Goal: Information Seeking & Learning: Learn about a topic

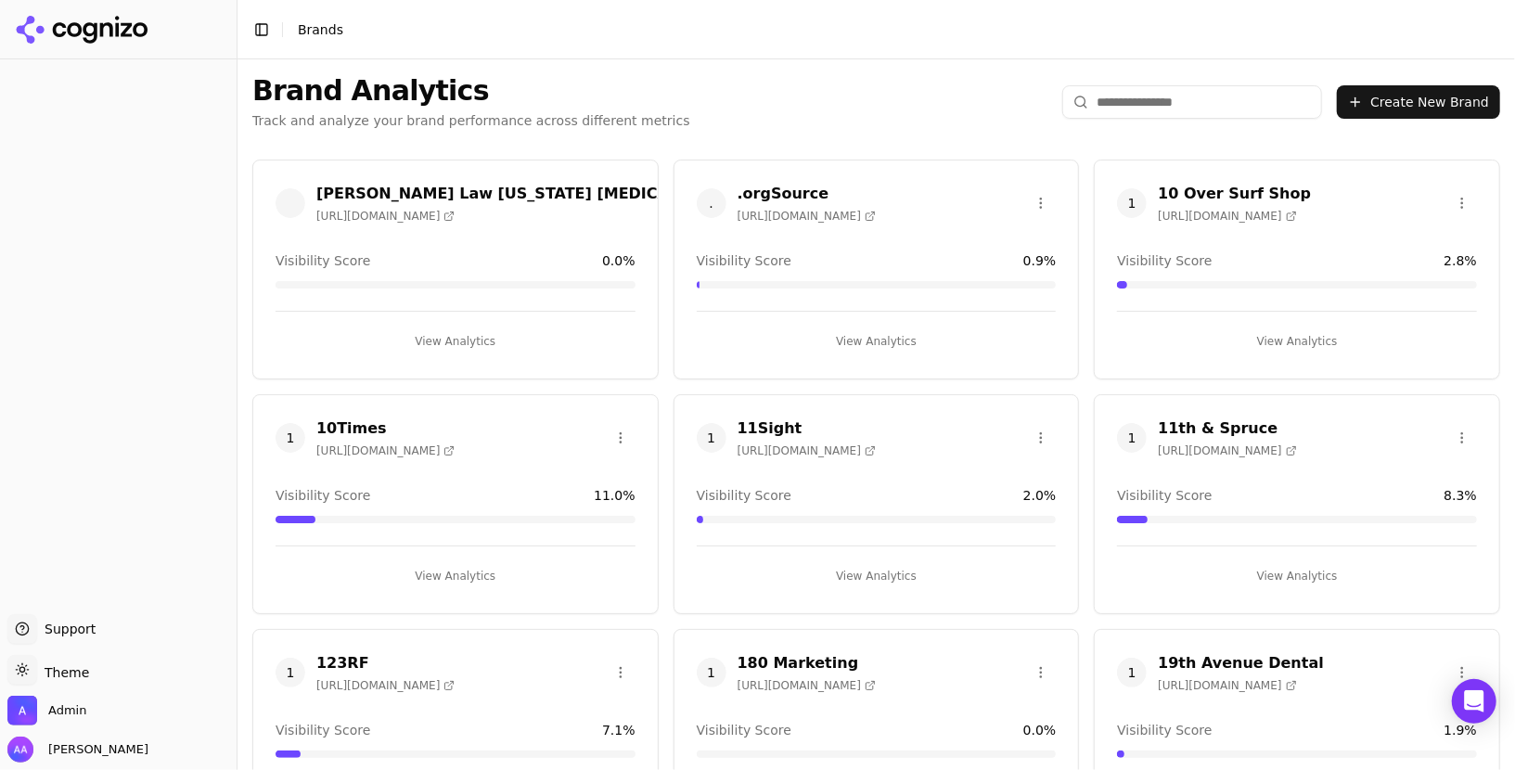
click at [1155, 104] on input "search" at bounding box center [1192, 101] width 260 height 33
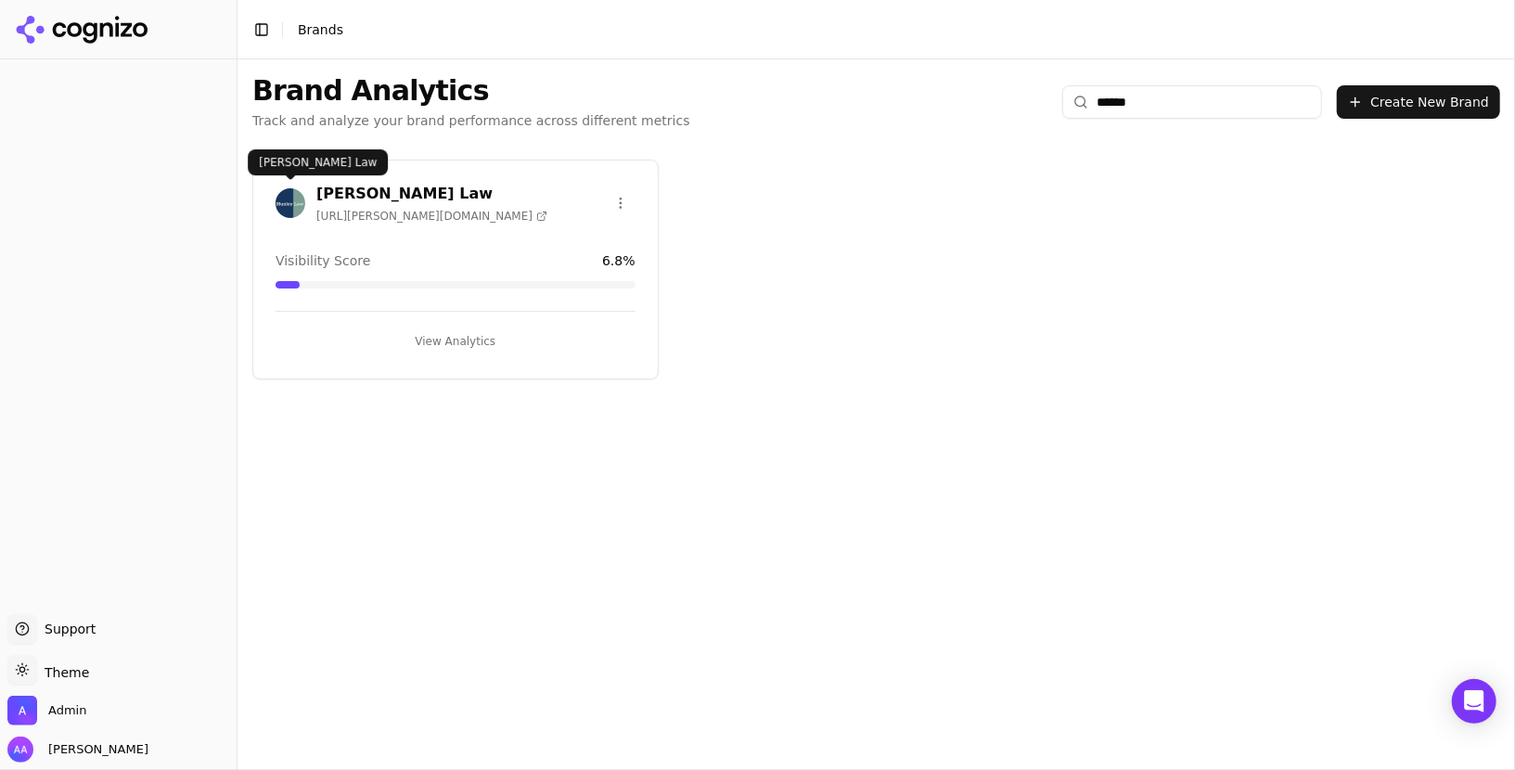
type input "******"
click at [286, 198] on img at bounding box center [291, 203] width 30 height 30
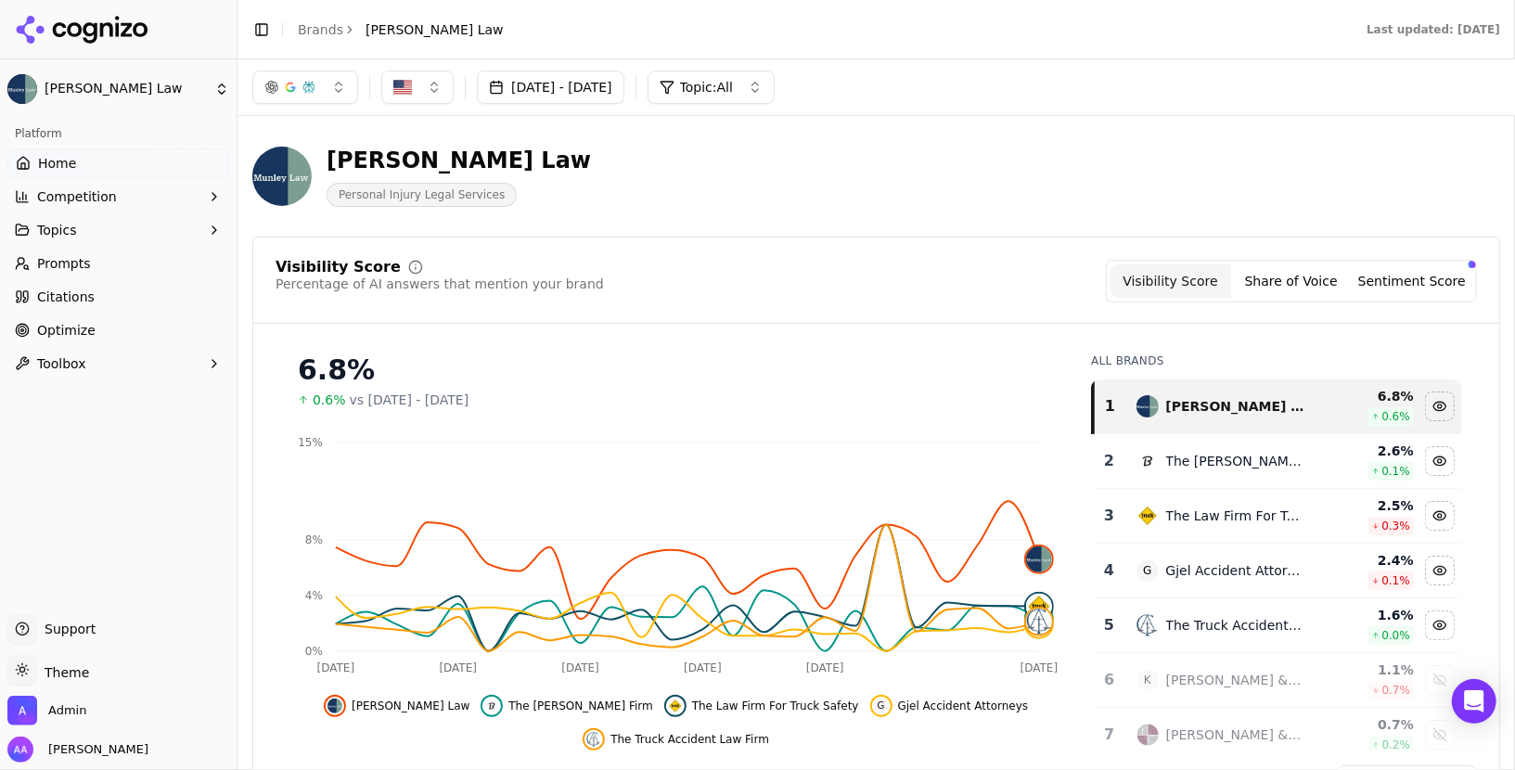
click at [159, 322] on link "Optimize" at bounding box center [118, 330] width 222 height 30
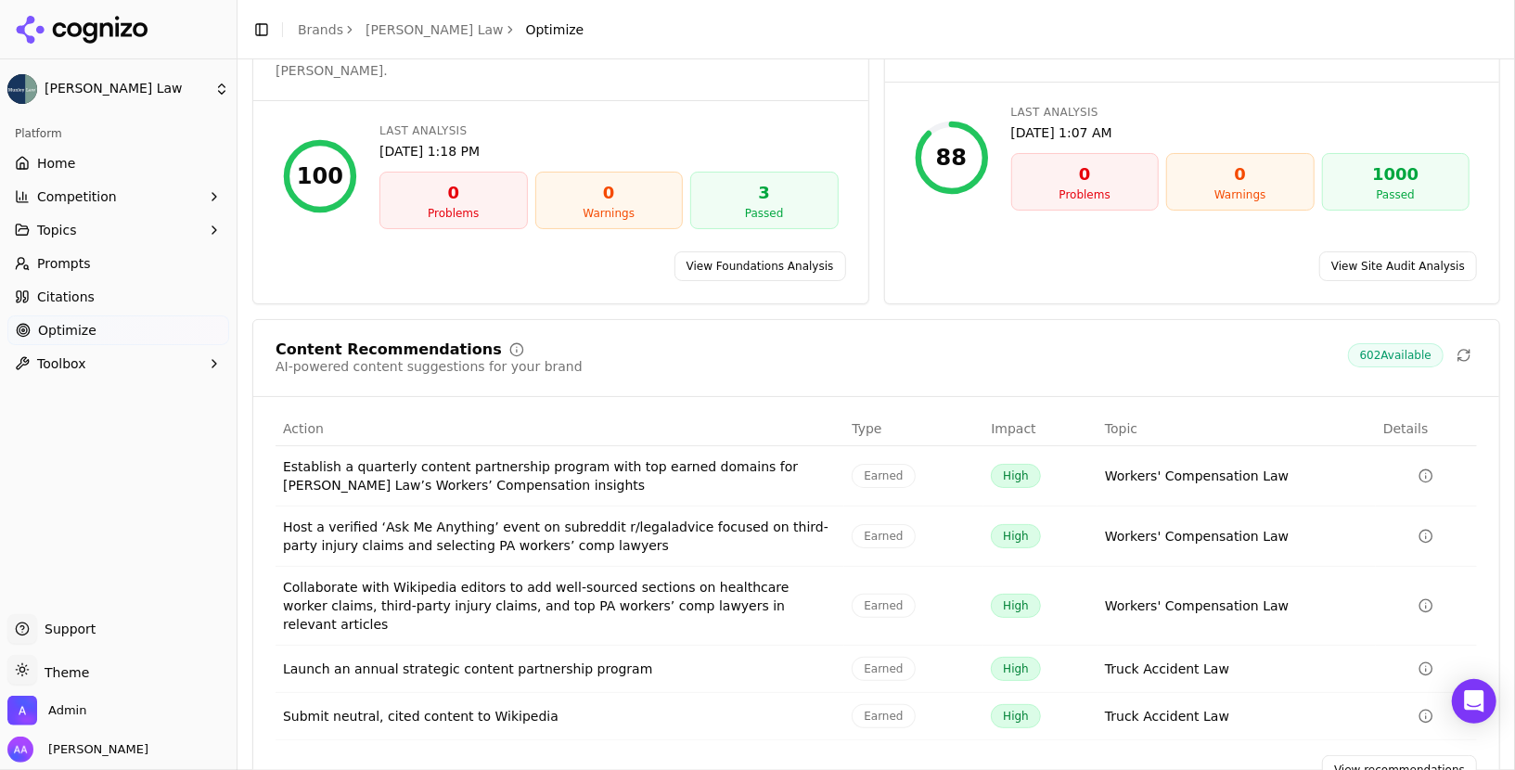
scroll to position [132, 0]
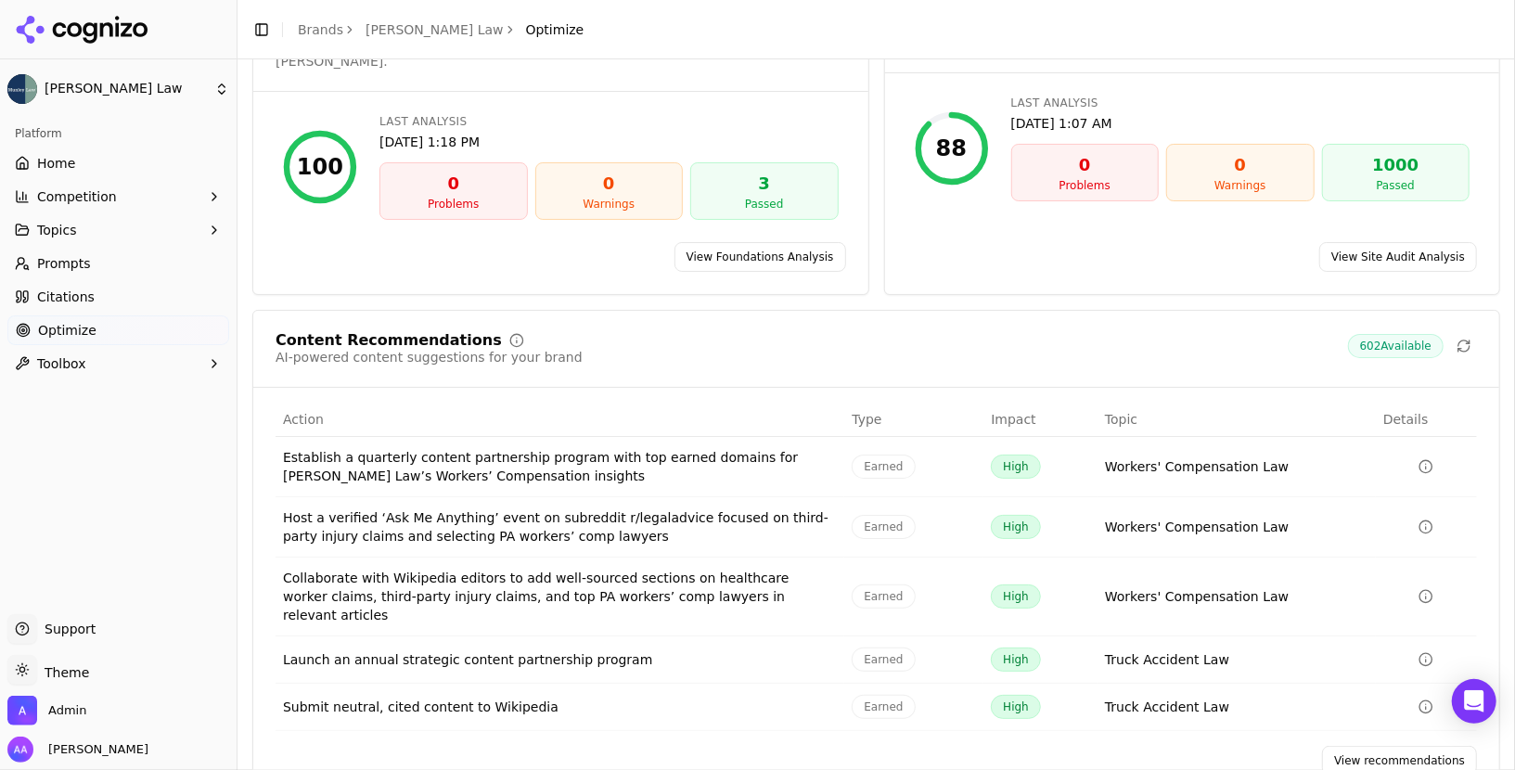
click at [1381, 746] on link "View recommendations" at bounding box center [1399, 761] width 155 height 30
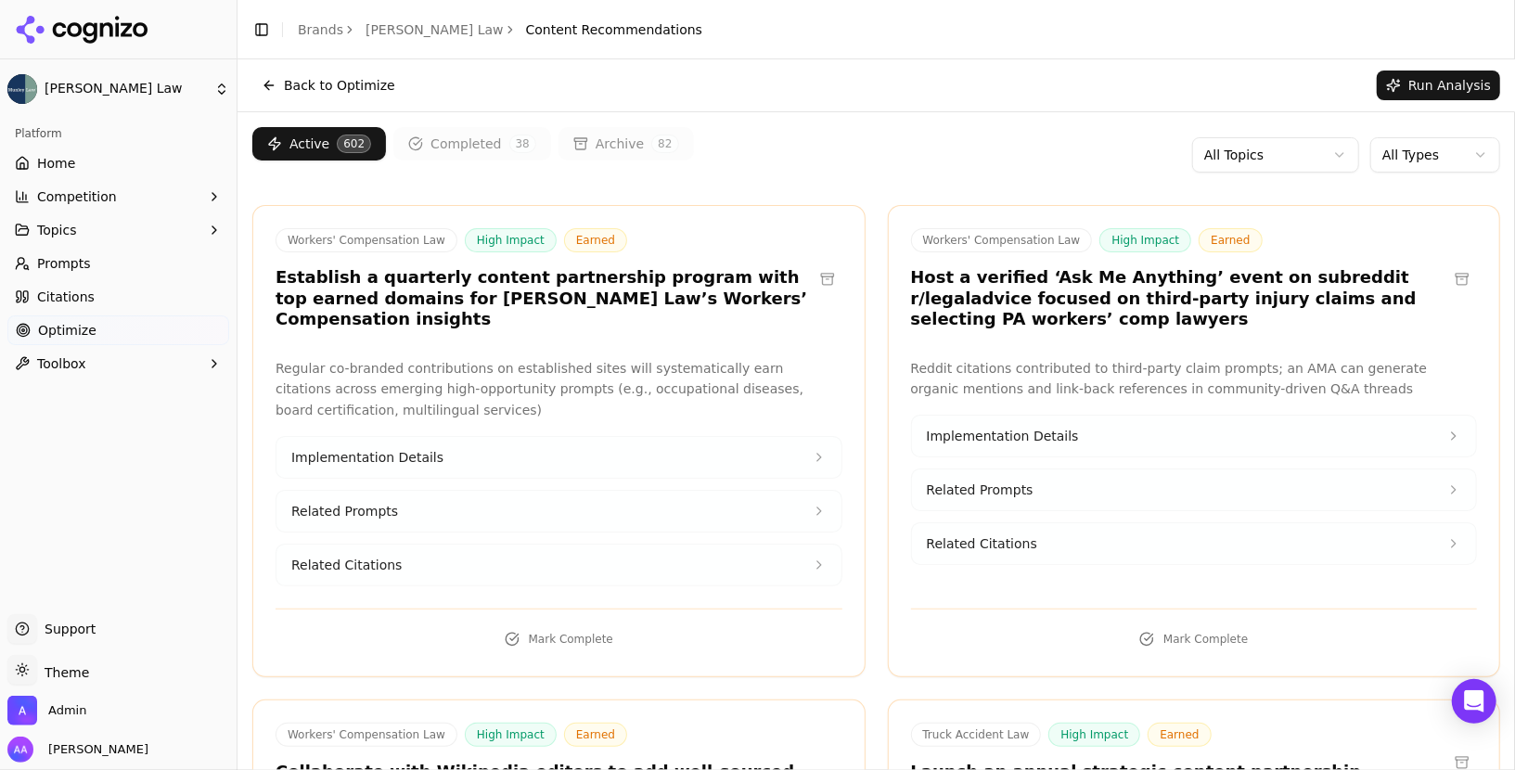
click at [1405, 150] on html "Munley Law Platform Home Competition Topics Prompts Citations Optimize Toolbox …" at bounding box center [757, 385] width 1515 height 770
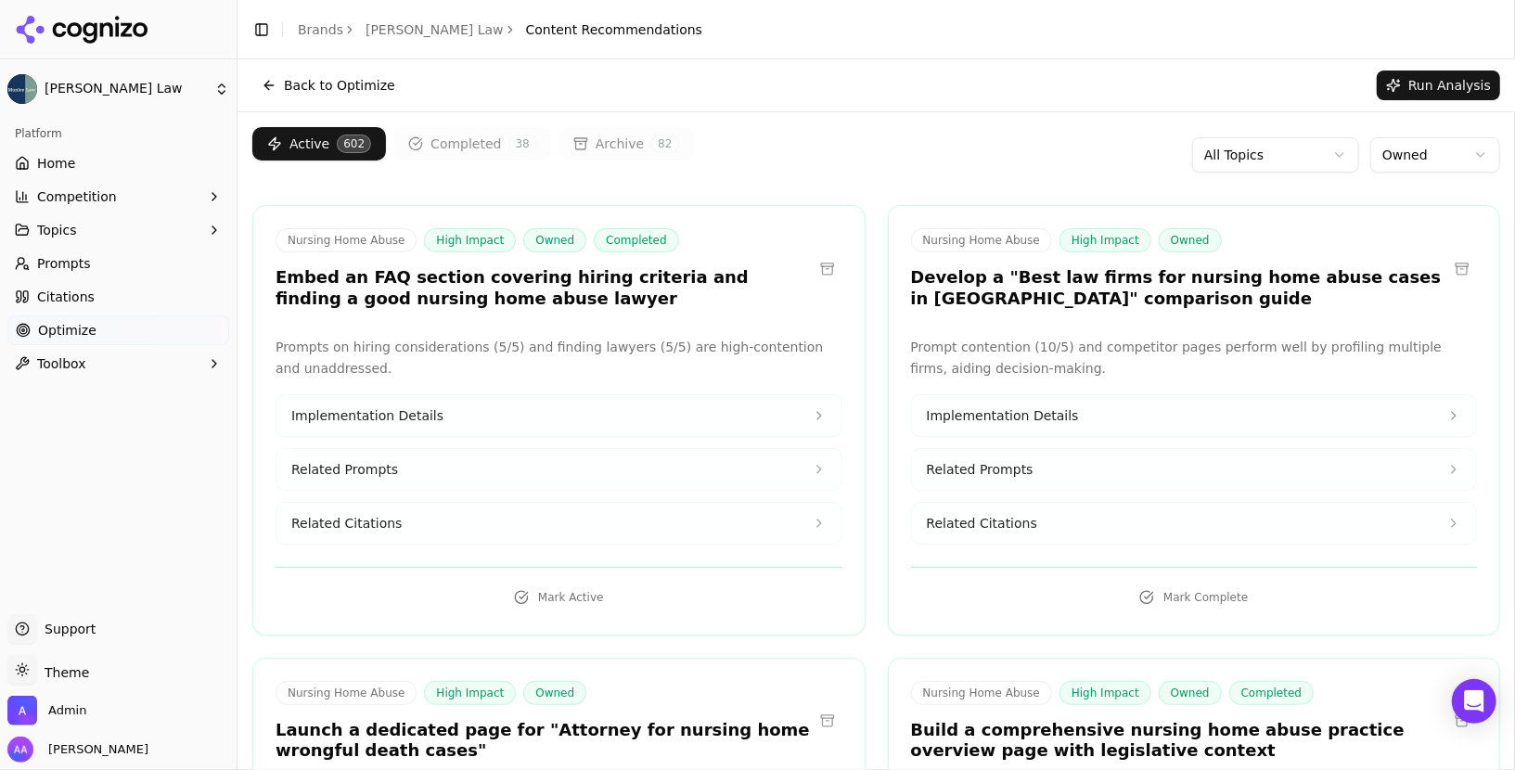
click at [1299, 157] on html "Munley Law Platform Home Competition Topics Prompts Citations Optimize Toolbox …" at bounding box center [757, 385] width 1515 height 770
click at [1416, 166] on html "Munley Law Platform Home Competition Topics Prompts Citations Optimize Toolbox …" at bounding box center [757, 385] width 1515 height 770
click at [1429, 163] on html "Munley Law Platform Home Competition Topics Prompts Citations Optimize Toolbox …" at bounding box center [757, 385] width 1515 height 770
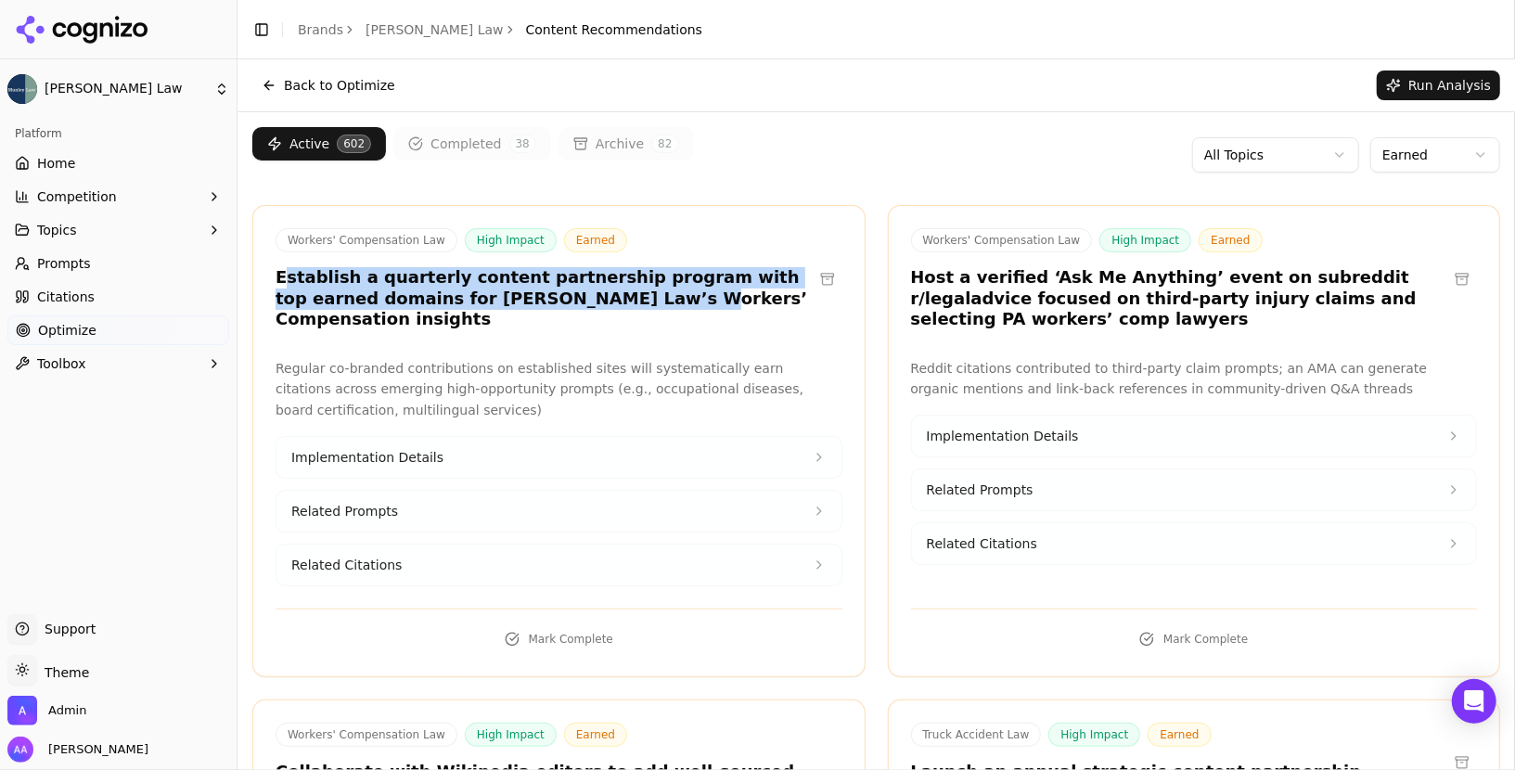
drag, startPoint x: 282, startPoint y: 282, endPoint x: 551, endPoint y: 290, distance: 269.2
click at [551, 290] on h3 "Establish a quarterly content partnership program with top earned domains for […" at bounding box center [544, 298] width 537 height 63
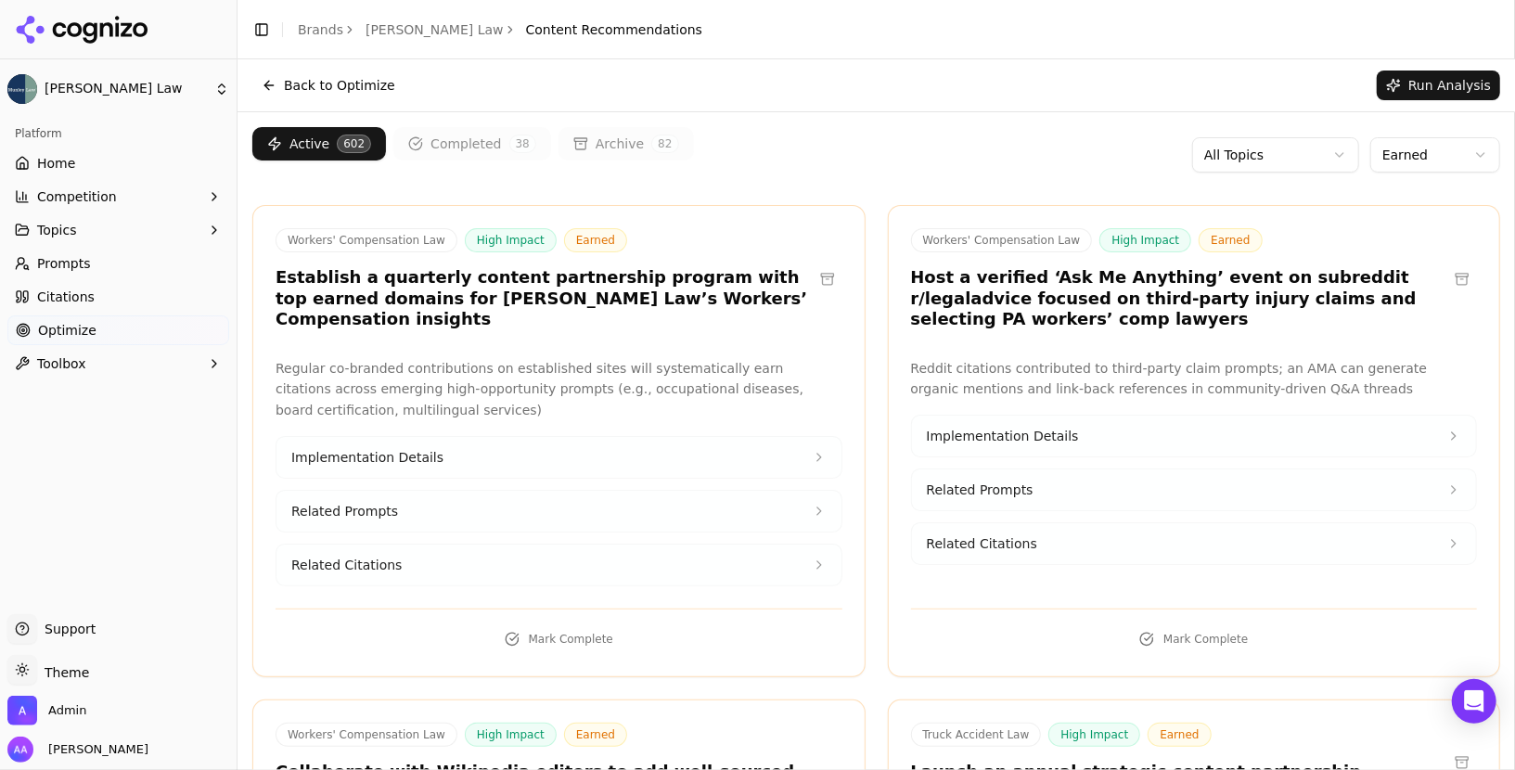
click at [588, 294] on h3 "Establish a quarterly content partnership program with top earned domains for […" at bounding box center [544, 298] width 537 height 63
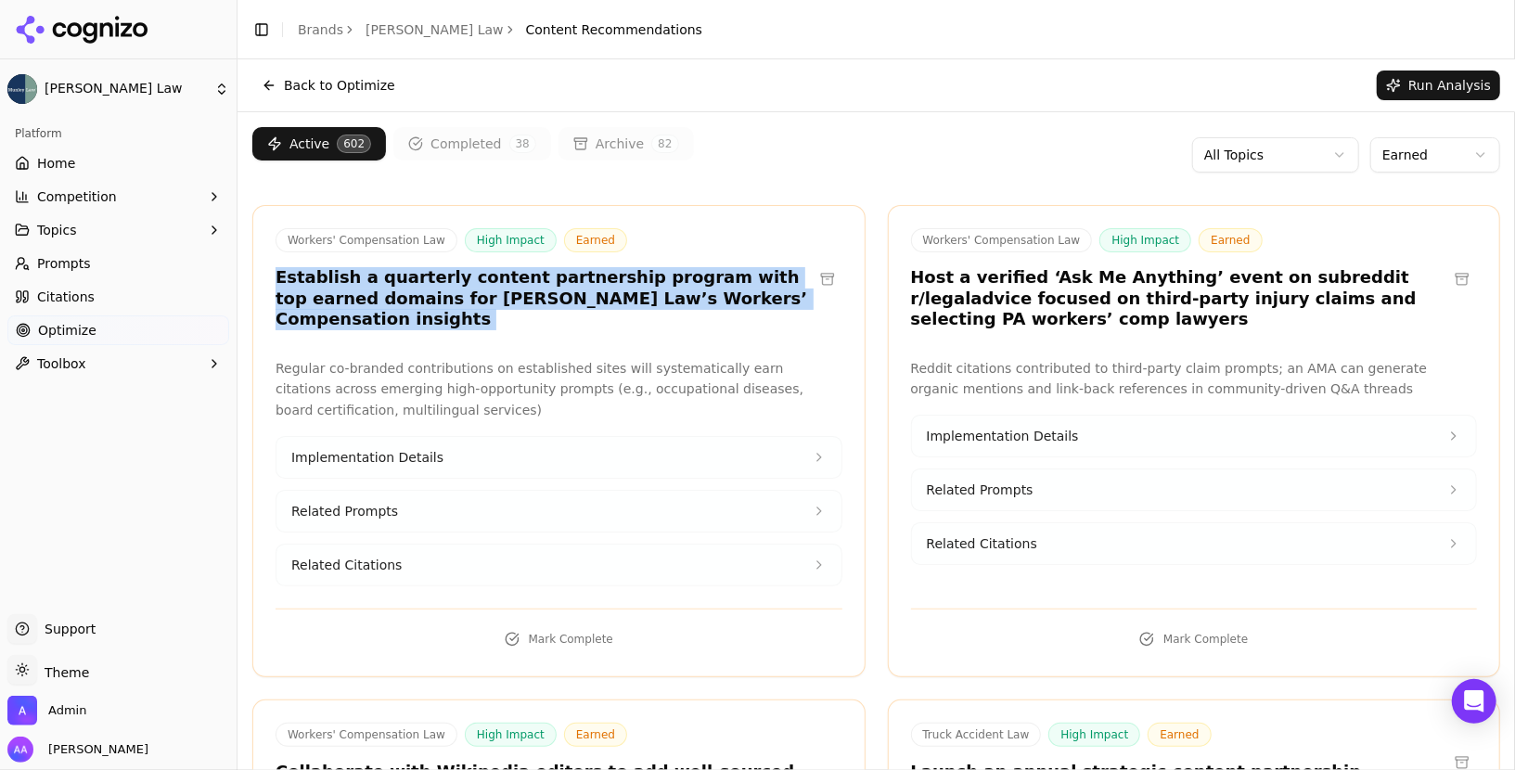
click at [588, 294] on h3 "Establish a quarterly content partnership program with top earned domains for […" at bounding box center [544, 298] width 537 height 63
click at [488, 437] on button "Implementation Details" at bounding box center [559, 457] width 565 height 41
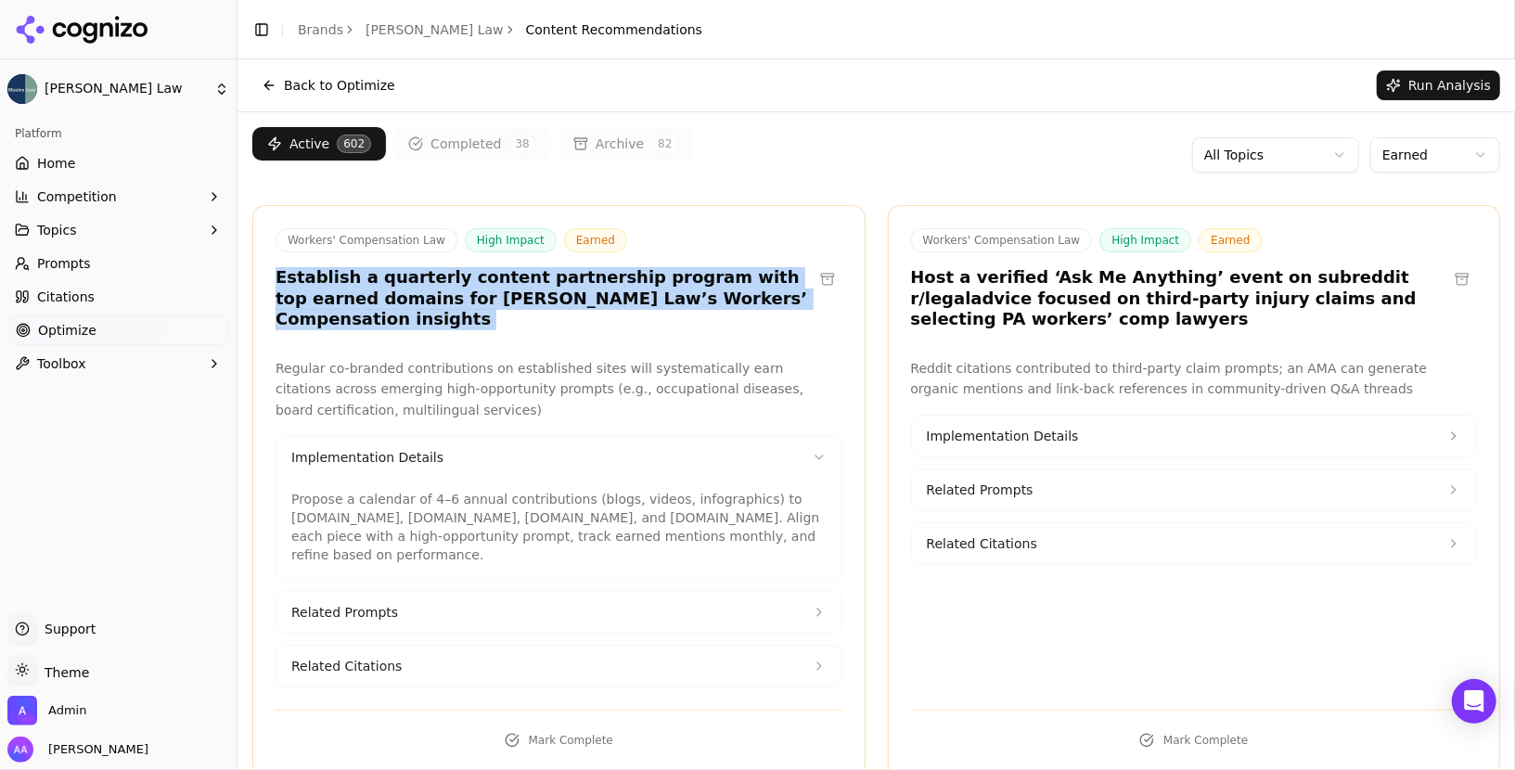
click at [488, 437] on button "Implementation Details" at bounding box center [559, 457] width 565 height 41
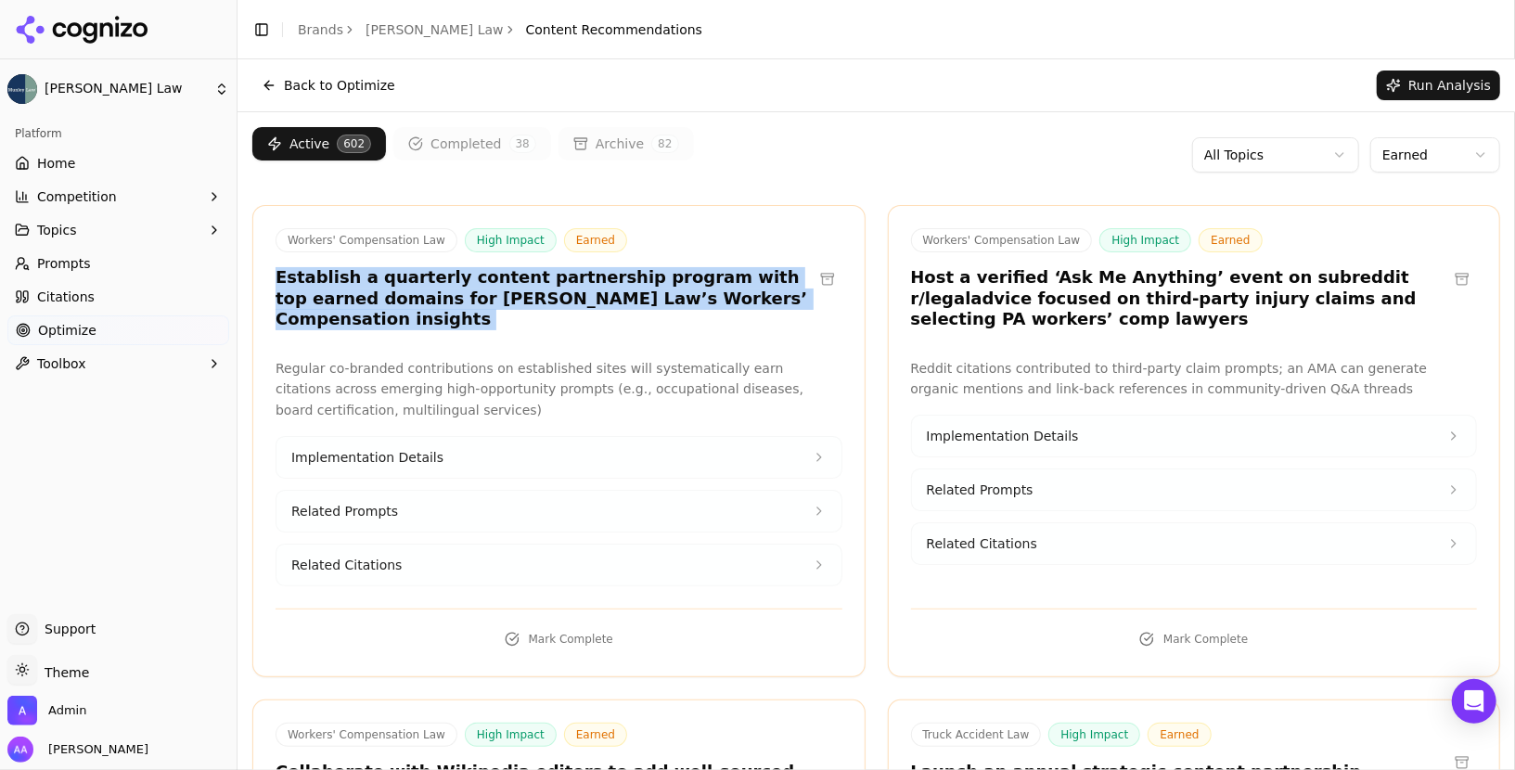
click at [462, 545] on button "Related Citations" at bounding box center [559, 565] width 565 height 41
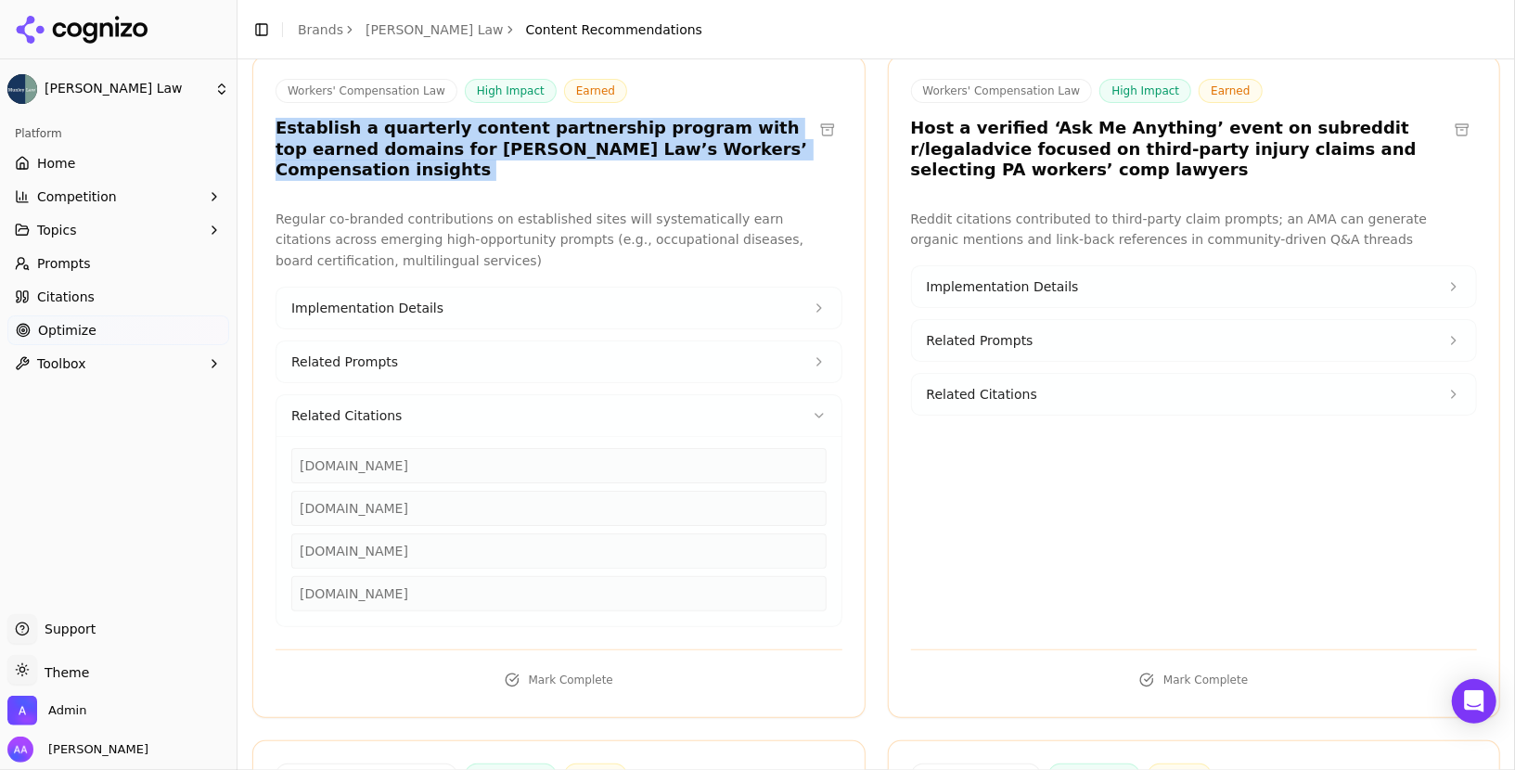
scroll to position [153, 0]
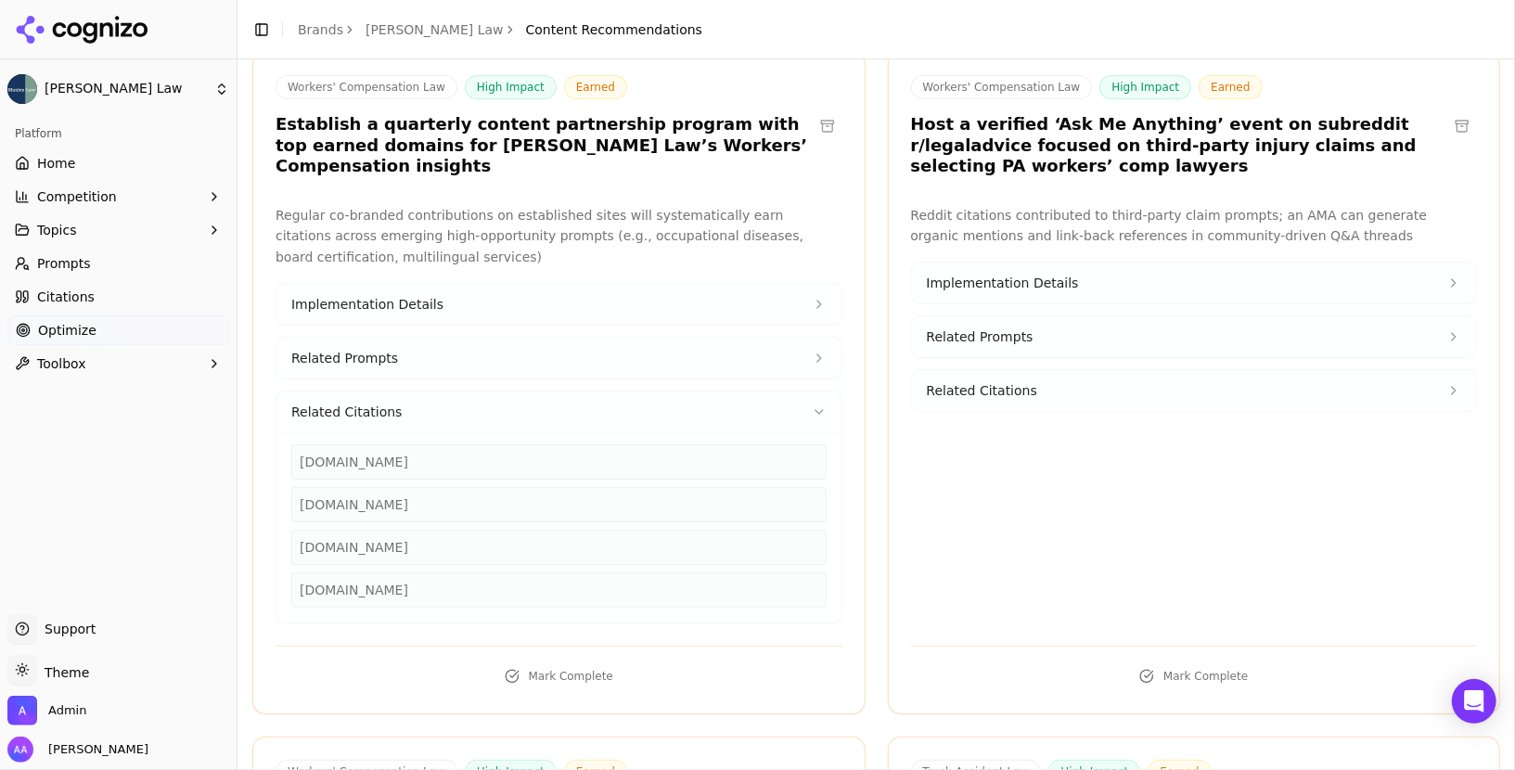
click at [355, 487] on div "morellilaw.com" at bounding box center [558, 504] width 535 height 35
copy div "morellilaw.com"
click at [429, 393] on button "Related Citations" at bounding box center [559, 412] width 565 height 41
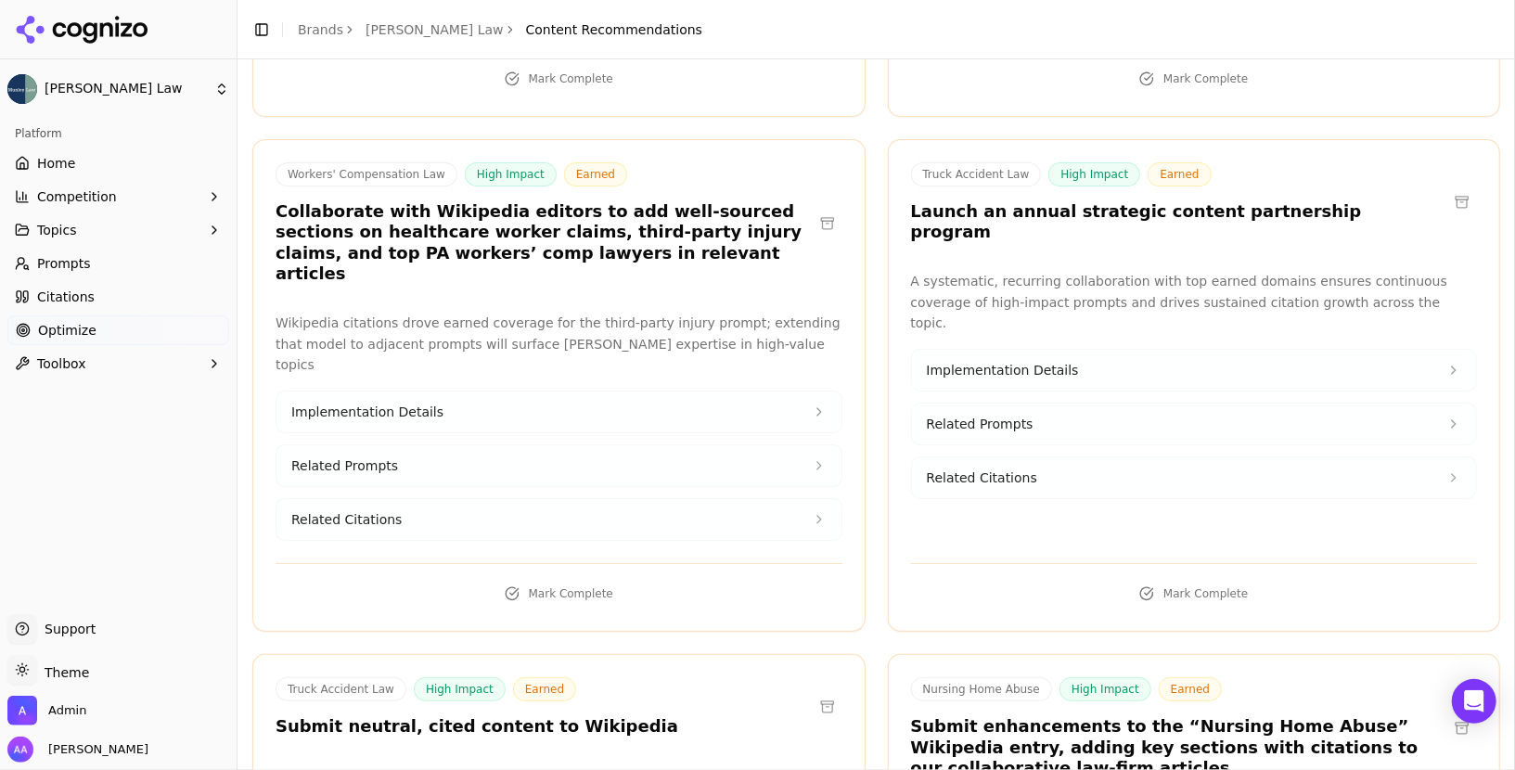
scroll to position [563, 0]
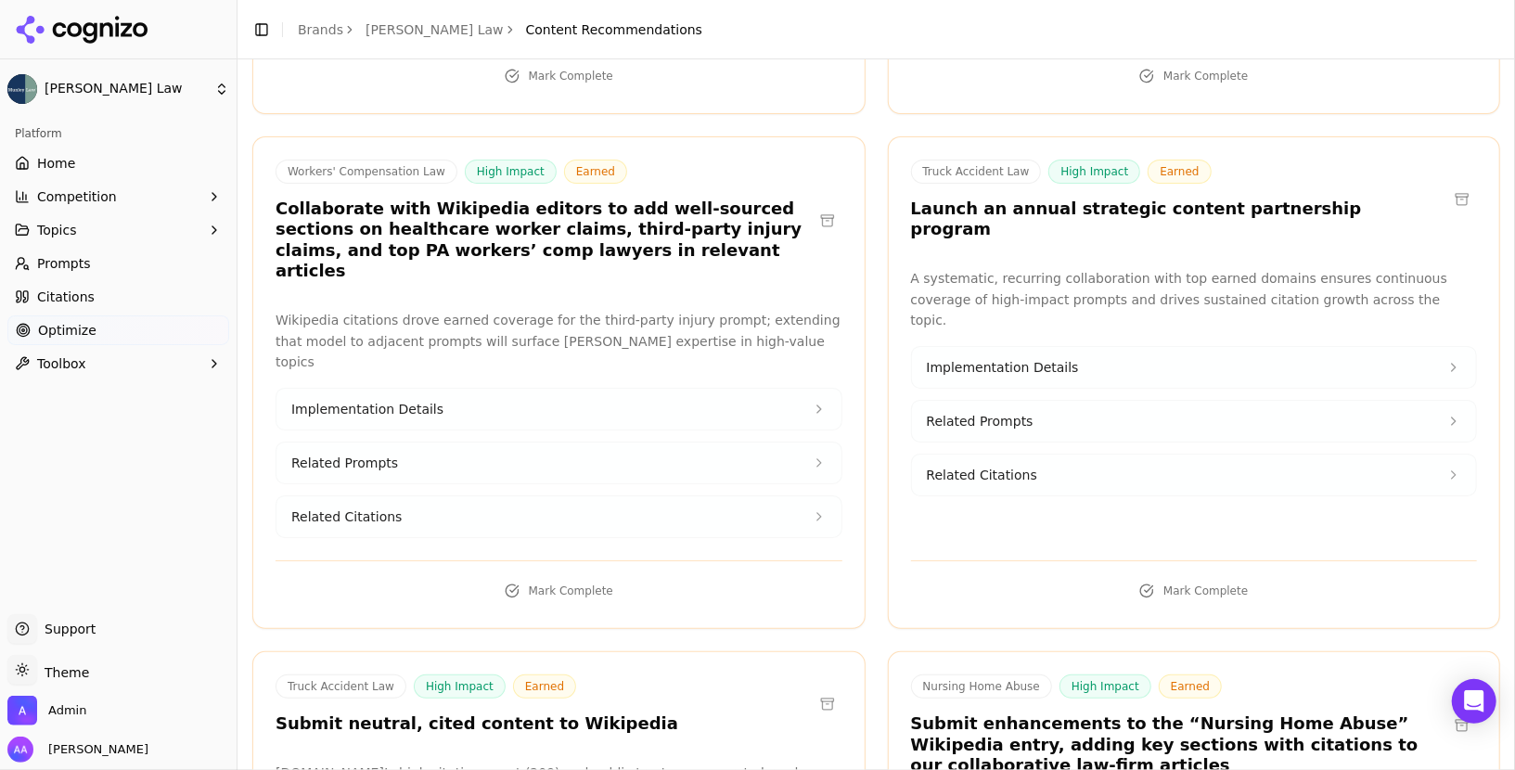
click at [993, 358] on span "Implementation Details" at bounding box center [1003, 367] width 152 height 19
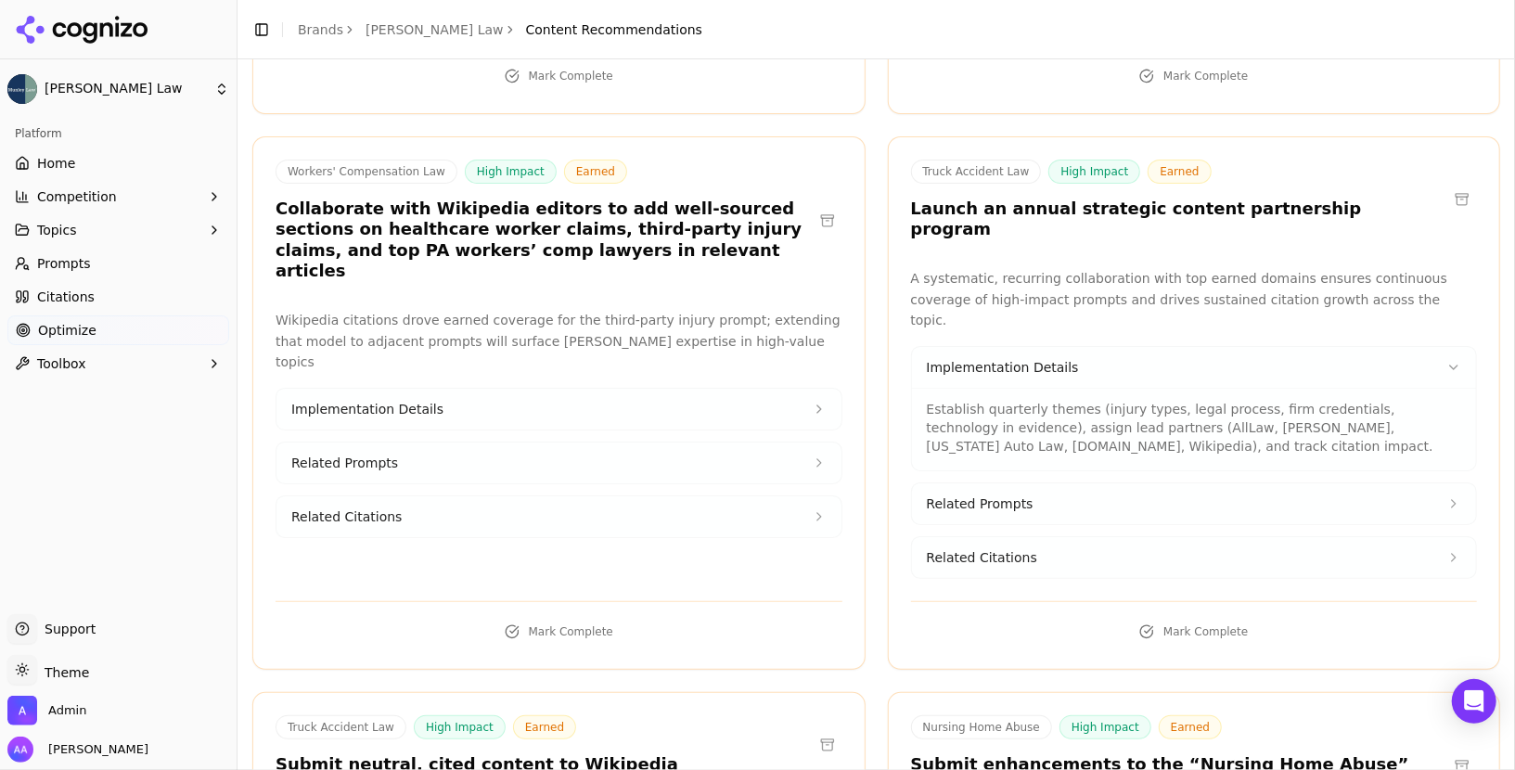
click at [993, 358] on span "Implementation Details" at bounding box center [1003, 367] width 152 height 19
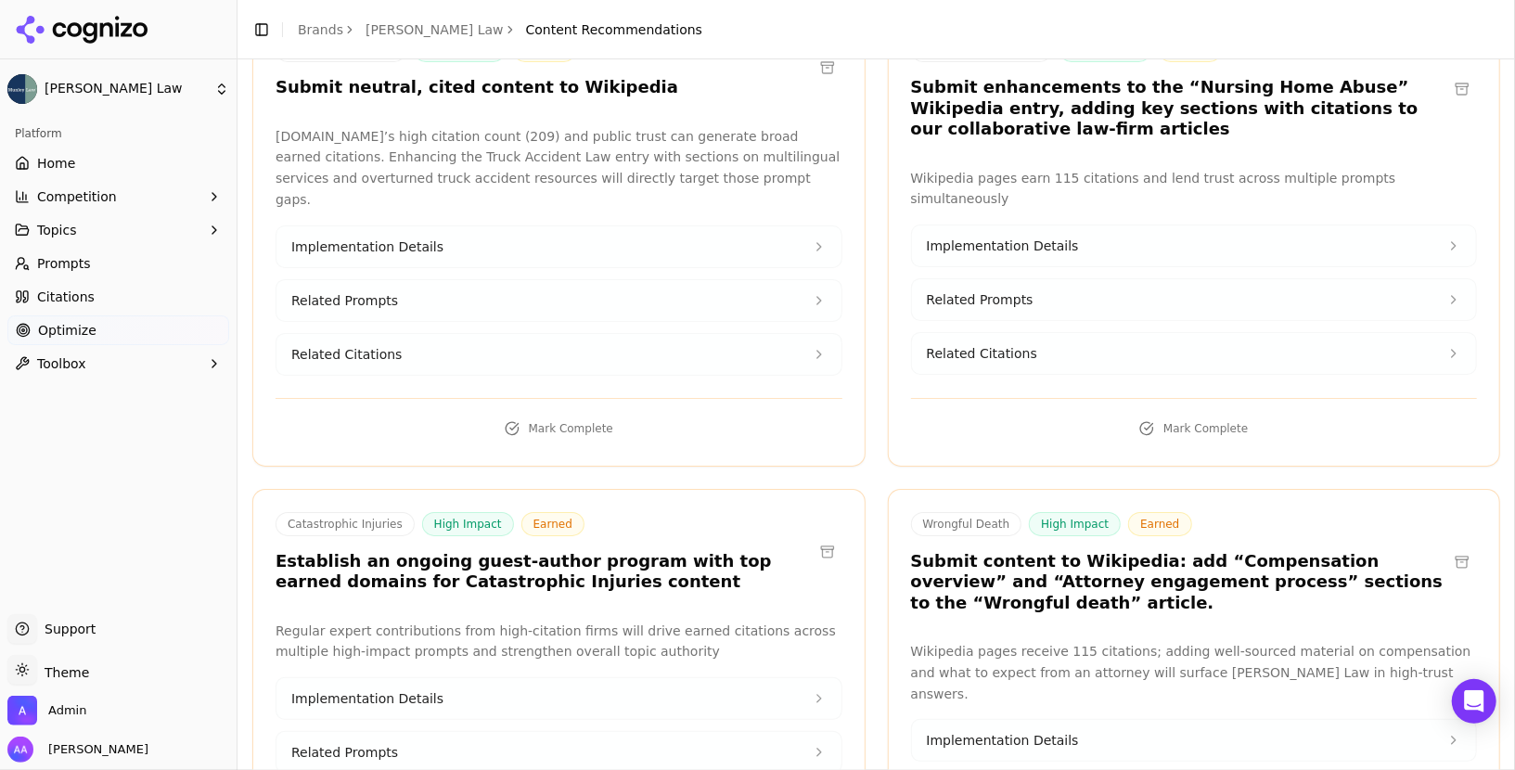
scroll to position [1879, 0]
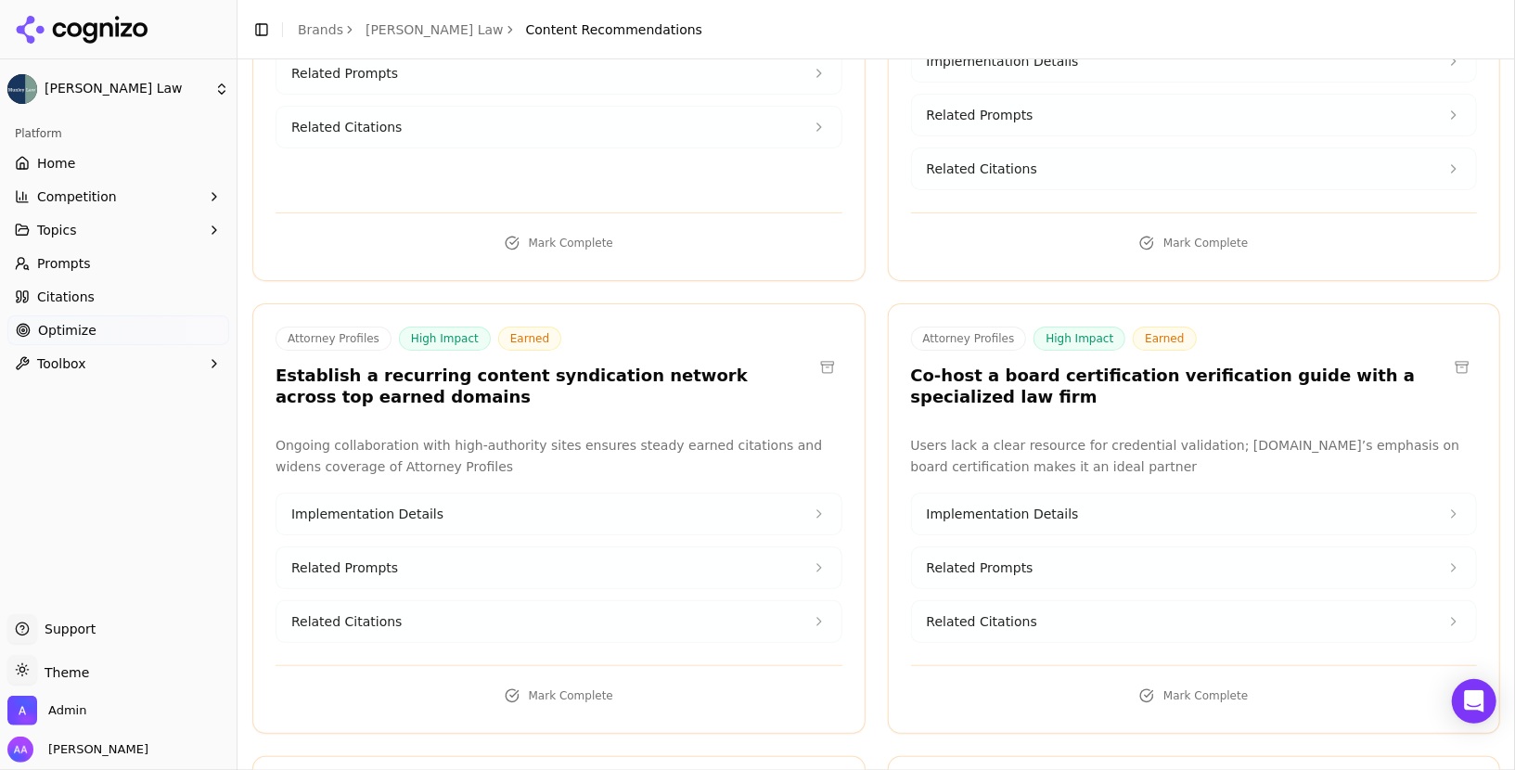
click at [44, 271] on span "Prompts" at bounding box center [64, 263] width 54 height 19
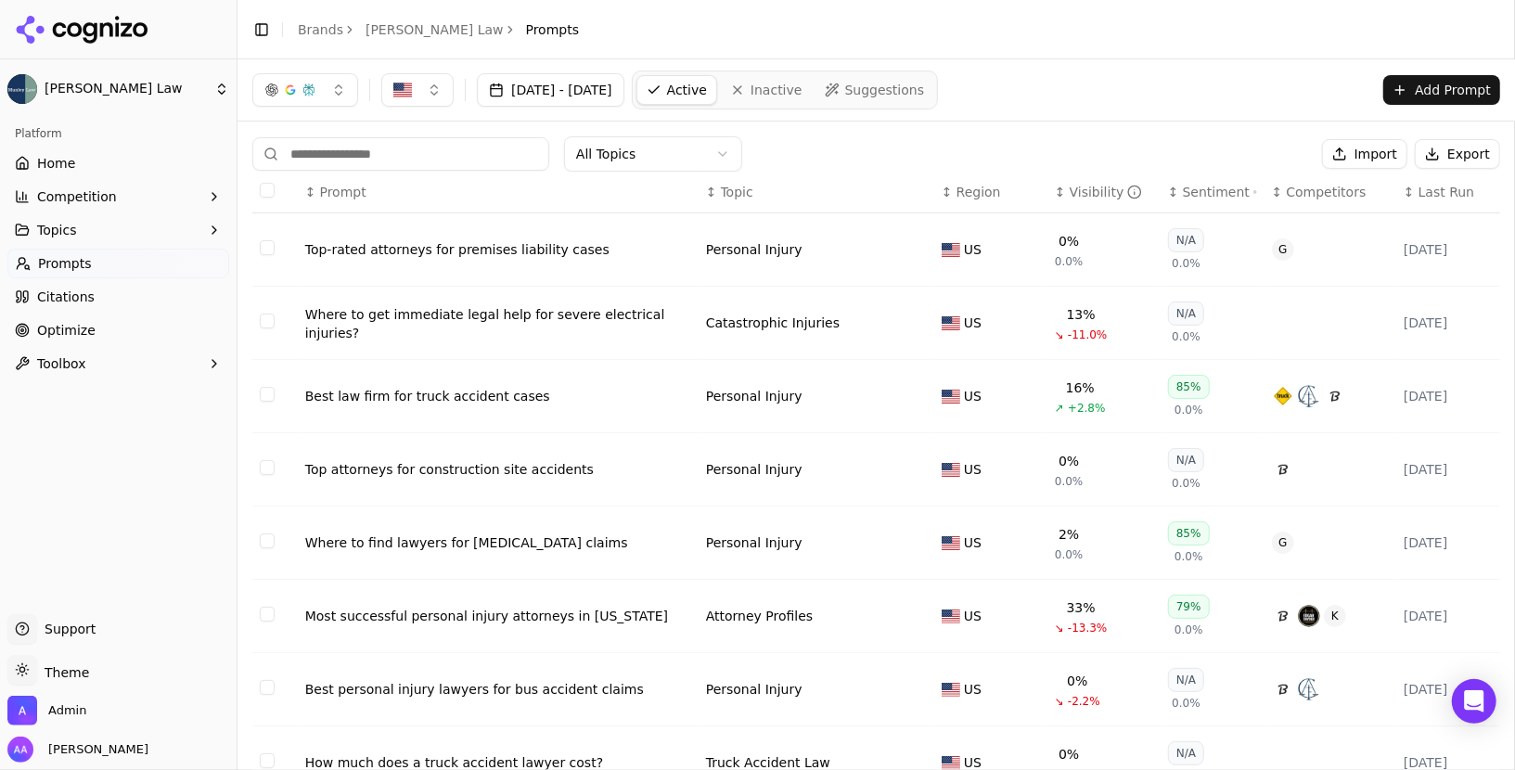
click at [651, 148] on html "Munley Law Platform Home Competition Topics Prompts Citations Optimize Toolbox …" at bounding box center [757, 385] width 1515 height 770
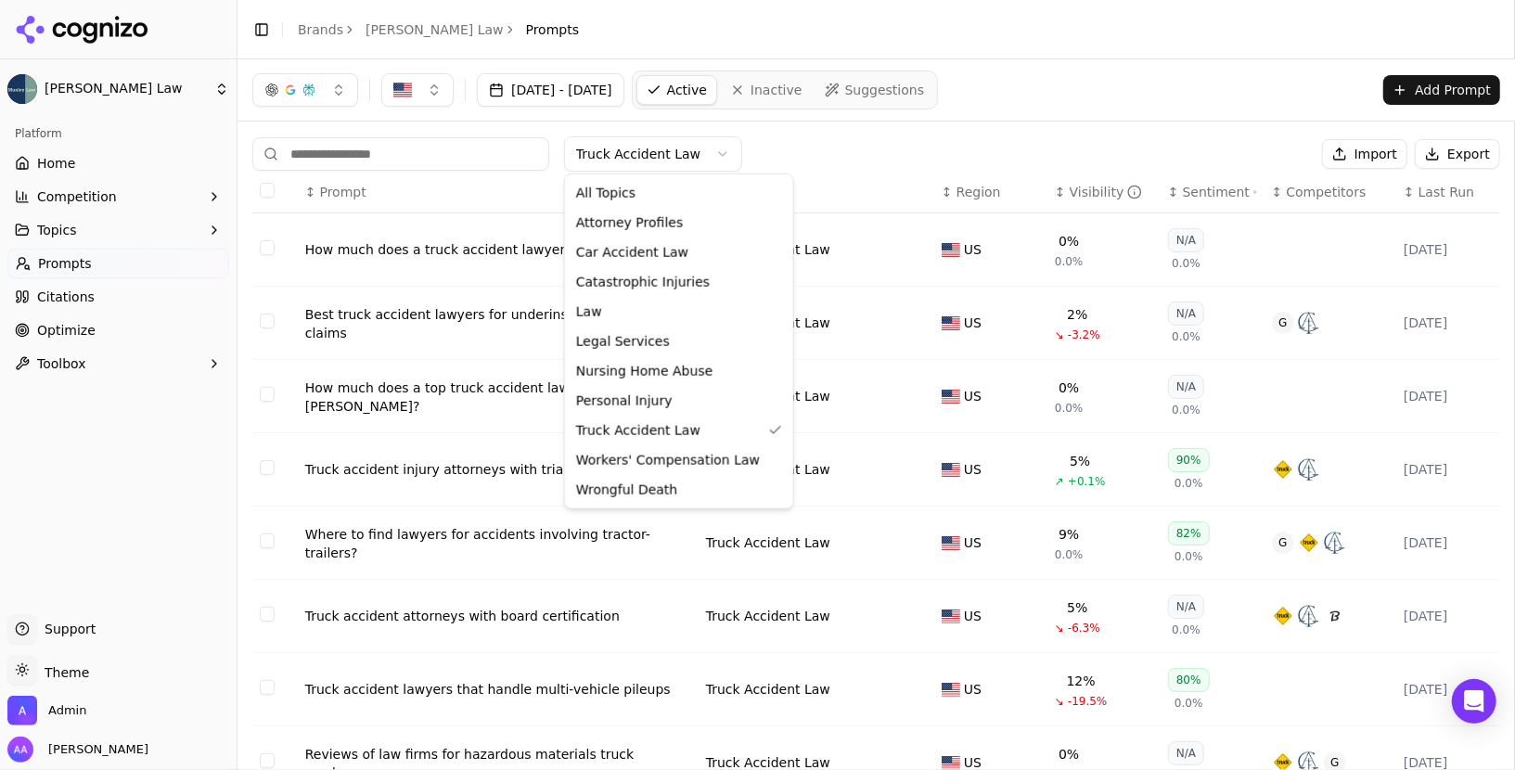
click at [649, 145] on html "Munley Law Platform Home Competition Topics Prompts Citations Optimize Toolbox …" at bounding box center [757, 385] width 1515 height 770
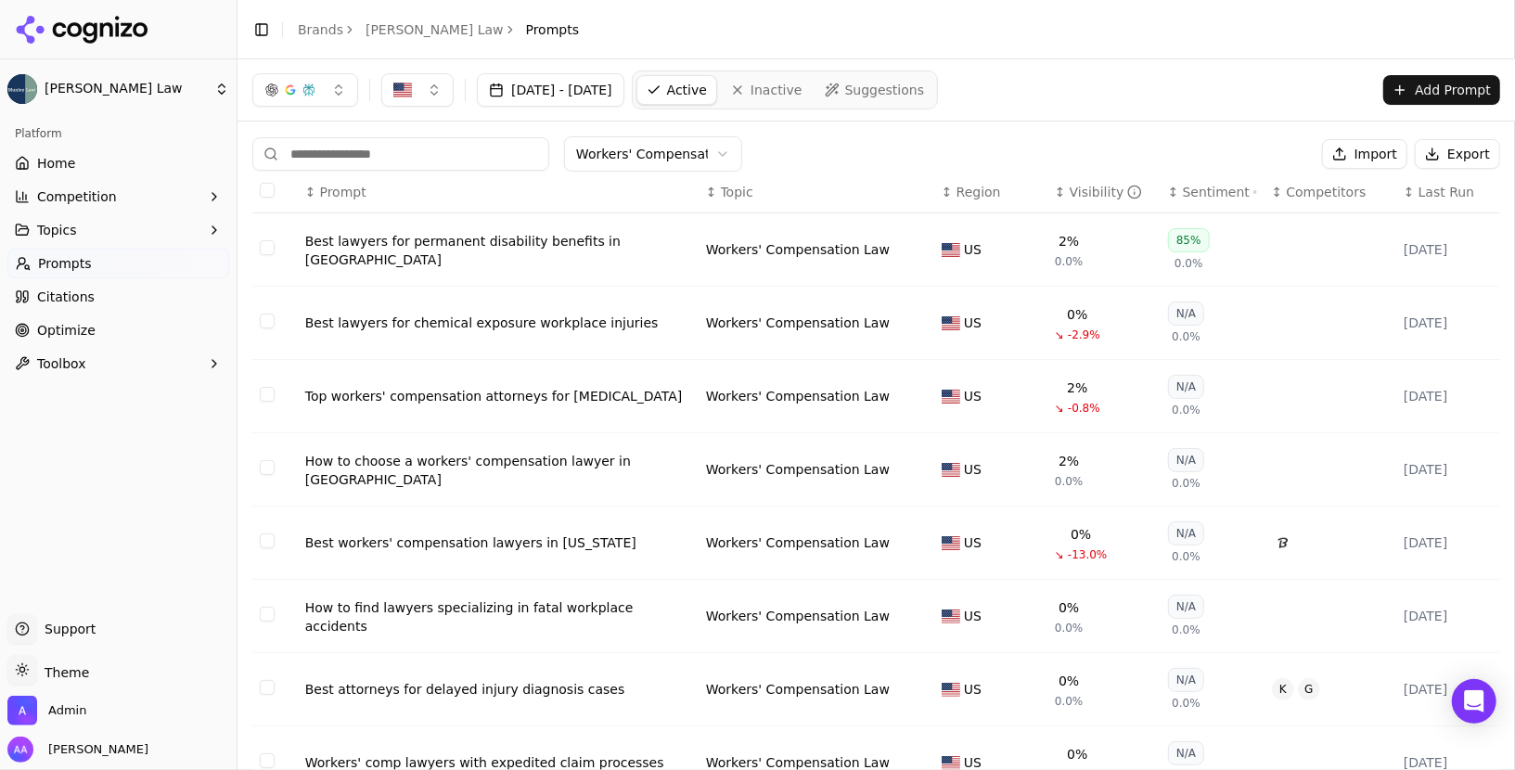
click at [666, 136] on html "Munley Law Platform Home Competition Topics Prompts Citations Optimize Toolbox …" at bounding box center [757, 385] width 1515 height 770
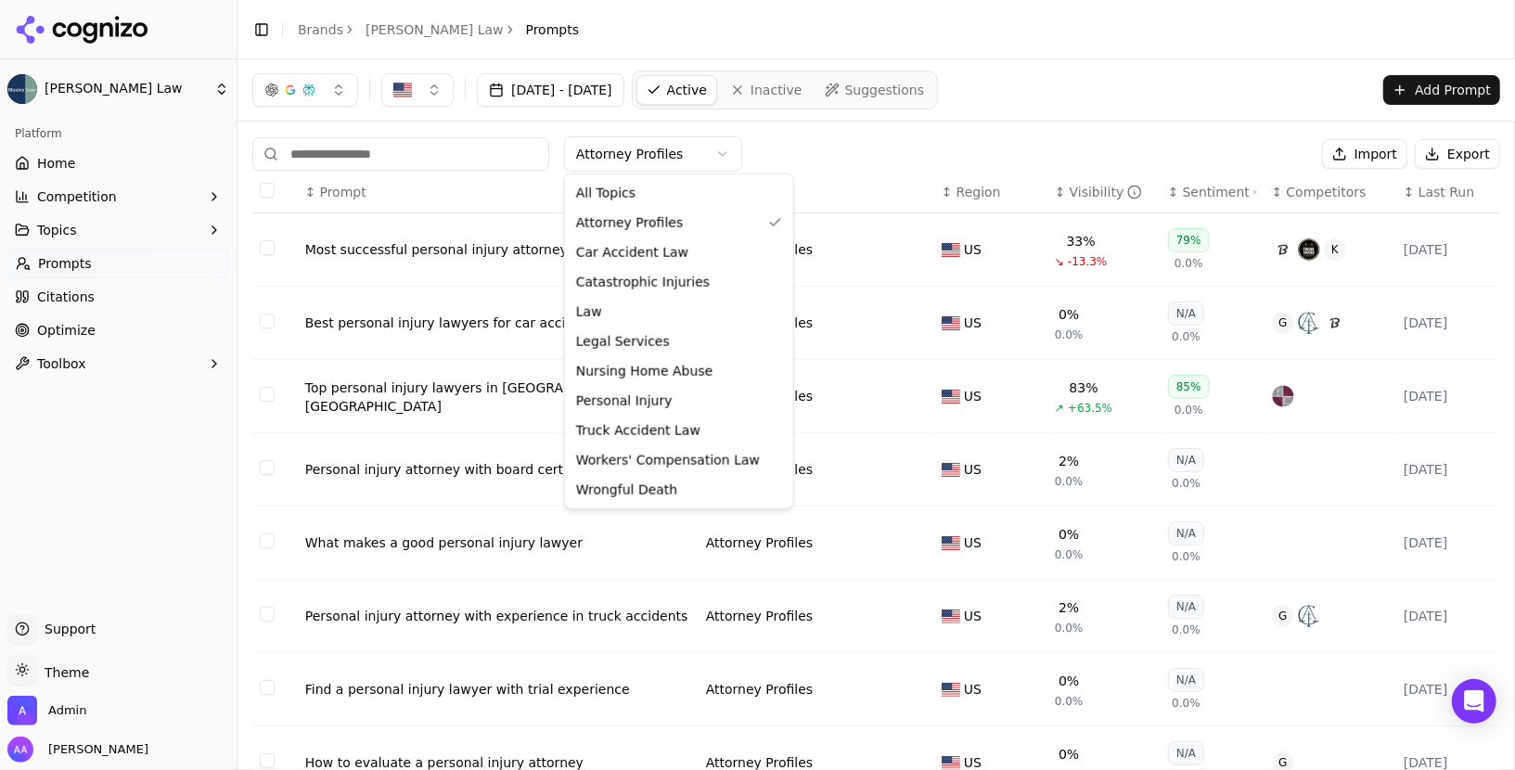
click at [696, 148] on html "Munley Law Platform Home Competition Topics Prompts Citations Optimize Toolbox …" at bounding box center [757, 385] width 1515 height 770
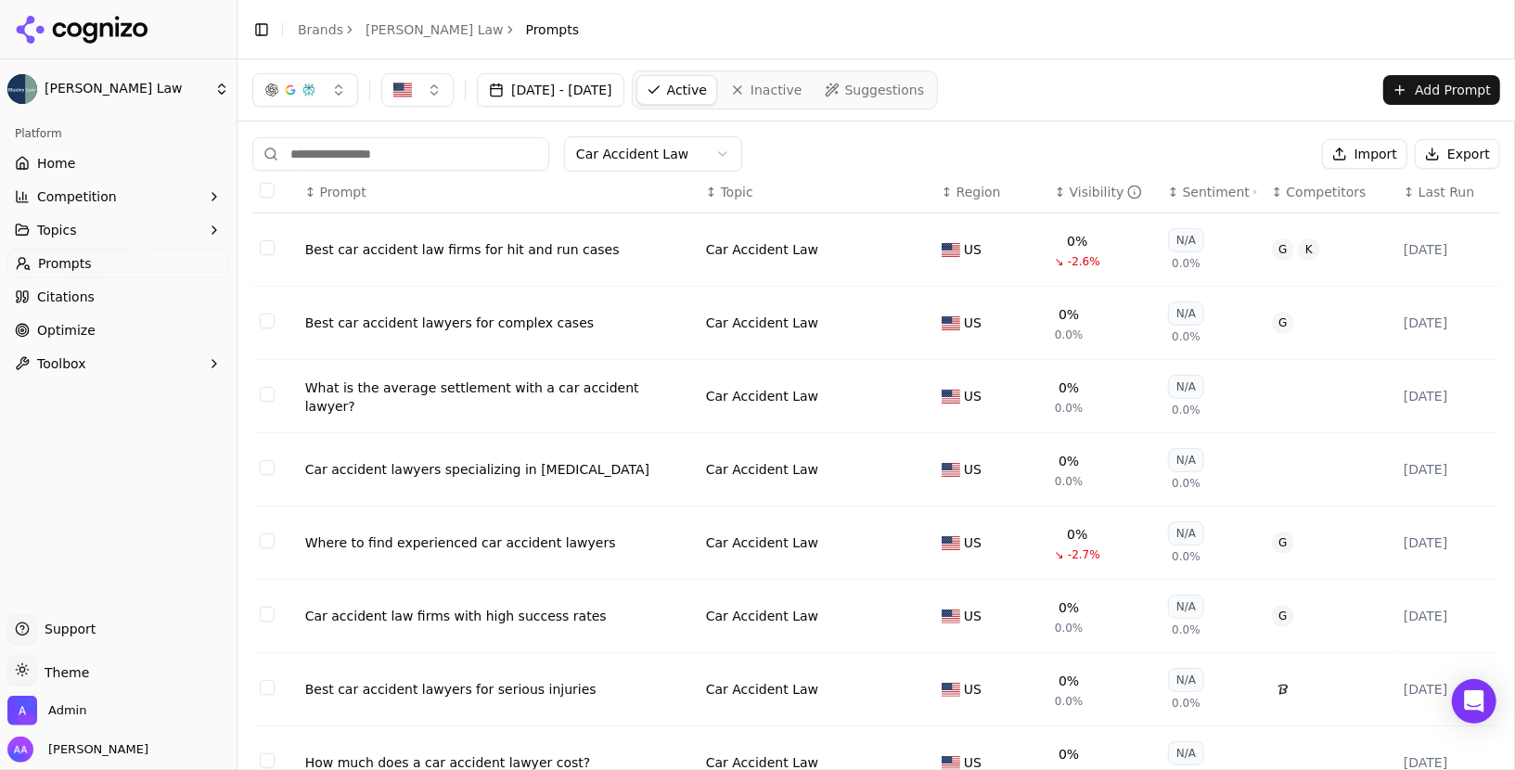
click at [672, 158] on html "Munley Law Platform Home Competition Topics Prompts Citations Optimize Toolbox …" at bounding box center [757, 385] width 1515 height 770
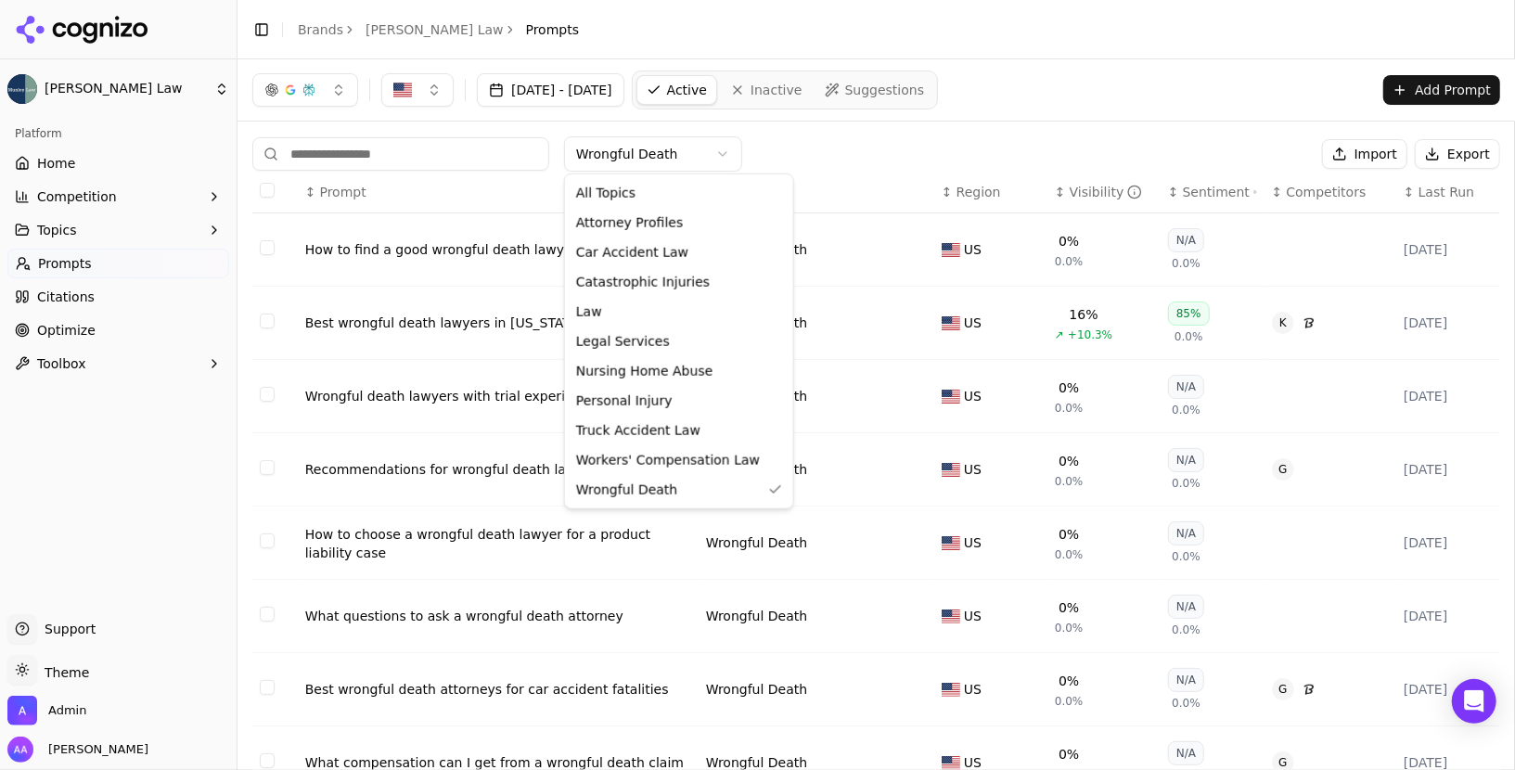
click at [667, 151] on html "Munley Law Platform Home Competition Topics Prompts Citations Optimize Toolbox …" at bounding box center [757, 385] width 1515 height 770
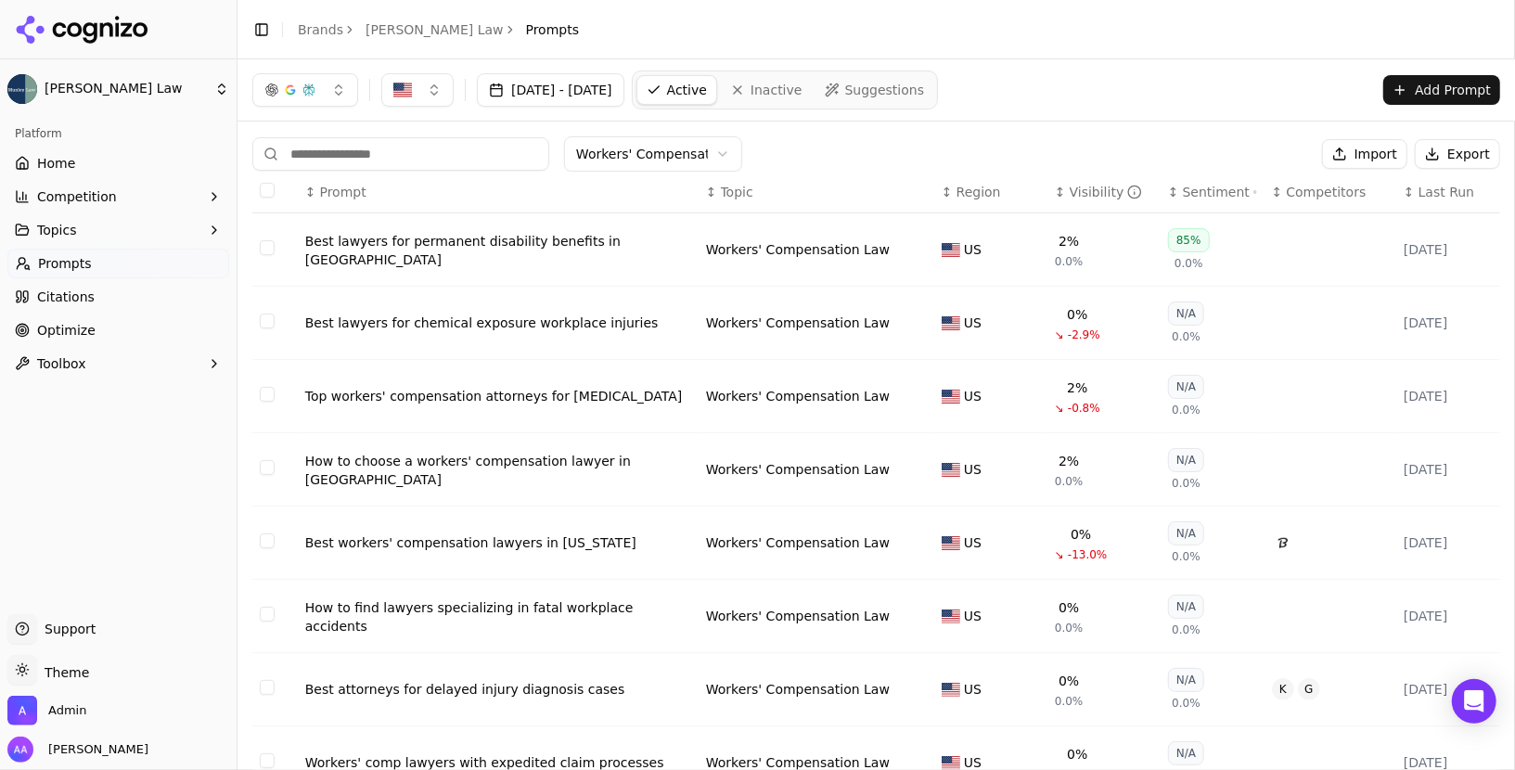
click at [691, 152] on html "Munley Law Platform Home Competition Topics Prompts Citations Optimize Toolbox …" at bounding box center [757, 385] width 1515 height 770
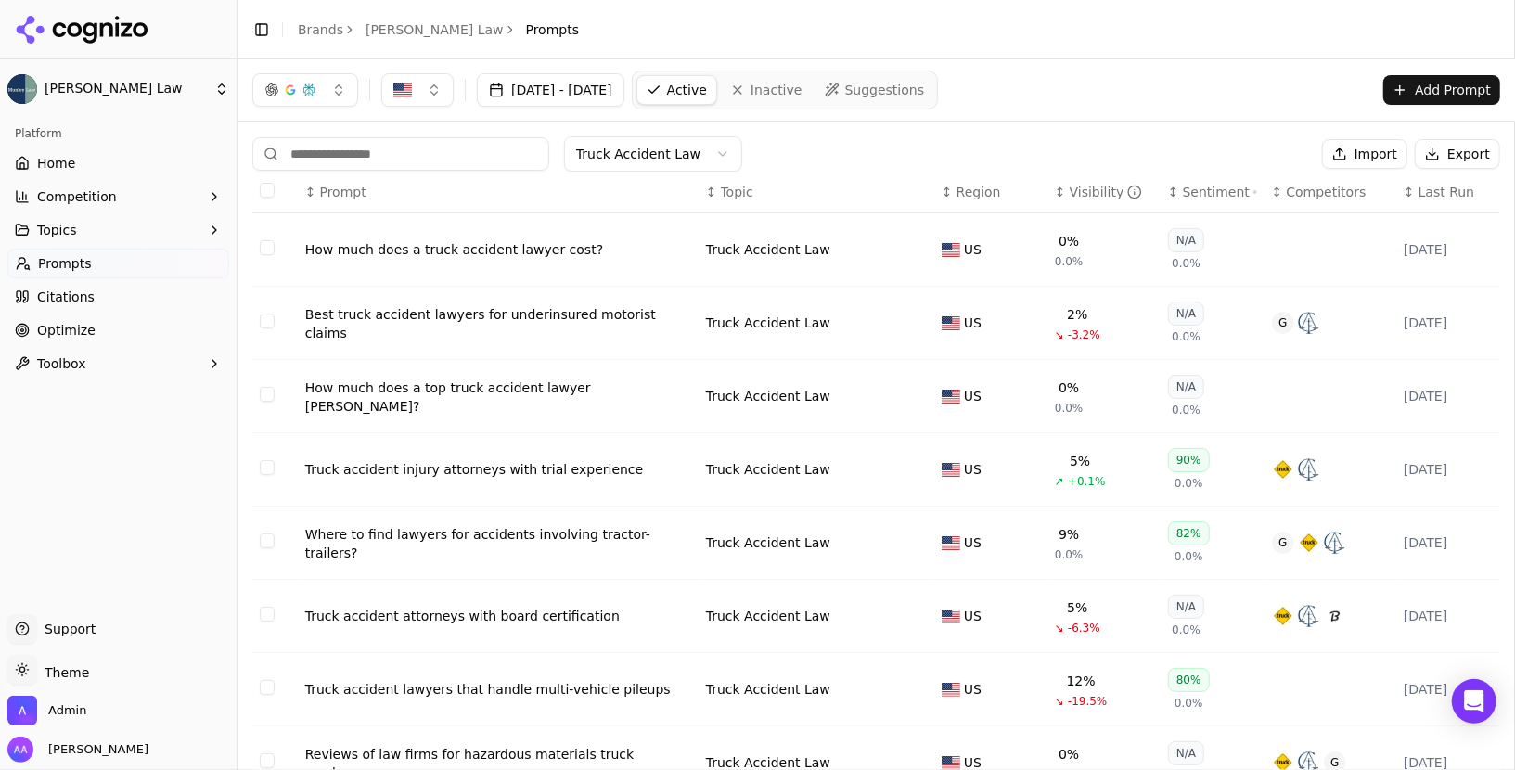
click at [675, 134] on div "Truck Accident Law Import Export ↕ Prompt ↕ Topic ↕ Region ↕ Visibility ↕ Senti…" at bounding box center [877, 564] width 1278 height 884
click at [675, 152] on html "Munley Law Platform Home Competition Topics Prompts Citations Optimize Toolbox …" at bounding box center [757, 385] width 1515 height 770
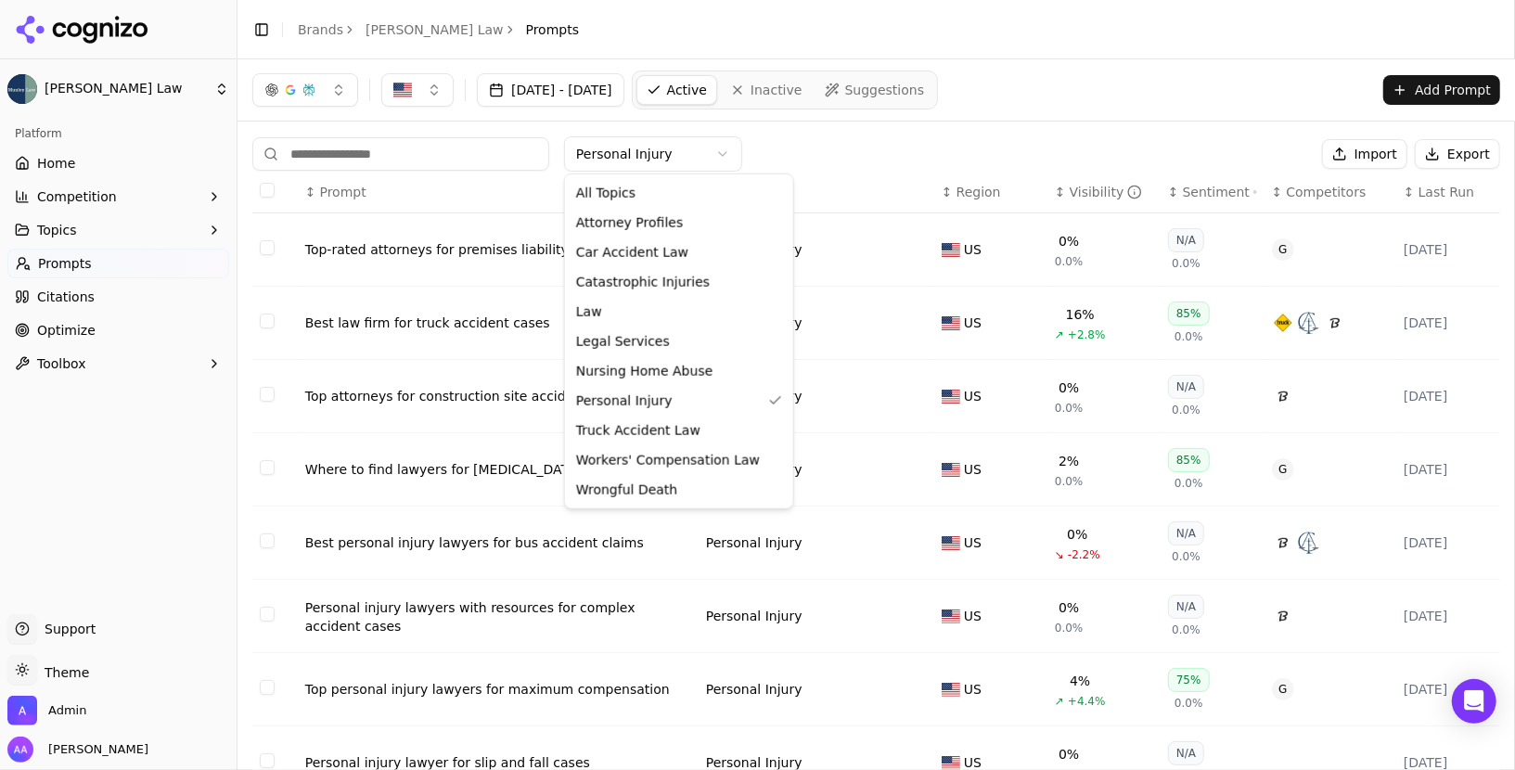
click at [675, 151] on html "Munley Law Platform Home Competition Topics Prompts Citations Optimize Toolbox …" at bounding box center [757, 385] width 1515 height 770
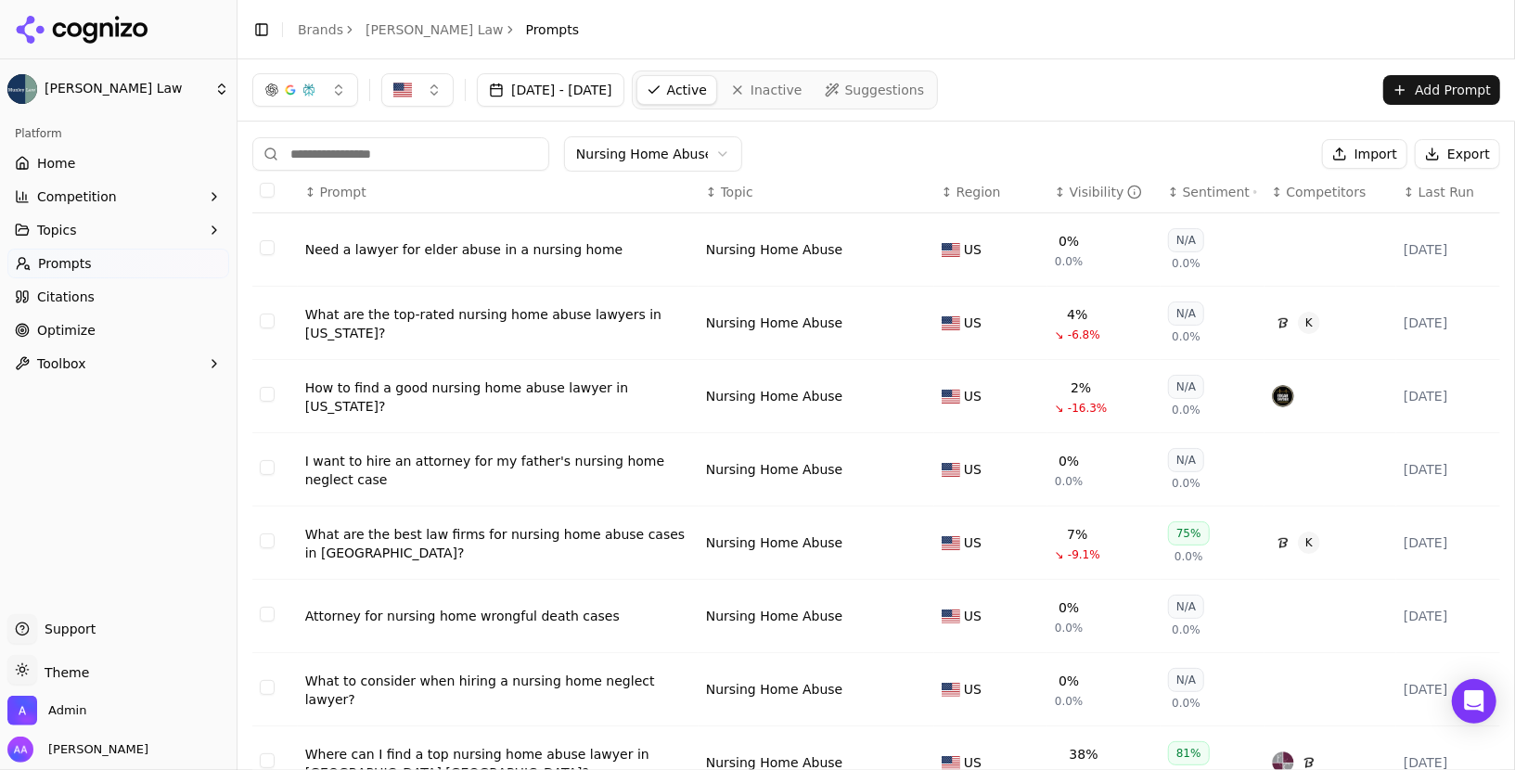
click at [674, 143] on html "Munley Law Platform Home Competition Topics Prompts Citations Optimize Toolbox …" at bounding box center [757, 385] width 1515 height 770
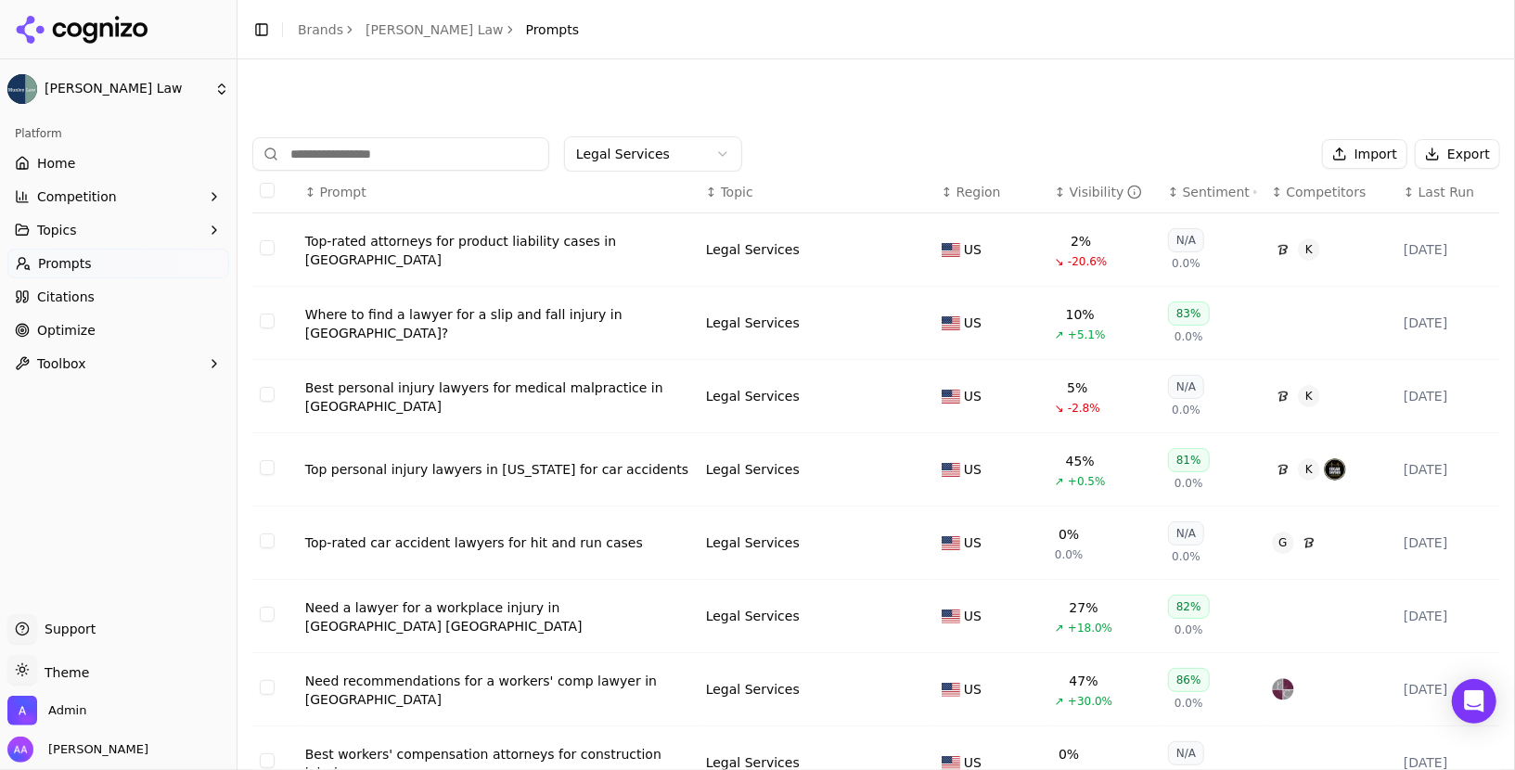
scroll to position [229, 0]
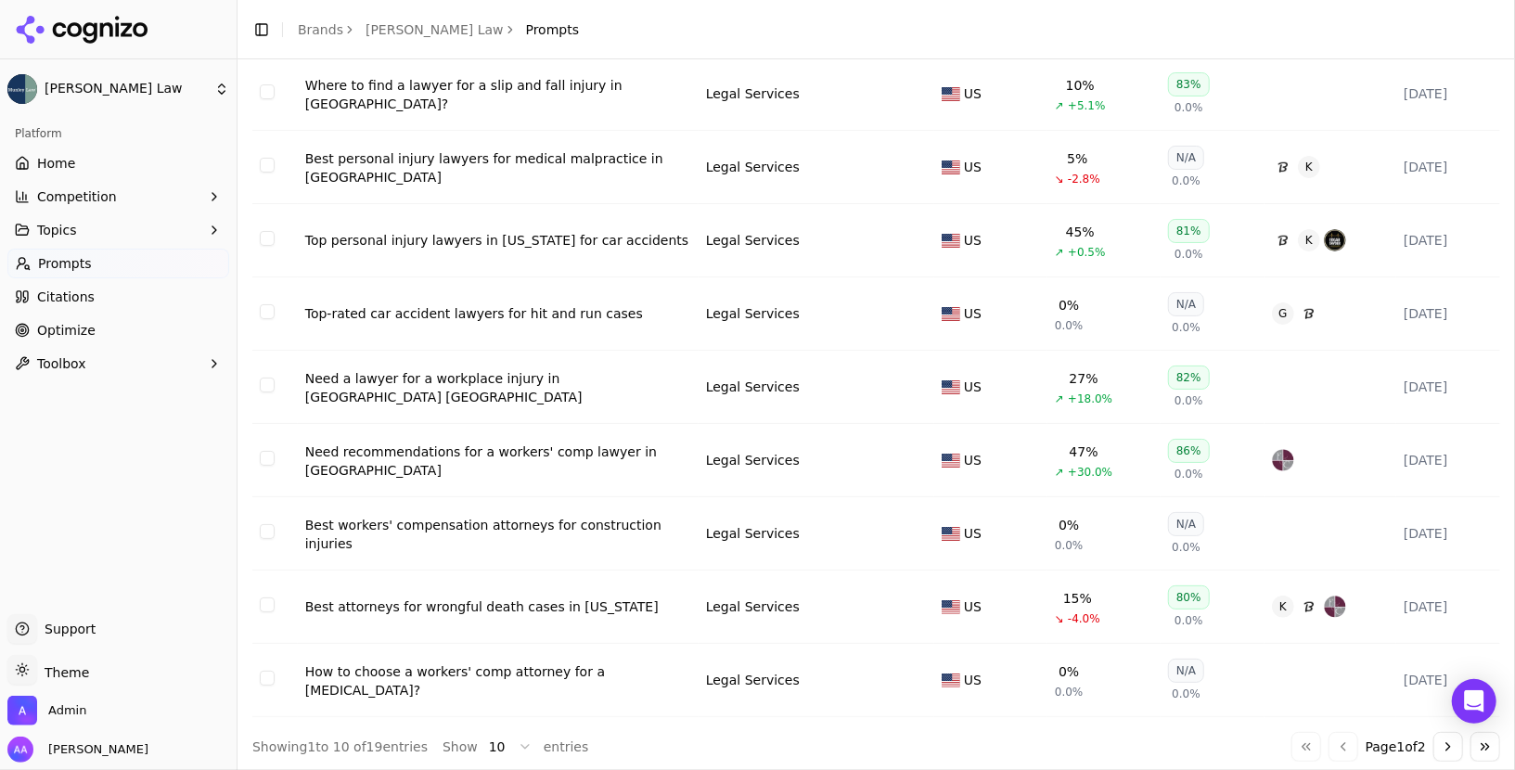
click at [89, 292] on span "Citations" at bounding box center [66, 297] width 58 height 19
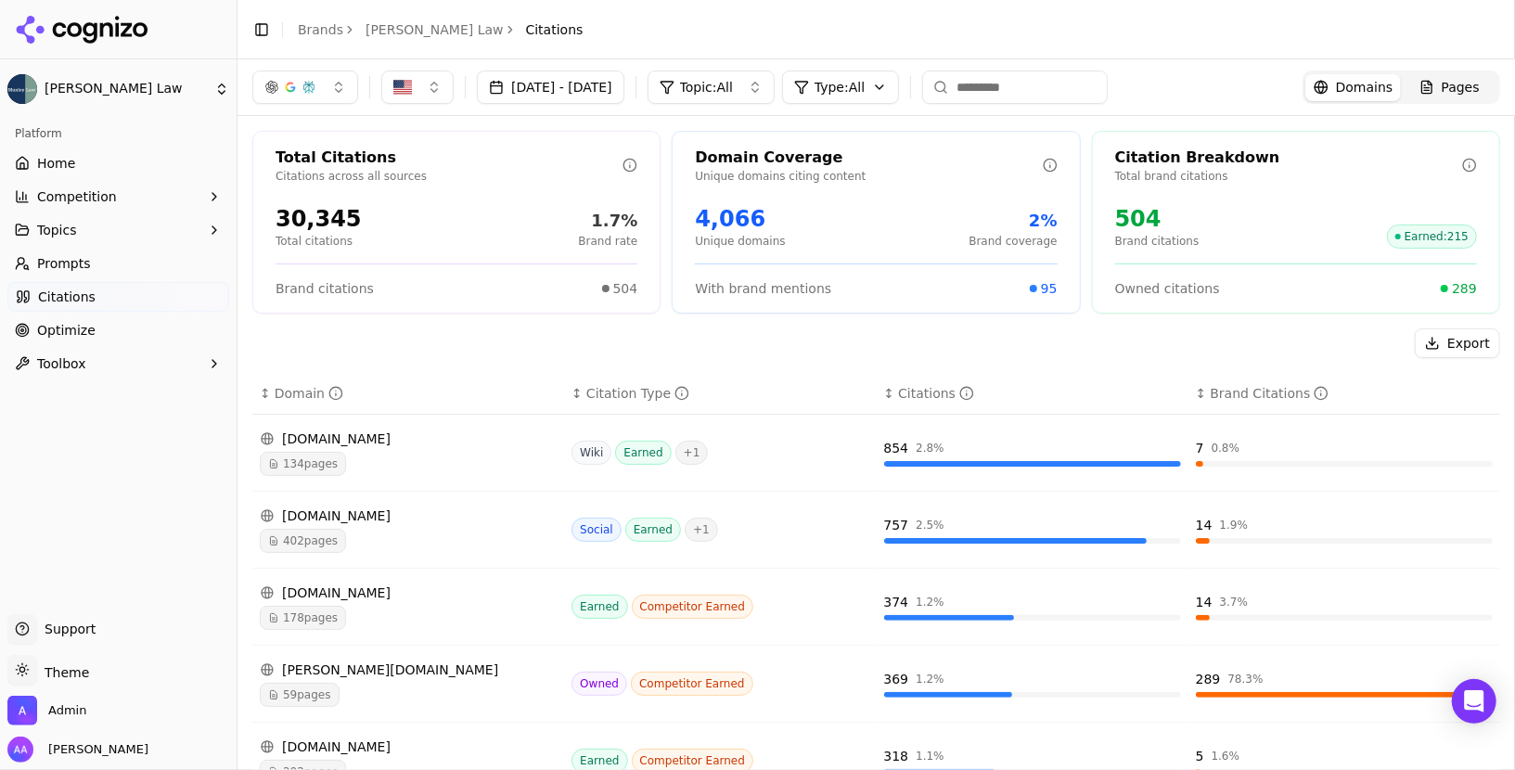
click at [86, 325] on html "Munley Law Platform Home Competition Topics Prompts Citations Optimize Toolbox …" at bounding box center [757, 385] width 1515 height 770
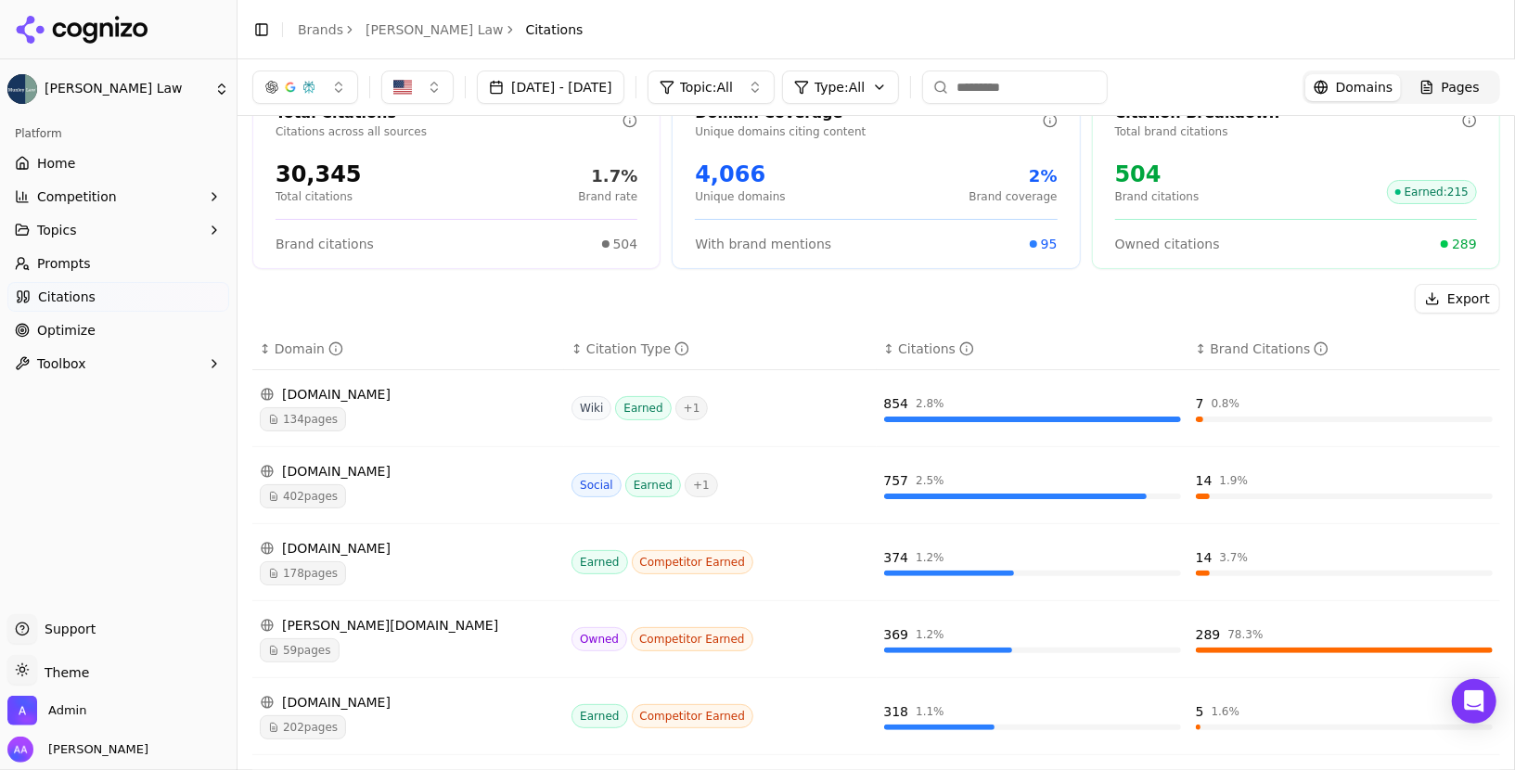
click at [336, 418] on span "134 pages" at bounding box center [303, 419] width 86 height 24
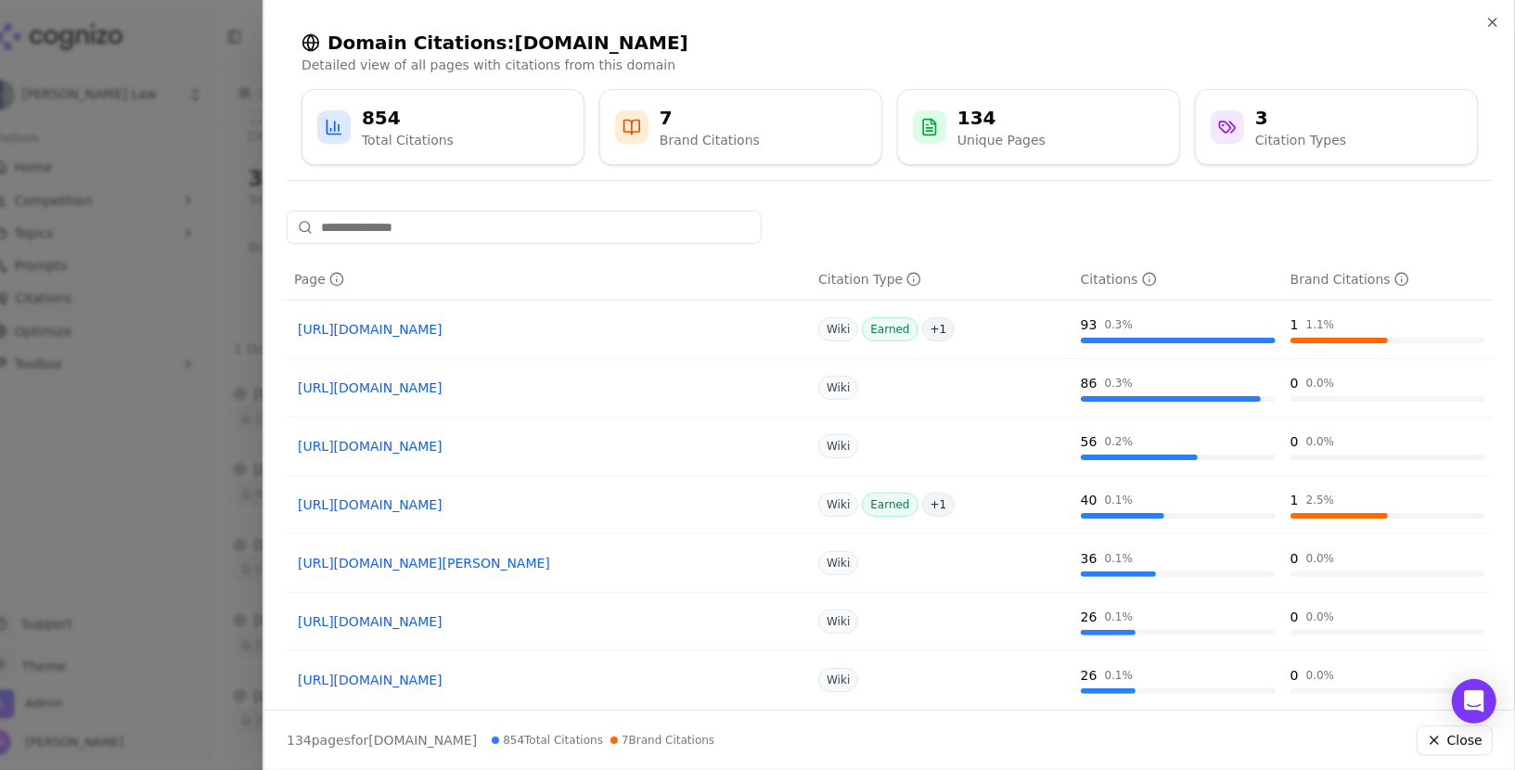
click at [556, 334] on link "https://en.wikipedia.org/wiki/Joseph_A._Fried" at bounding box center [549, 329] width 502 height 19
click at [523, 500] on link "https://en.wikipedia.org/wiki/De_Caro_%26_Kaplen" at bounding box center [549, 504] width 502 height 19
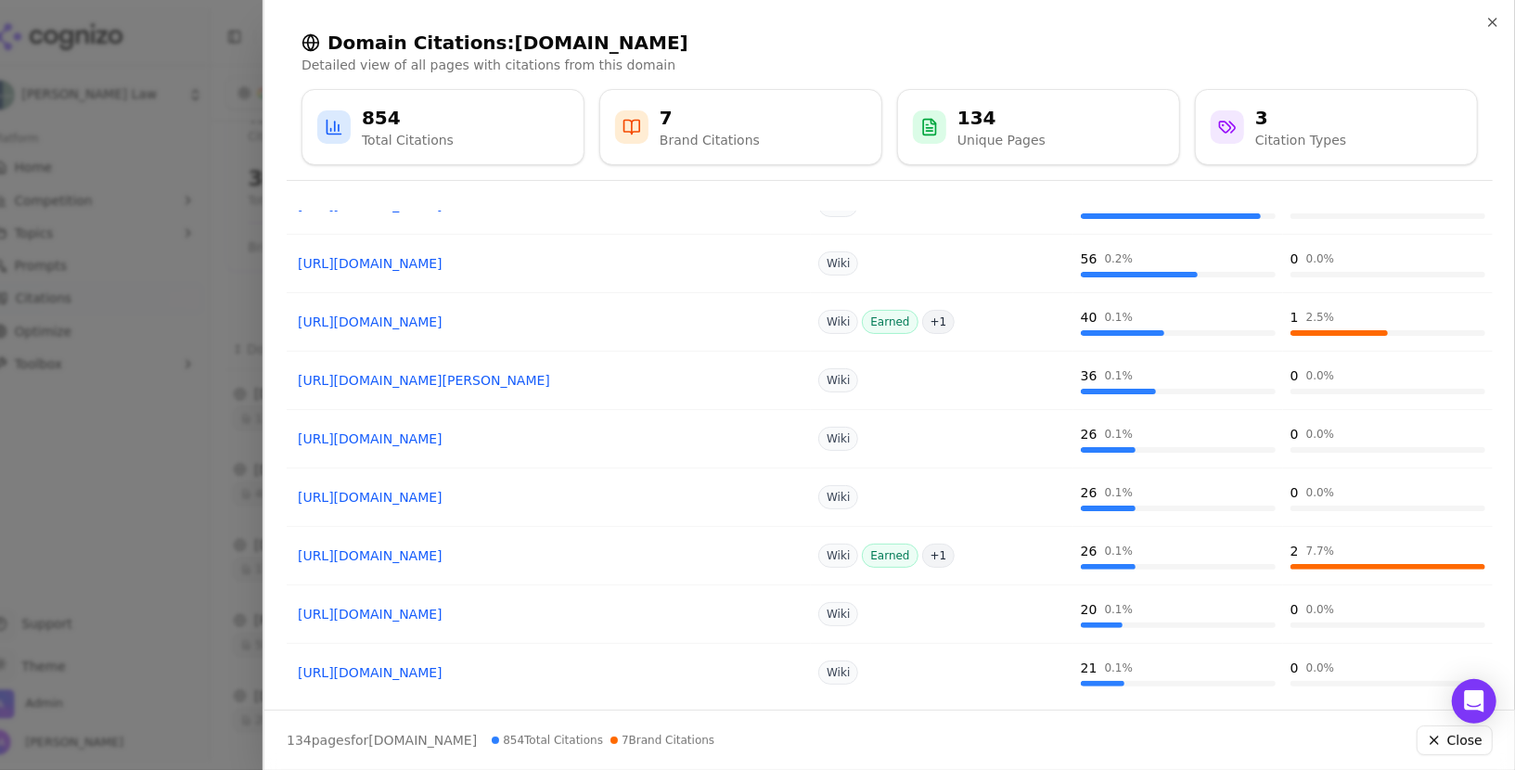
scroll to position [243, 0]
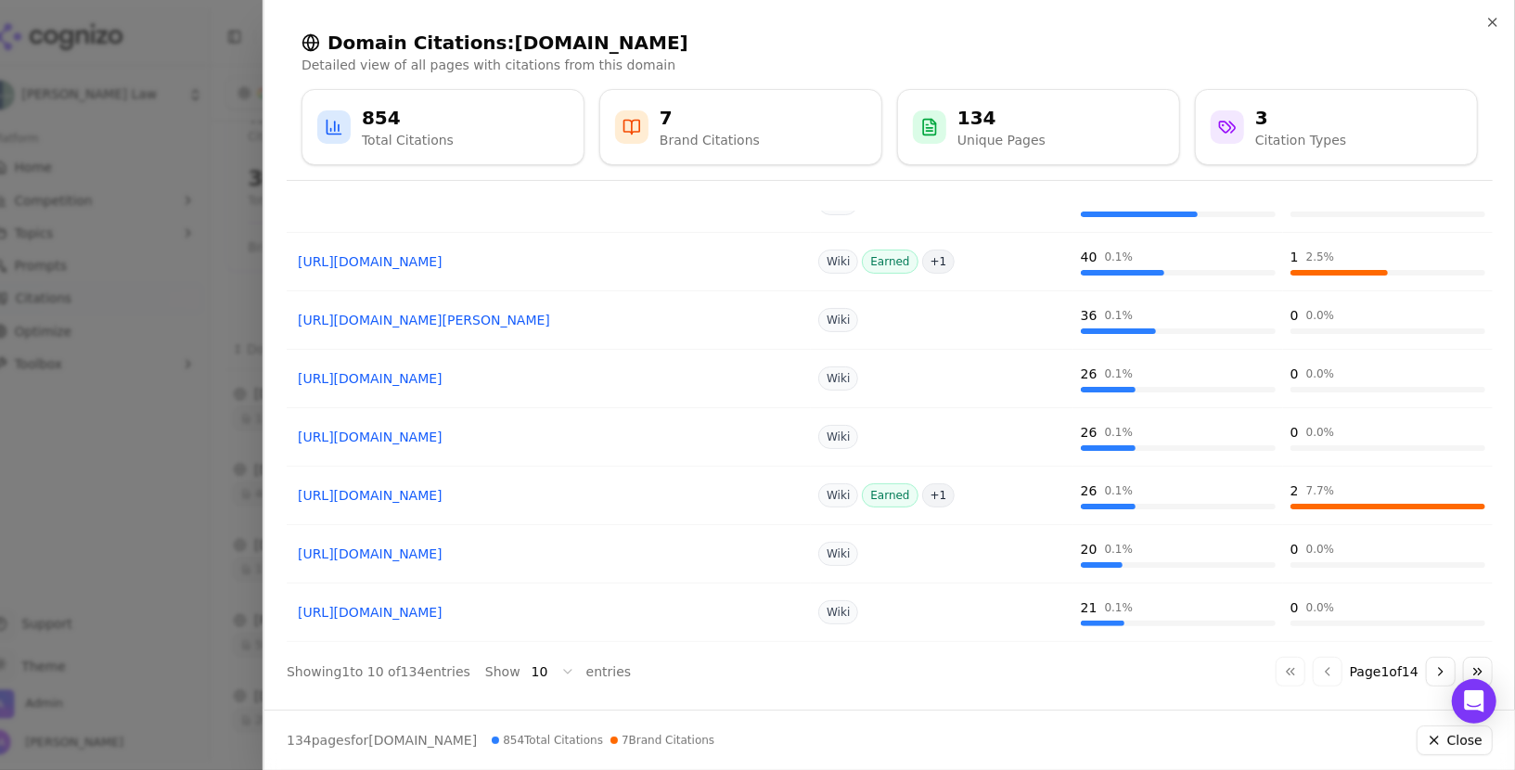
click at [82, 469] on div at bounding box center [757, 385] width 1515 height 770
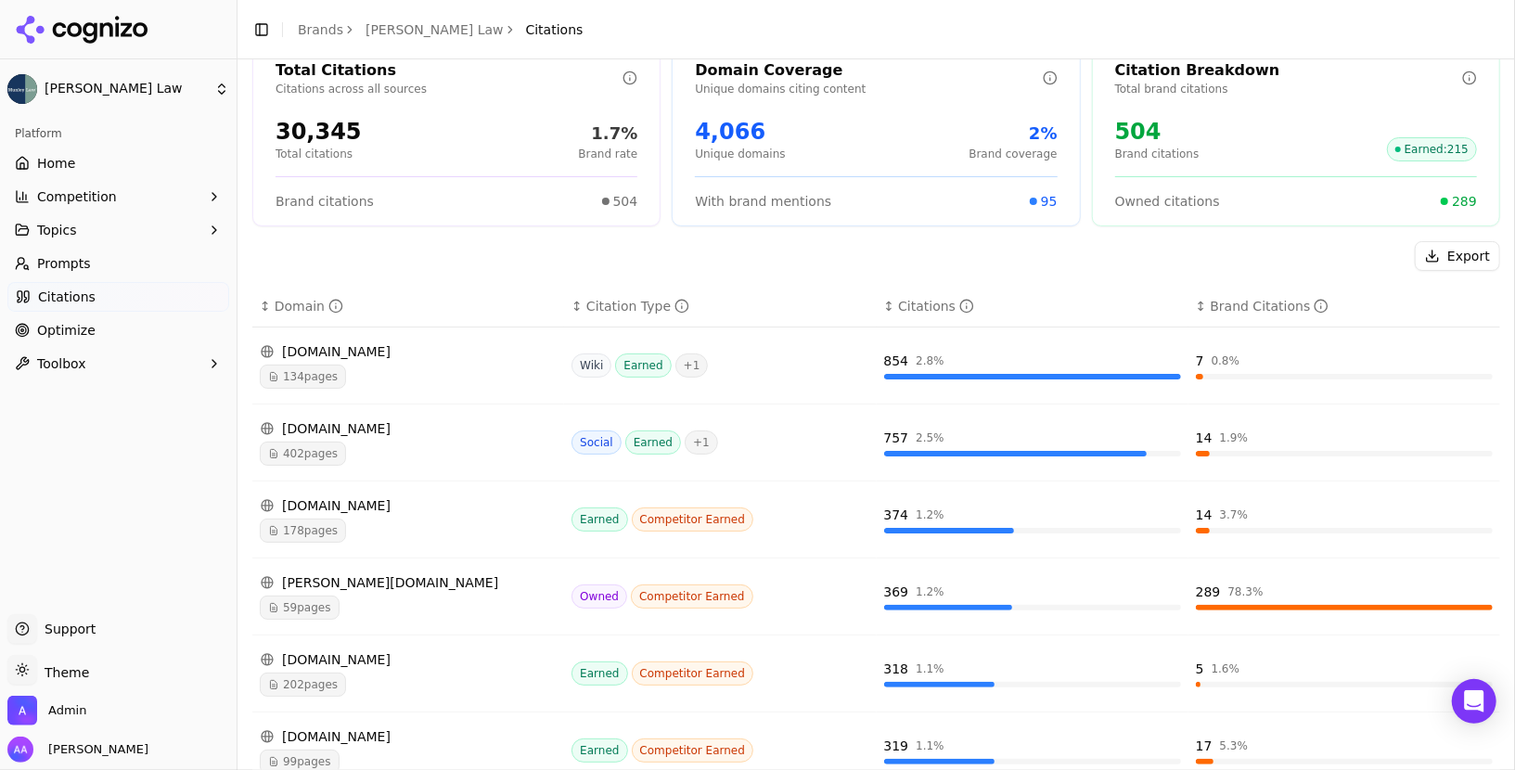
scroll to position [96, 0]
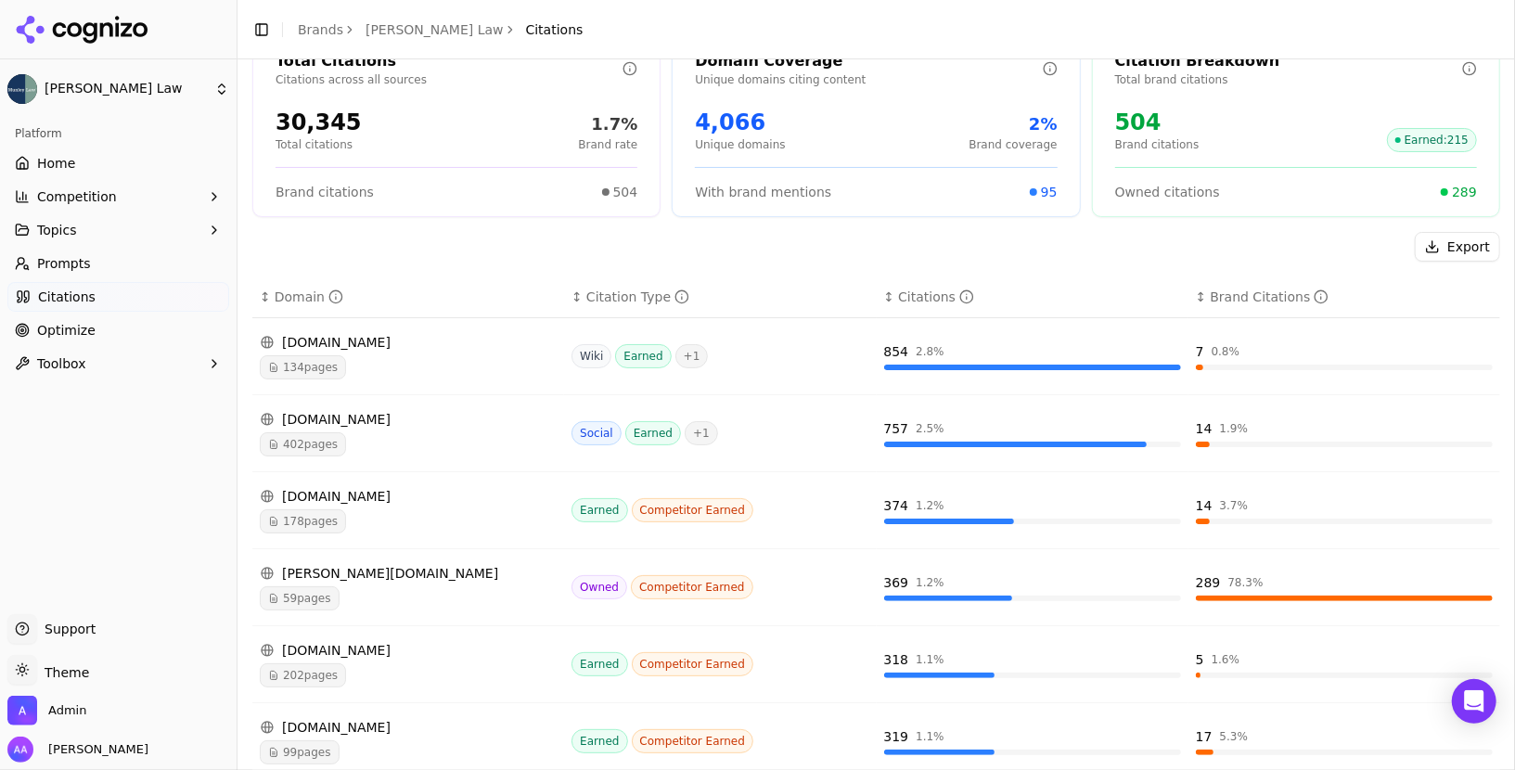
click at [376, 516] on div "178 pages" at bounding box center [408, 521] width 297 height 24
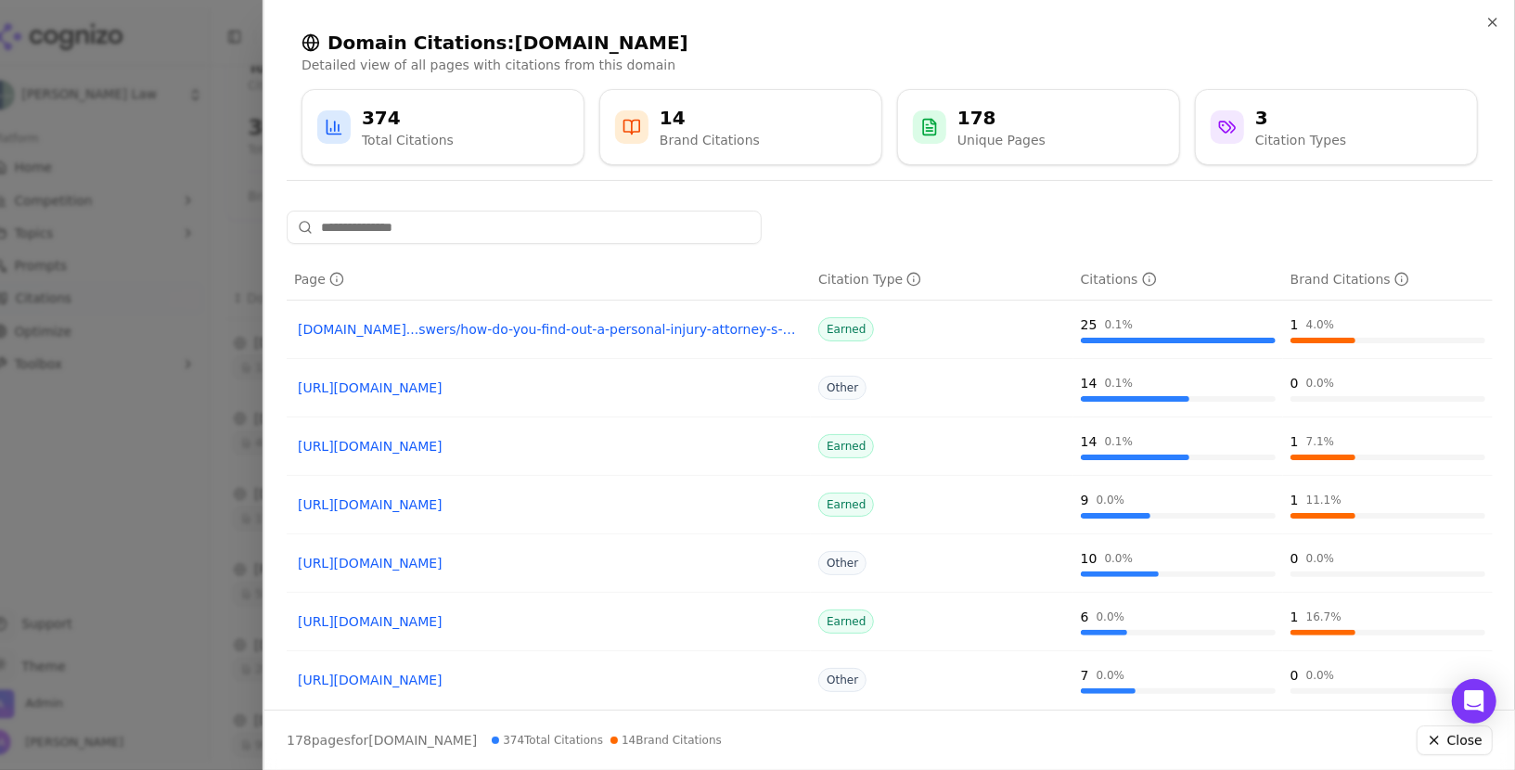
click at [675, 329] on link "avvo.com...swers/how-do-you-find-out-a-personal-injury-attorney-s-t-2061450.html" at bounding box center [549, 329] width 502 height 19
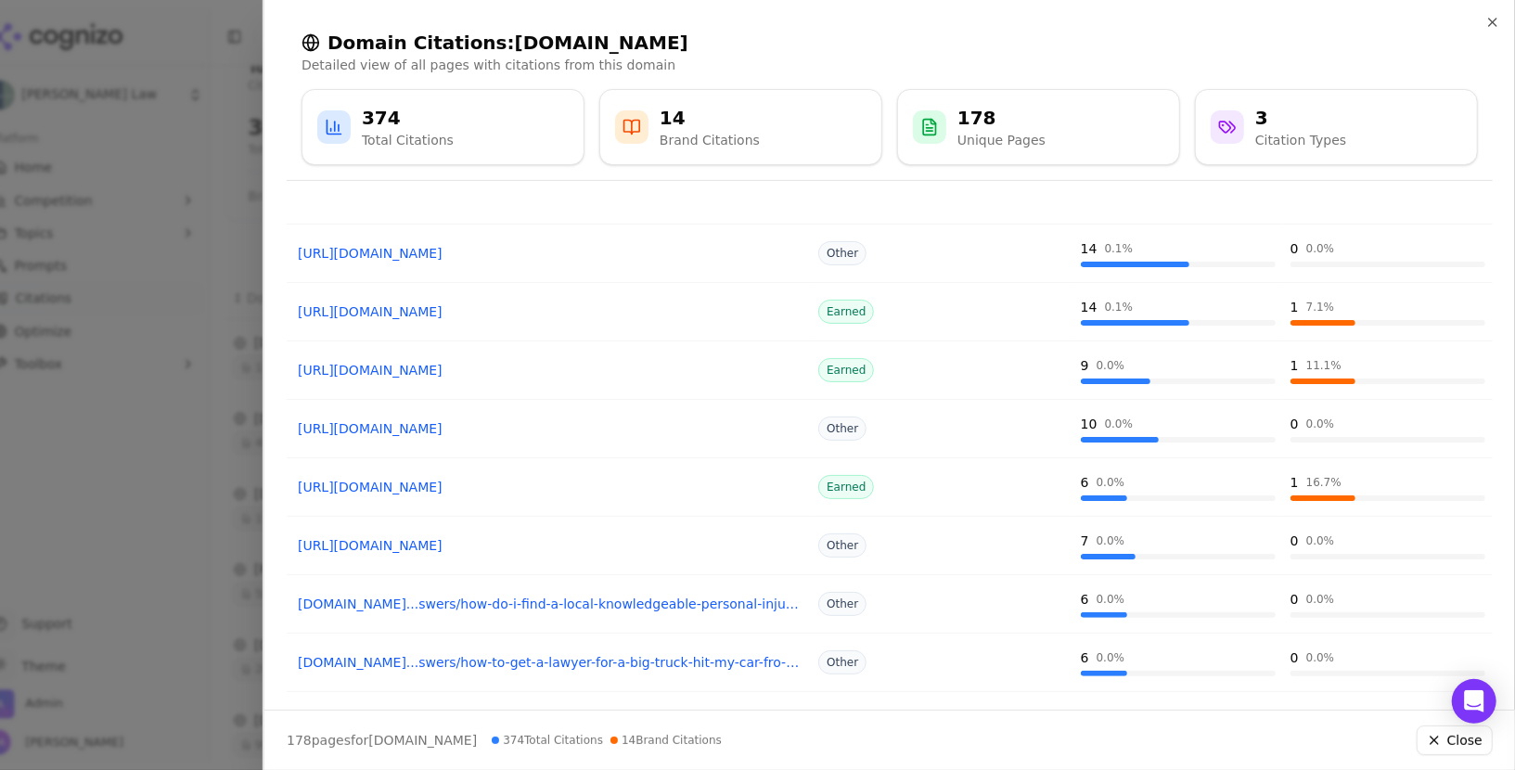
scroll to position [141, 0]
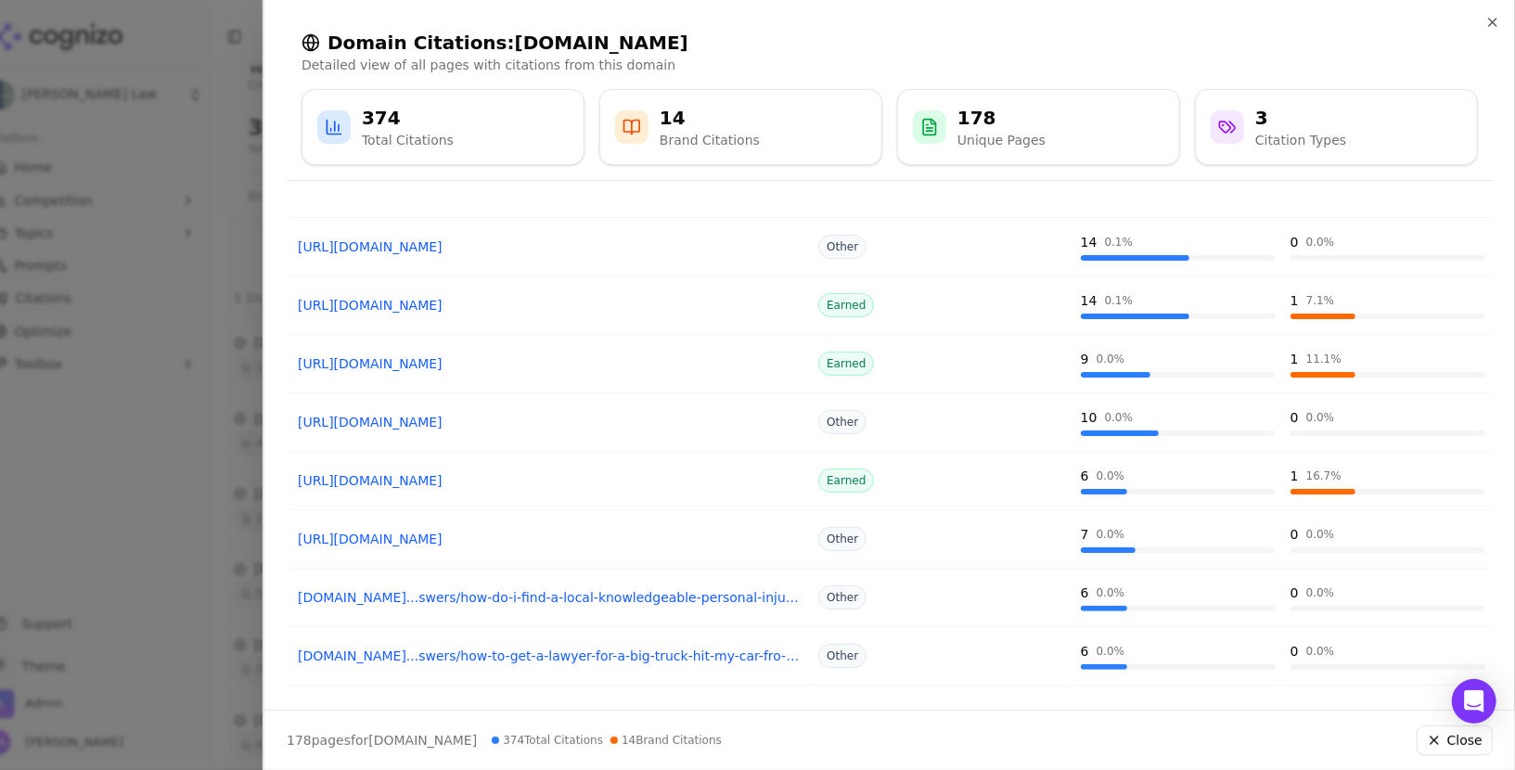
click at [525, 477] on link "https://avvo.com/car-accident-lawyer/pa.html" at bounding box center [549, 480] width 502 height 19
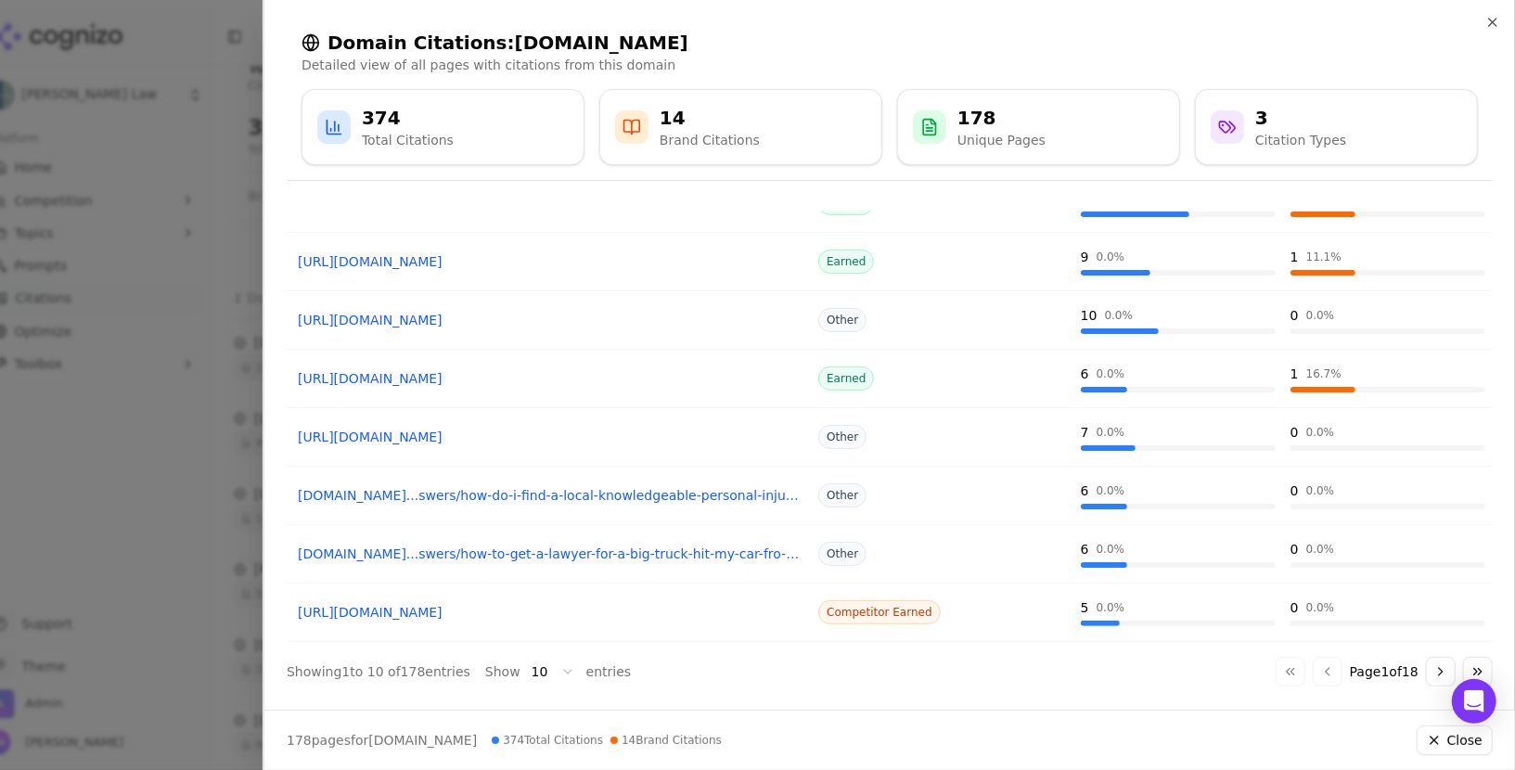
click at [1437, 668] on button "Go to next page" at bounding box center [1441, 672] width 30 height 30
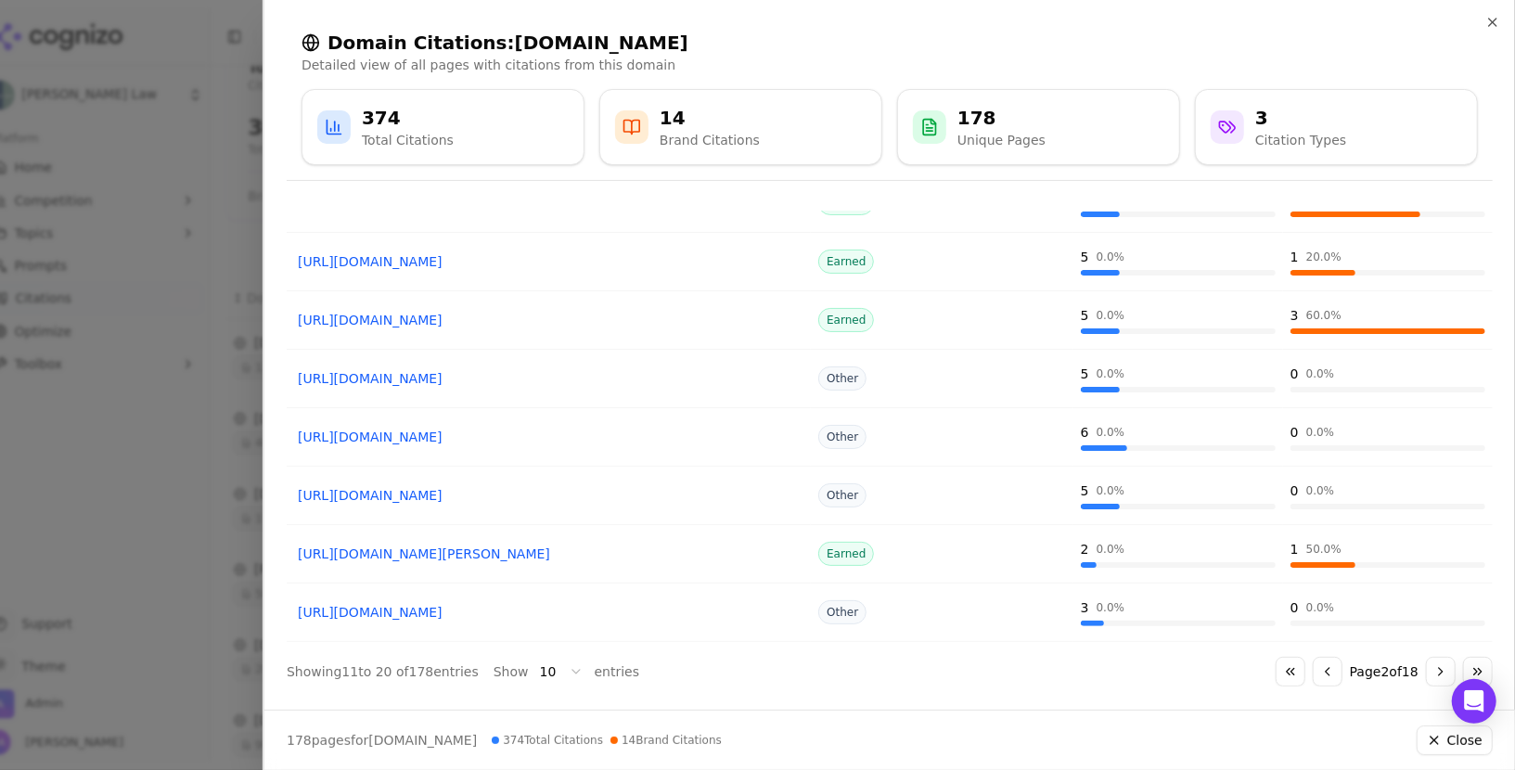
click at [540, 311] on link "https://avvo.com/workers-compensation-lawyer/pa/scranton.html" at bounding box center [549, 320] width 502 height 19
click at [536, 252] on link "https://avvo.com/trucking-accident-lawyer/pa.html" at bounding box center [549, 261] width 502 height 19
click at [120, 554] on div at bounding box center [757, 385] width 1515 height 770
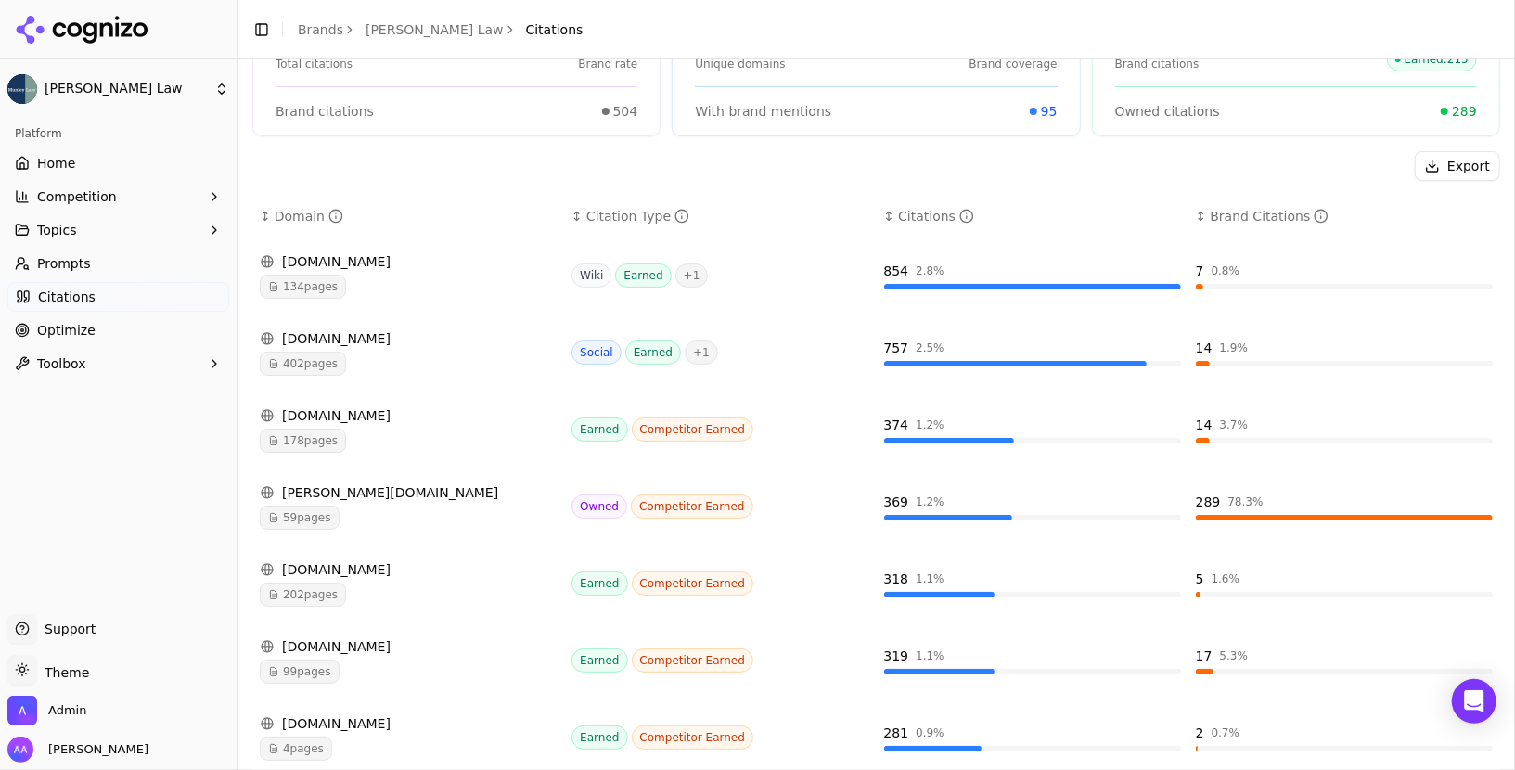
scroll to position [179, 0]
click at [277, 504] on span "59 pages" at bounding box center [300, 516] width 80 height 24
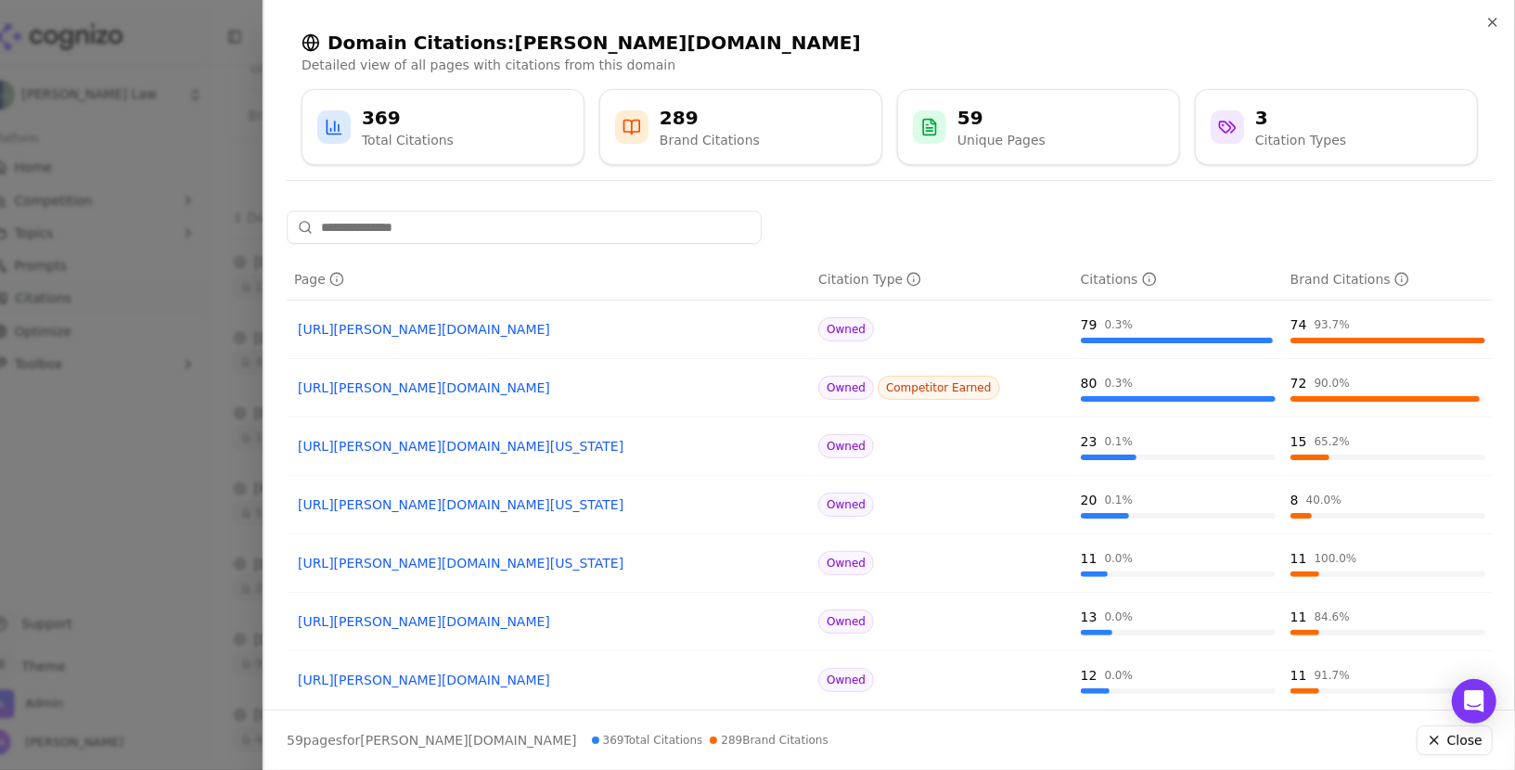
scroll to position [243, 0]
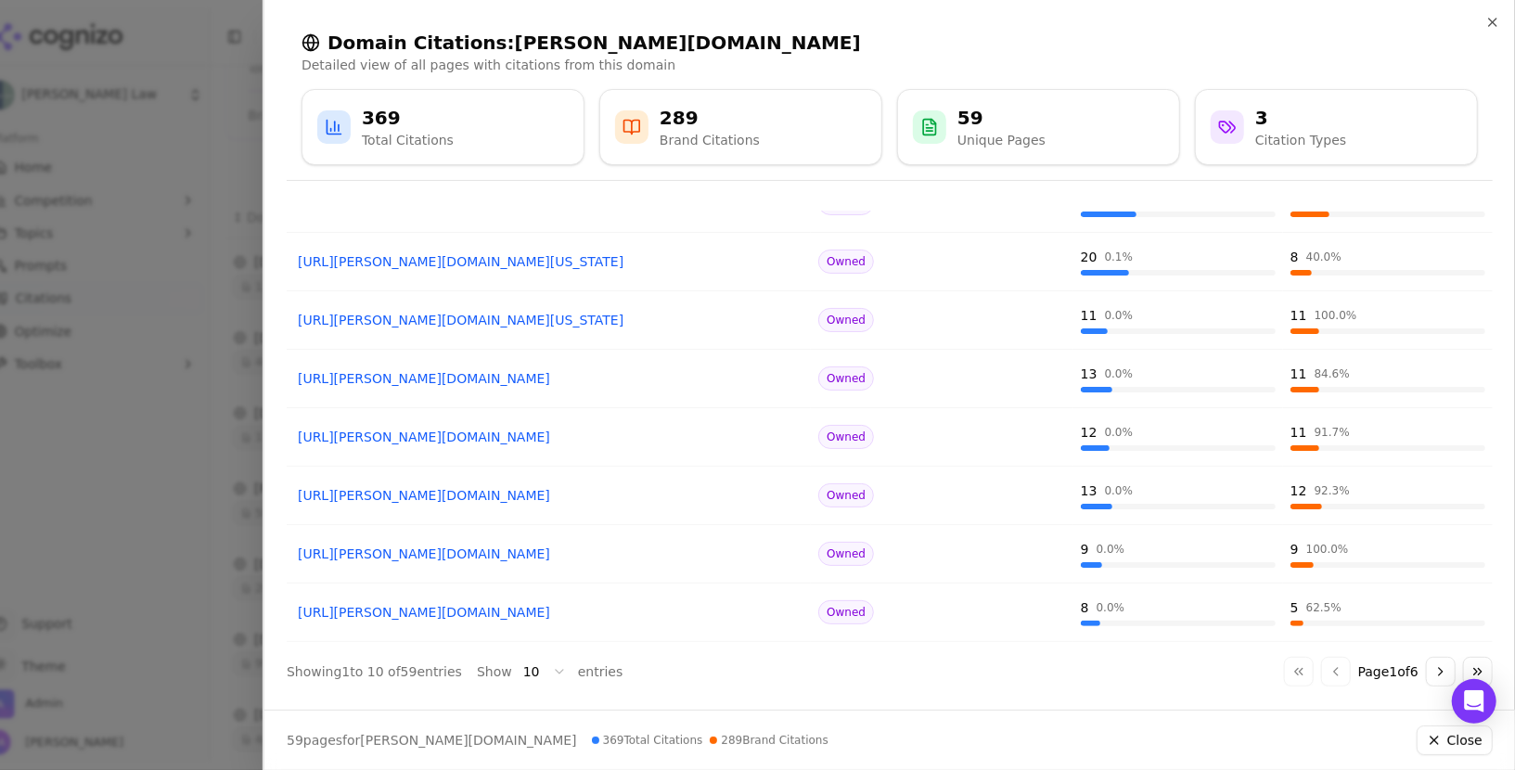
click at [1435, 675] on button "Go to next page" at bounding box center [1441, 672] width 30 height 30
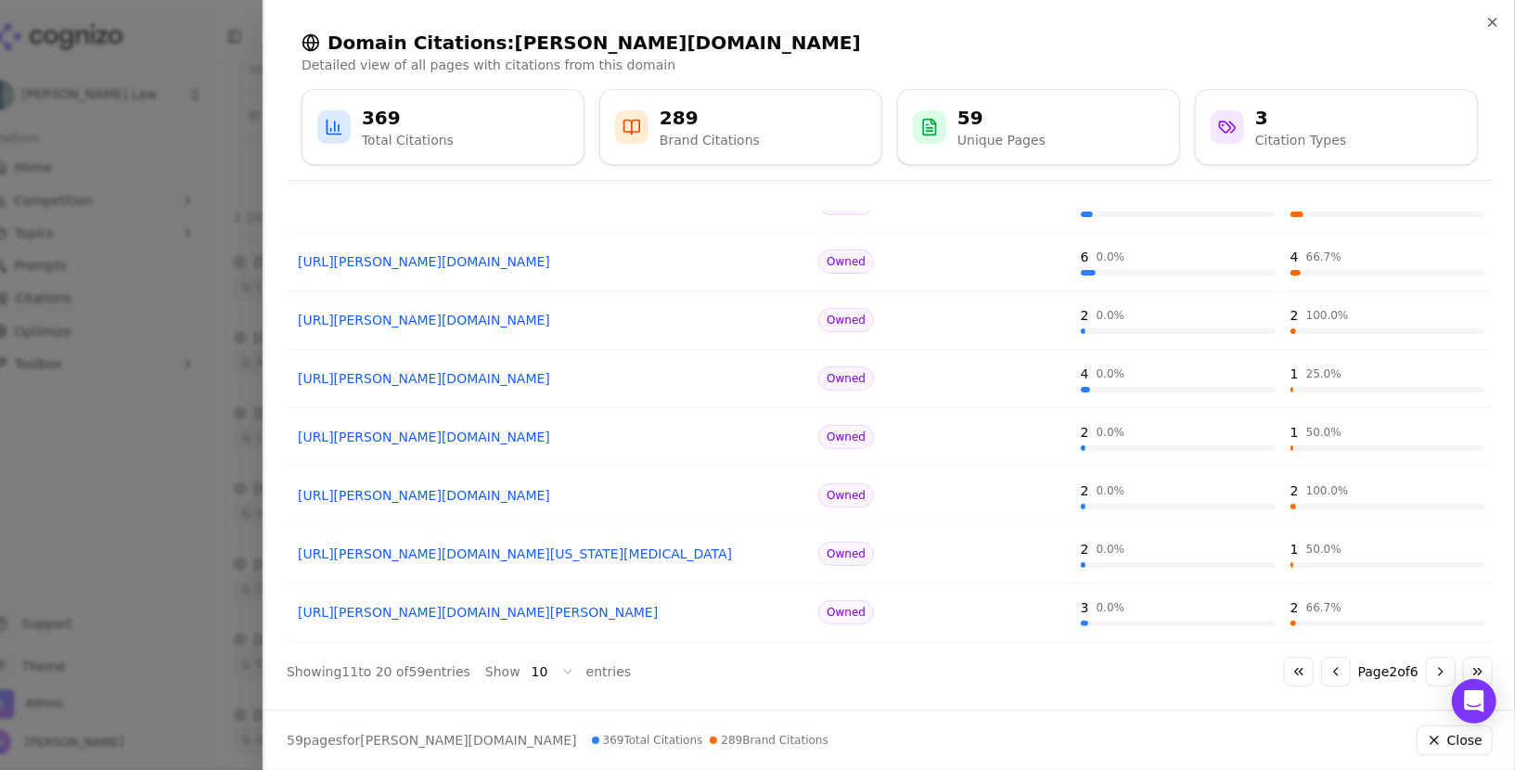
click at [1435, 675] on button "Go to next page" at bounding box center [1441, 672] width 30 height 30
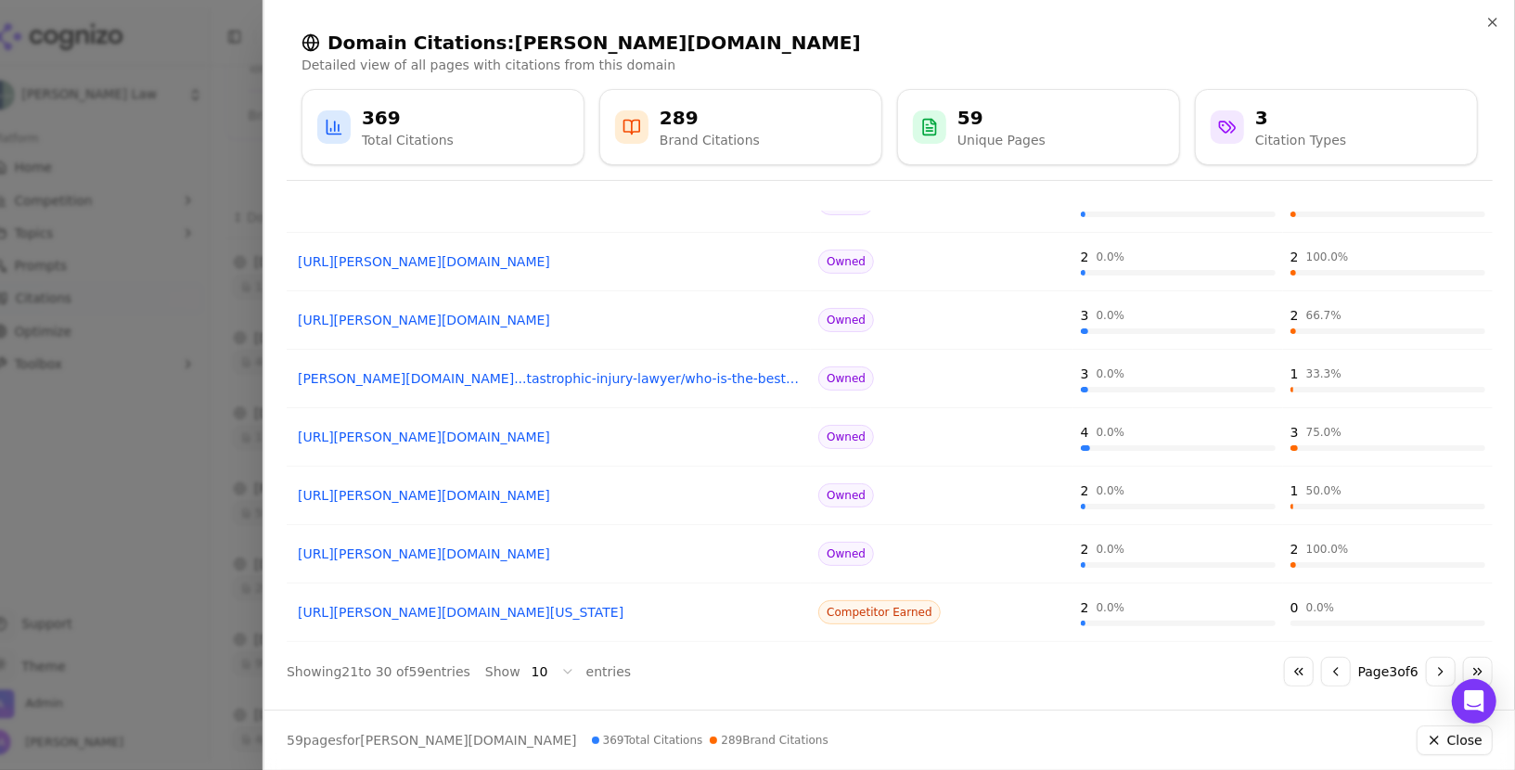
click at [1435, 675] on button "Go to next page" at bounding box center [1441, 672] width 30 height 30
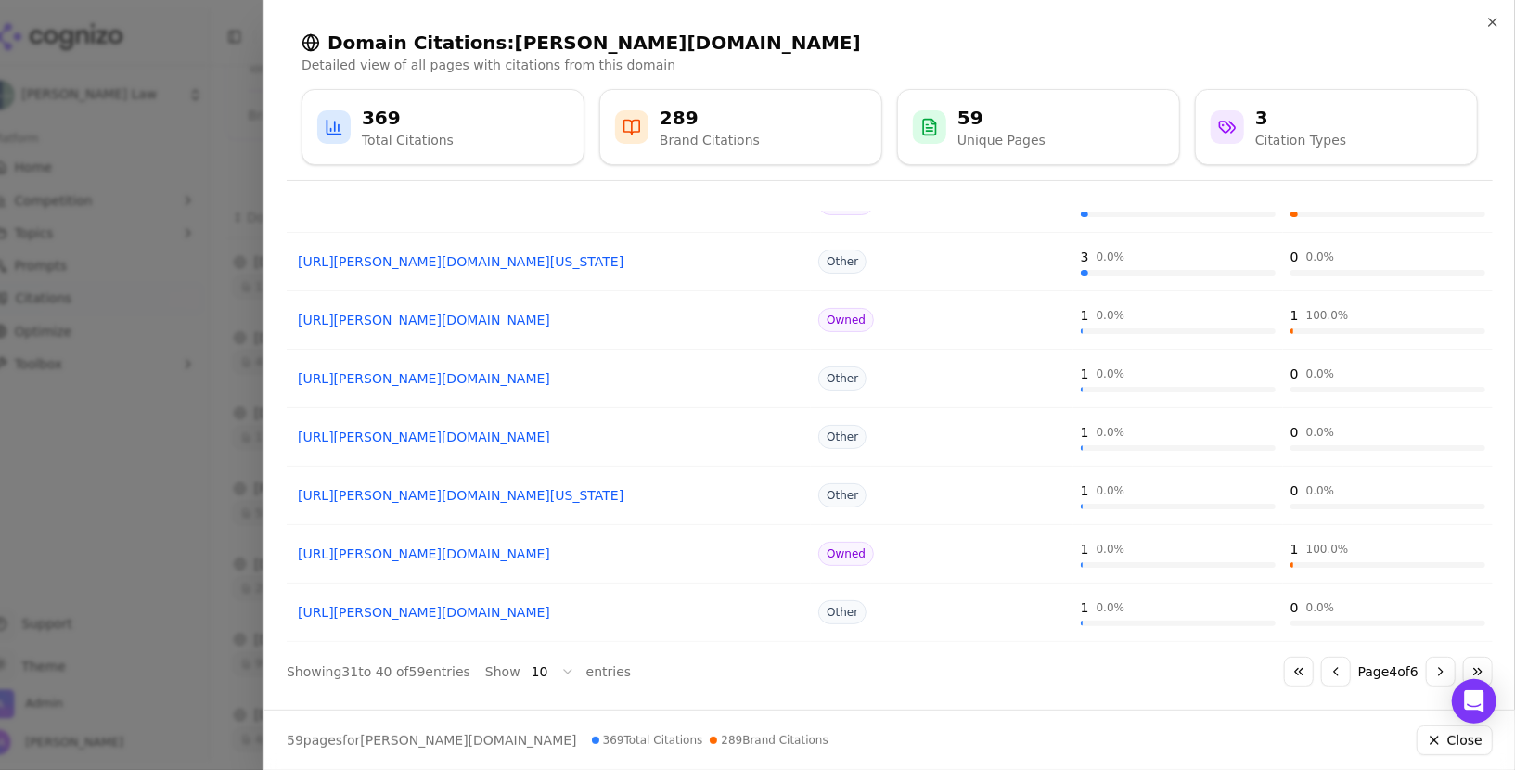
click at [1478, 670] on button "Go to last page" at bounding box center [1478, 672] width 30 height 30
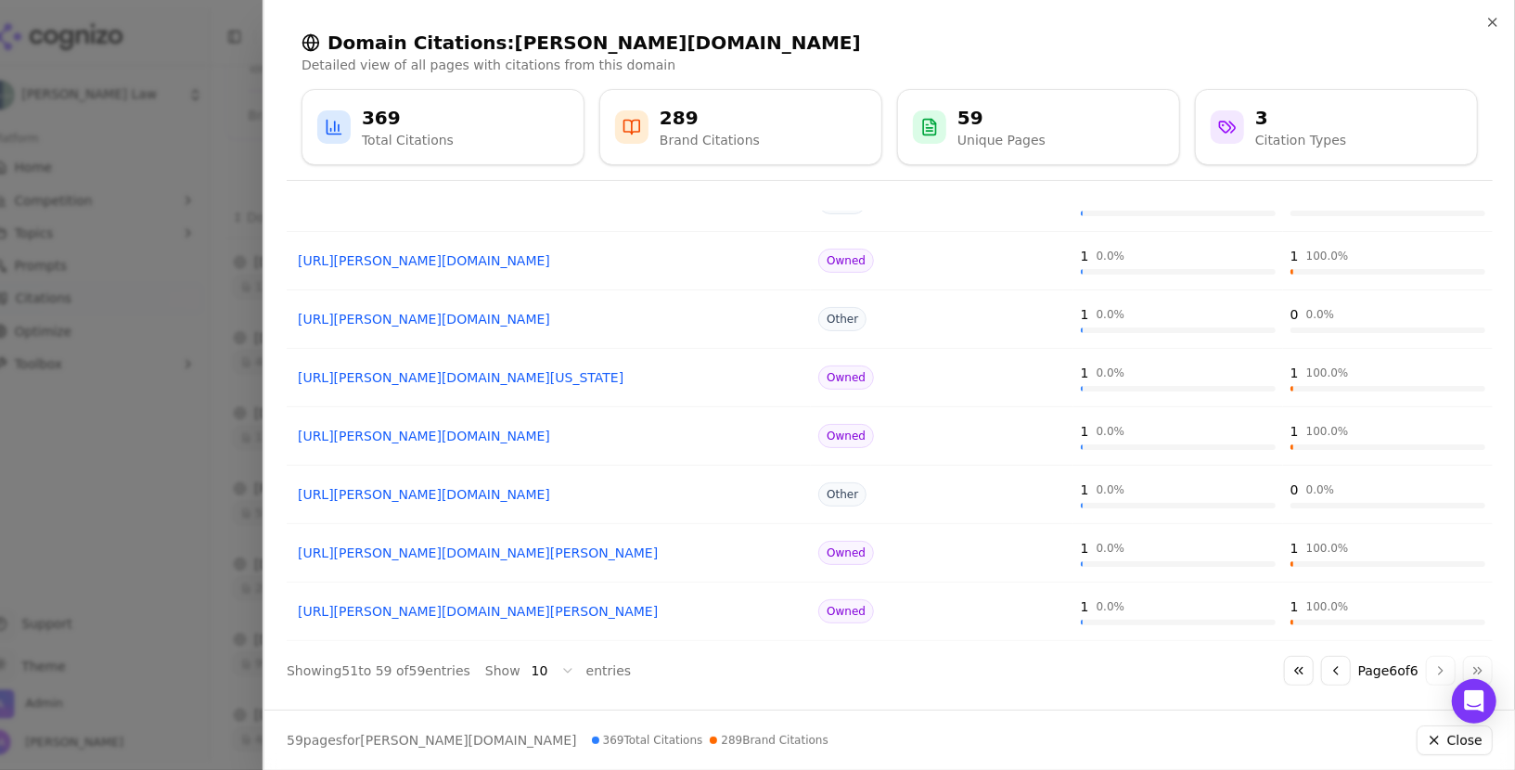
click at [1284, 672] on button "Go to first page" at bounding box center [1299, 671] width 30 height 30
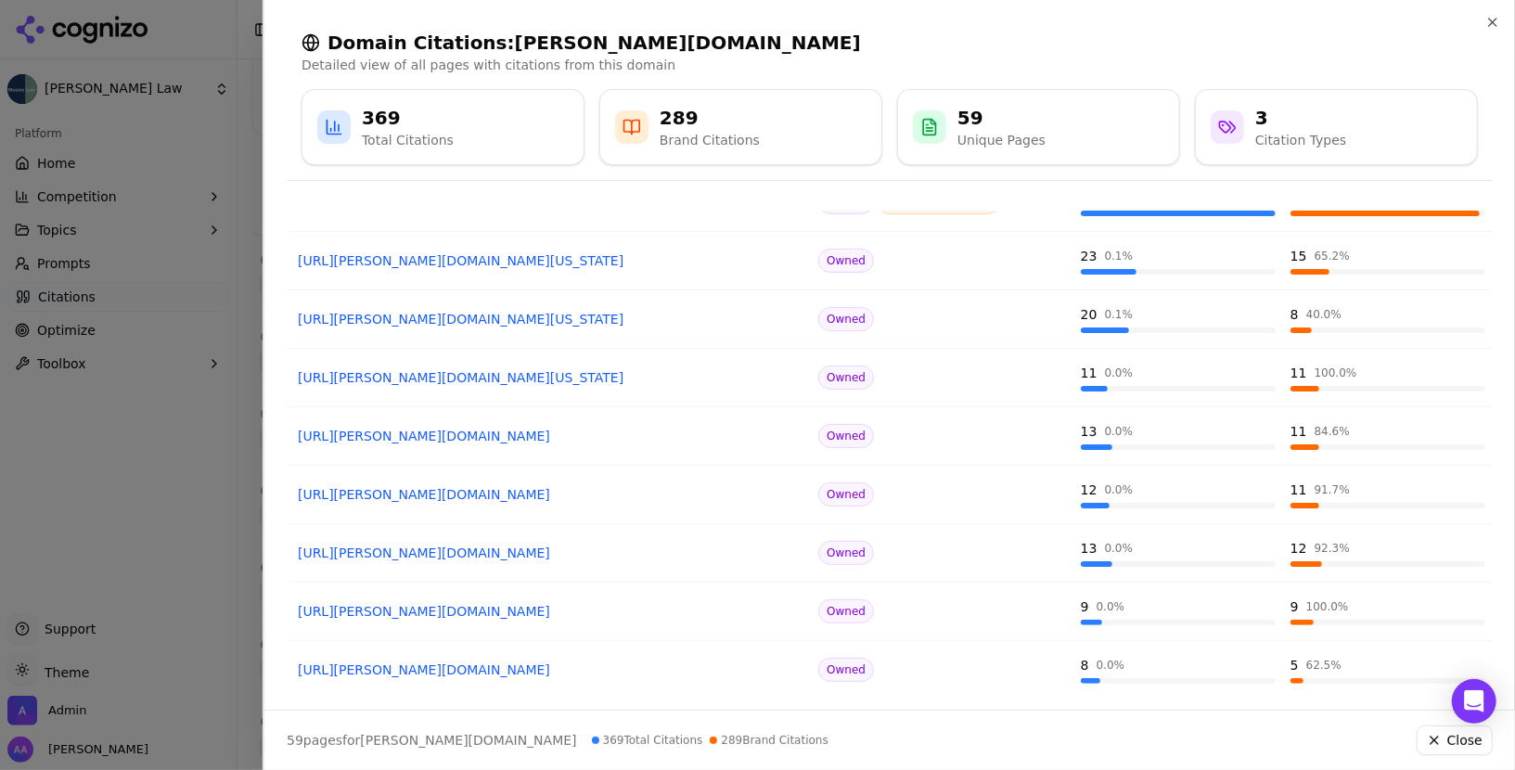
click at [176, 551] on div at bounding box center [757, 385] width 1515 height 770
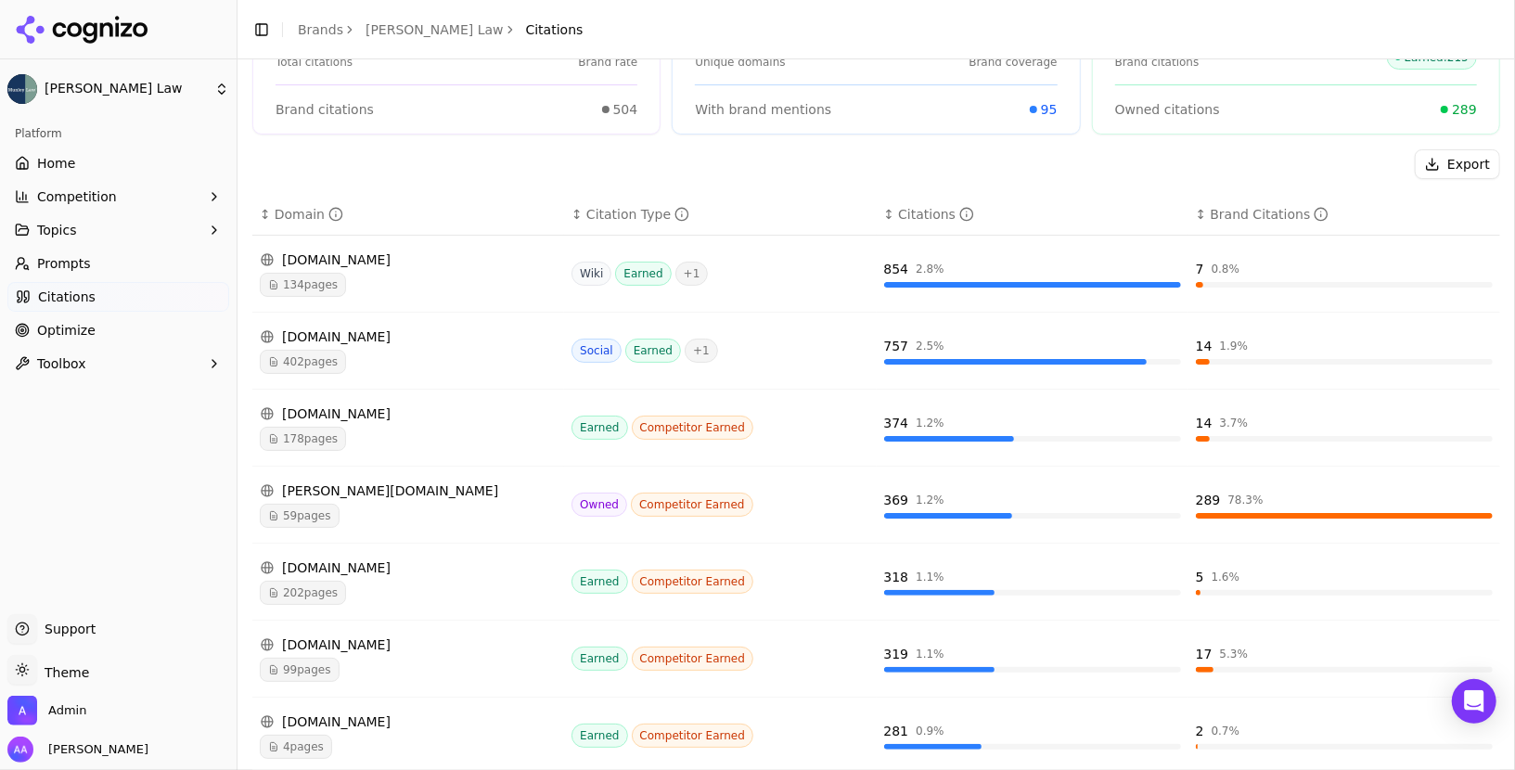
click at [78, 161] on link "Home" at bounding box center [118, 163] width 222 height 30
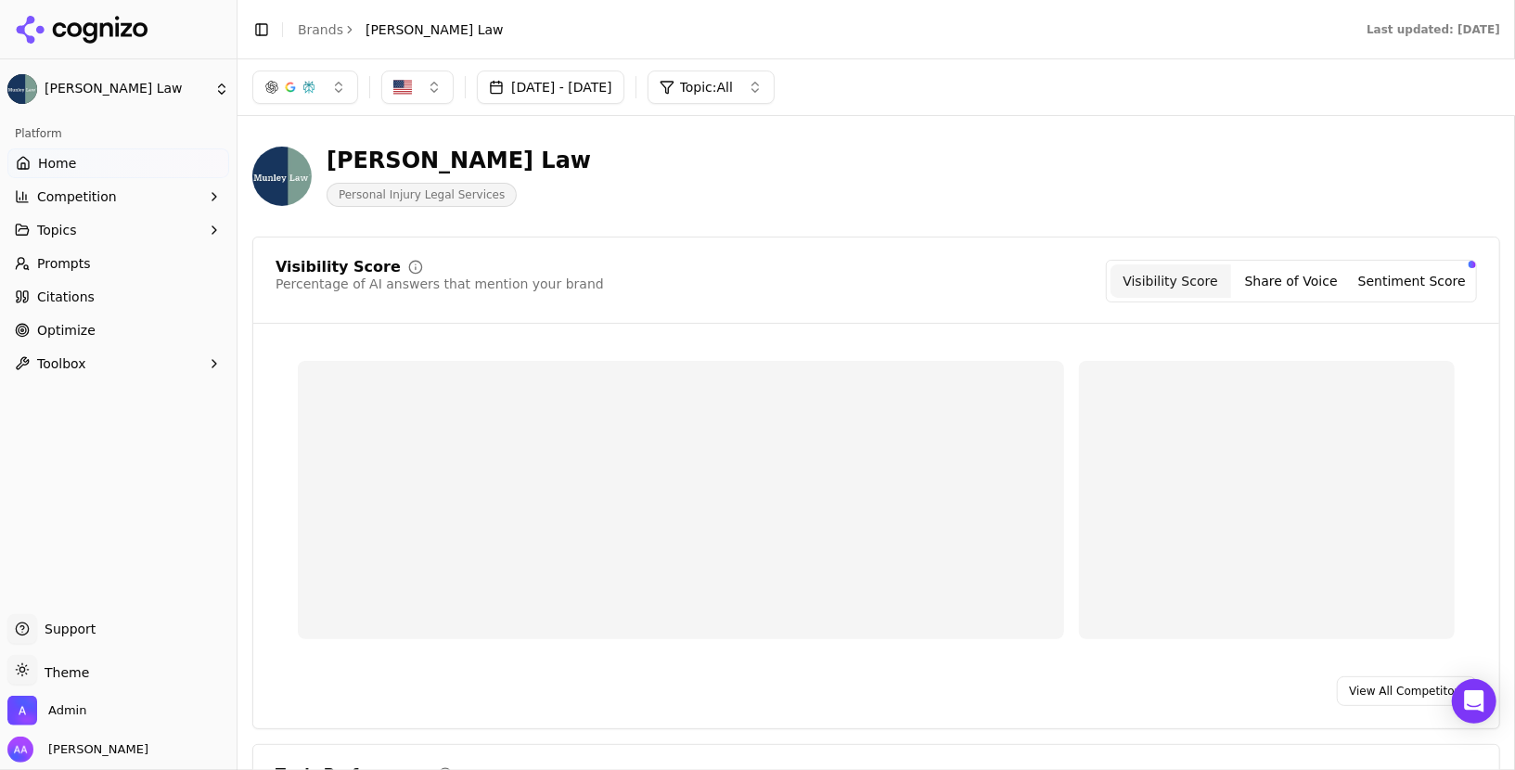
click at [94, 203] on span "Competition" at bounding box center [77, 196] width 80 height 19
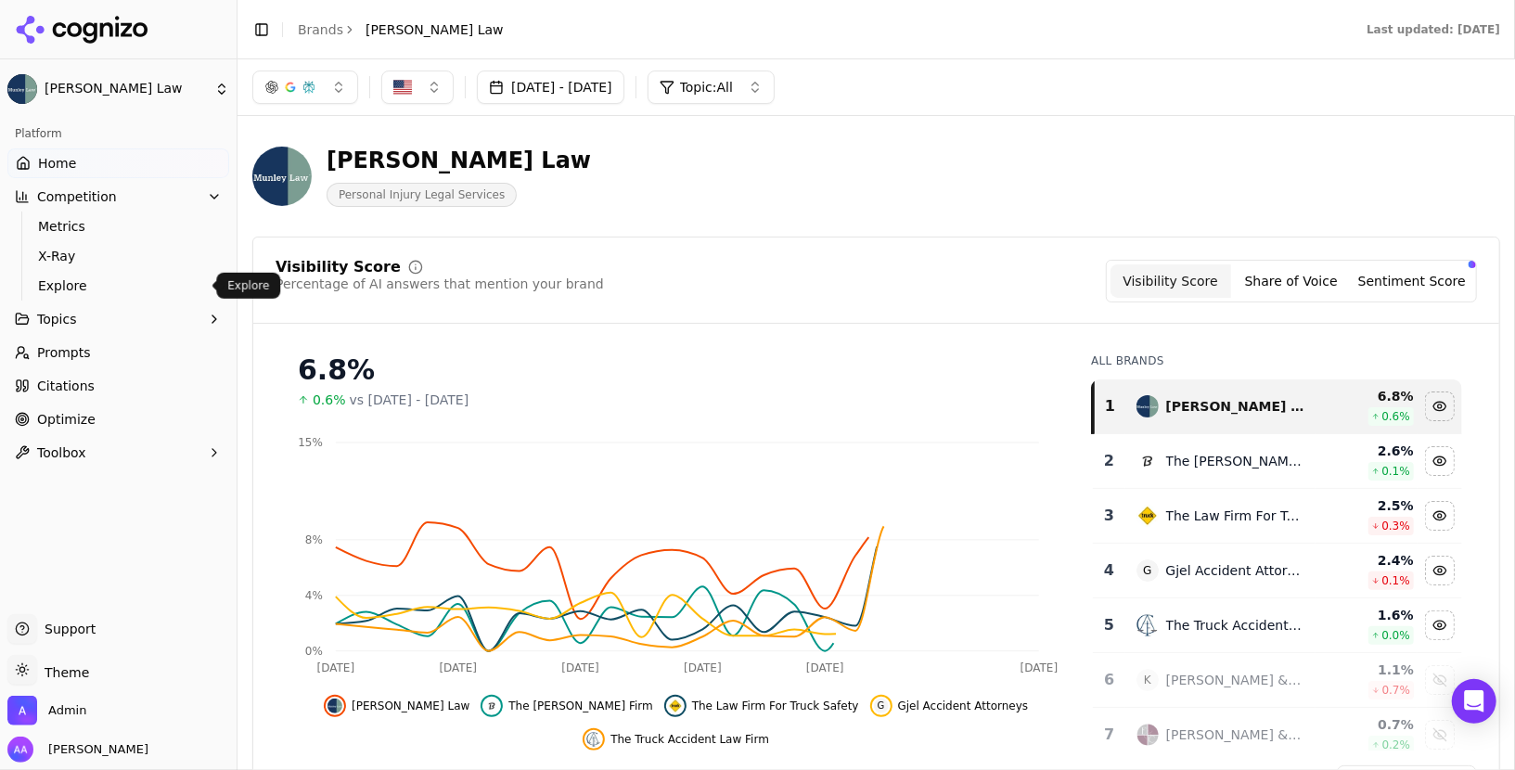
click at [124, 285] on span "Explore" at bounding box center [118, 286] width 161 height 19
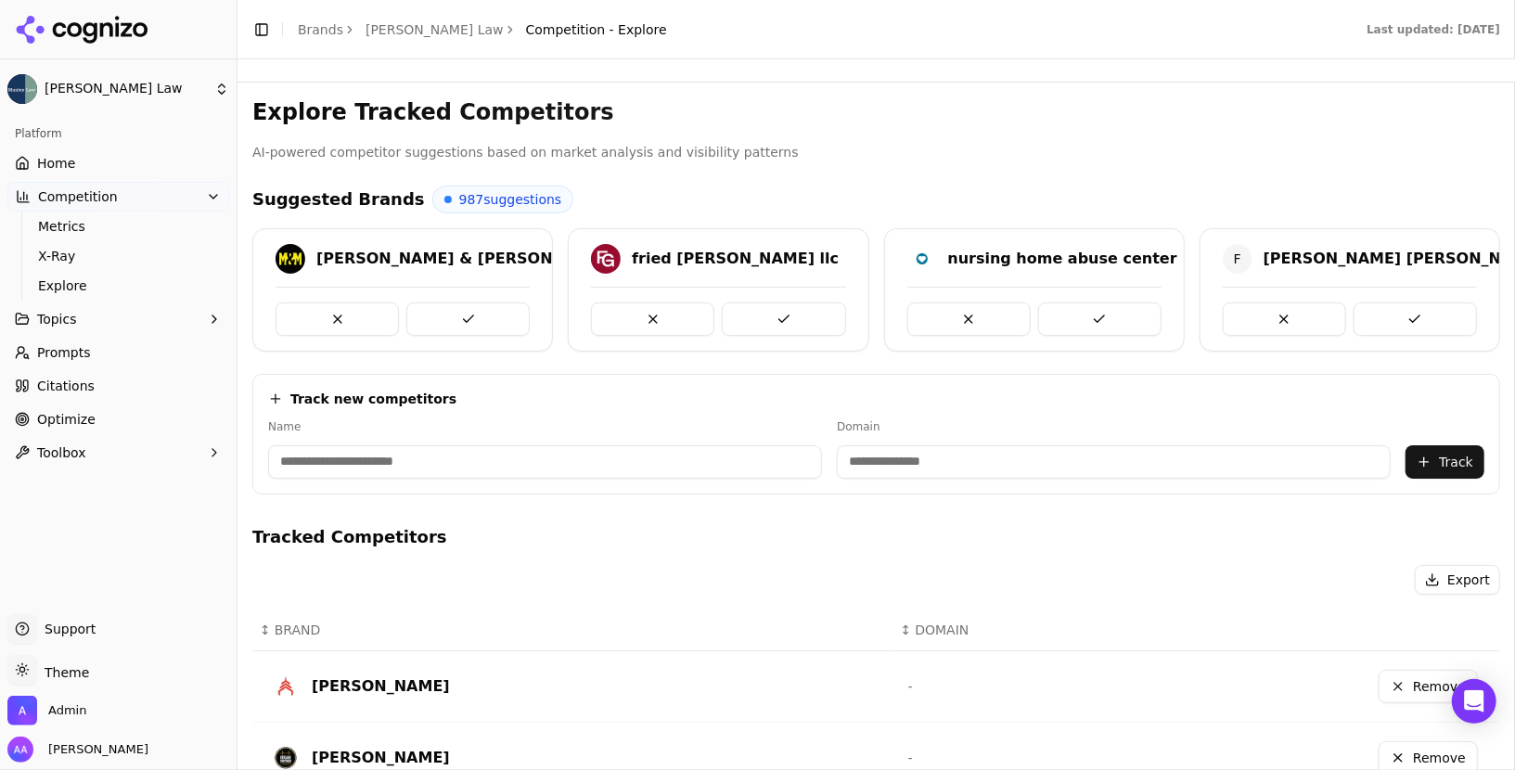
click at [979, 159] on p "AI-powered competitor suggestions based on market analysis and visibility patte…" at bounding box center [876, 152] width 1248 height 21
click at [70, 361] on span "Prompts" at bounding box center [64, 352] width 54 height 19
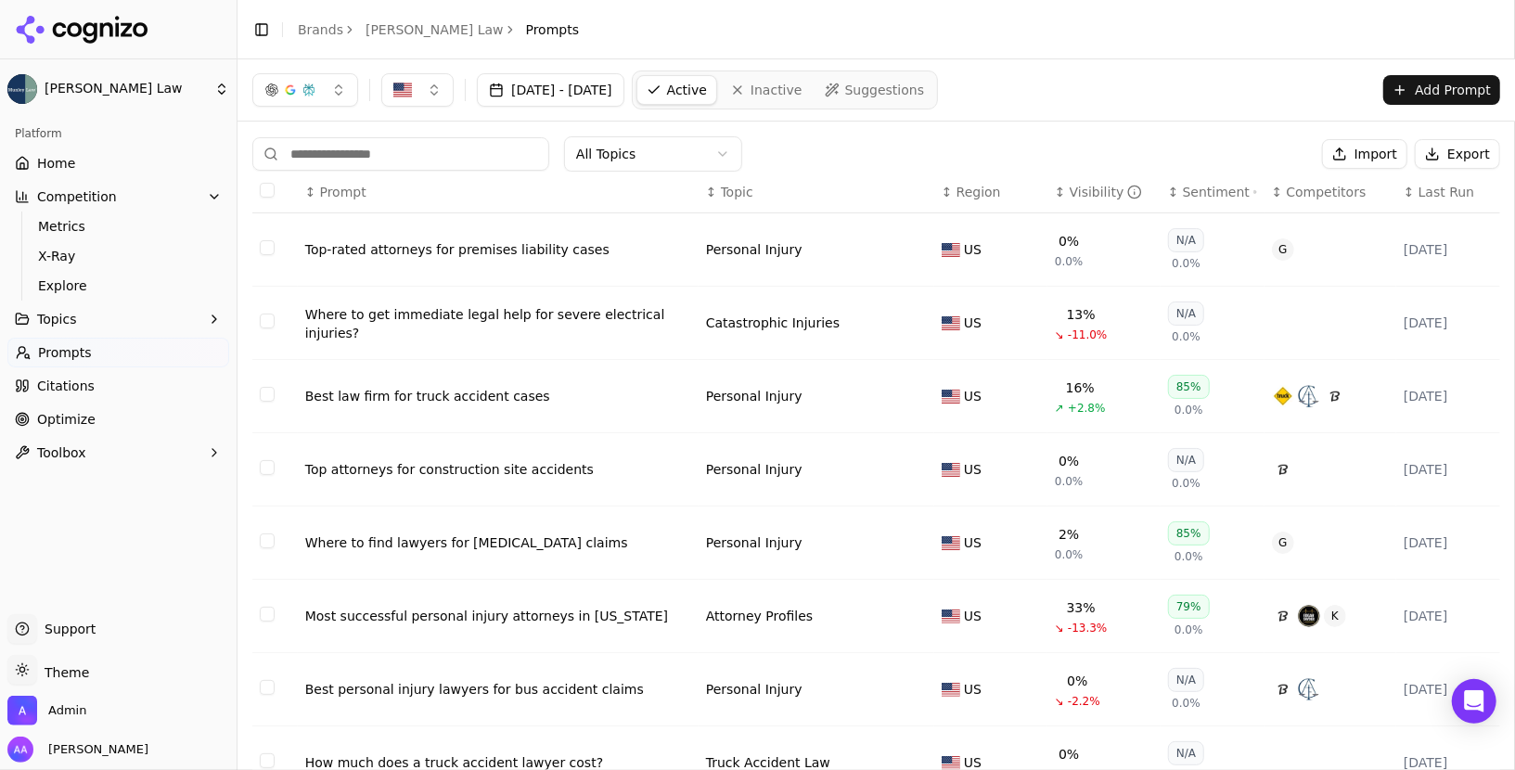
click at [643, 176] on th "↕ Prompt" at bounding box center [498, 193] width 401 height 42
click at [650, 172] on th "↕ Prompt" at bounding box center [498, 193] width 401 height 42
click at [688, 143] on html "Munley Law Platform Home Competition Metrics X-Ray Explore Topics Prompts Citat…" at bounding box center [757, 385] width 1515 height 770
click at [101, 416] on link "Optimize" at bounding box center [118, 420] width 222 height 30
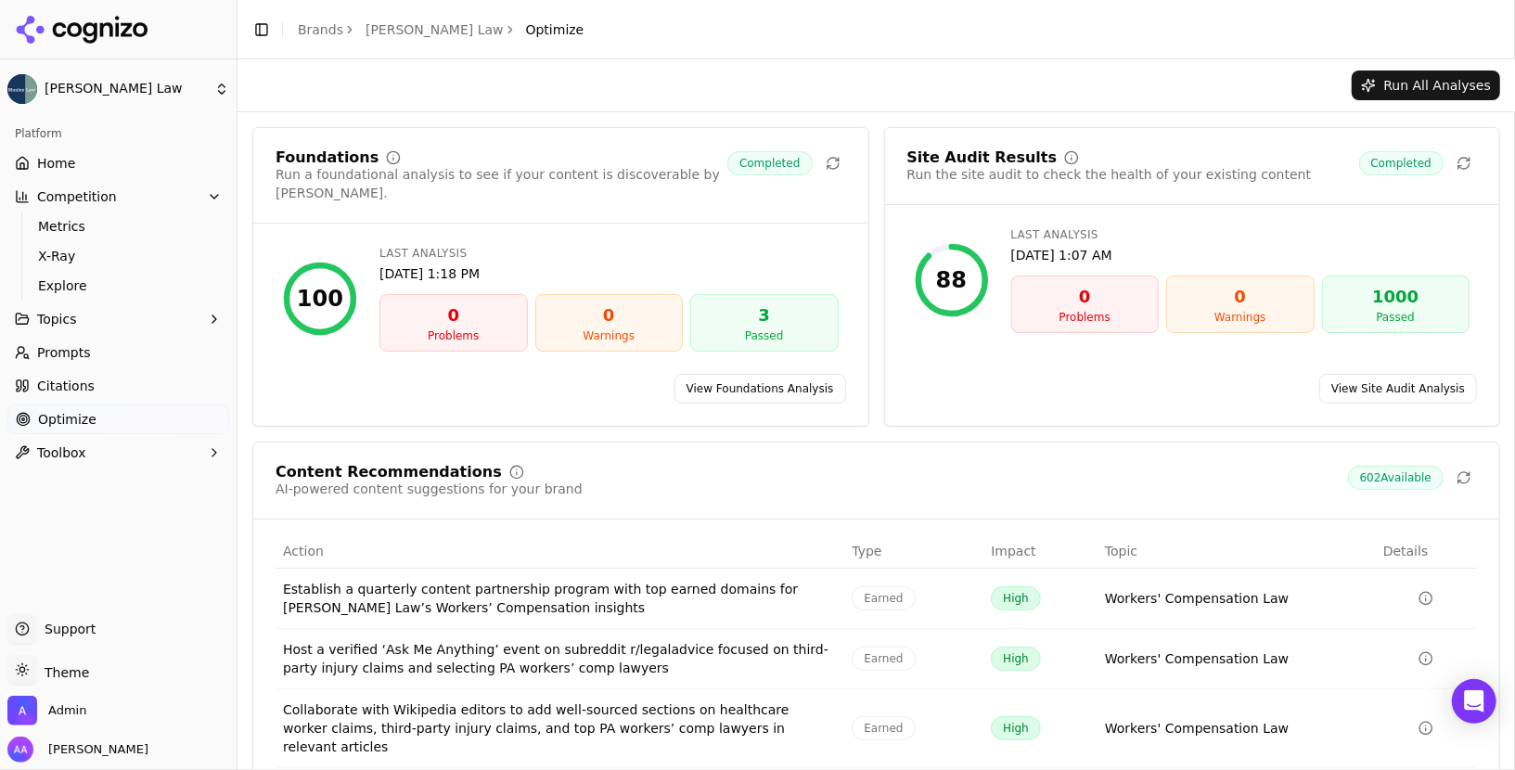
click at [104, 379] on link "Citations" at bounding box center [118, 386] width 222 height 30
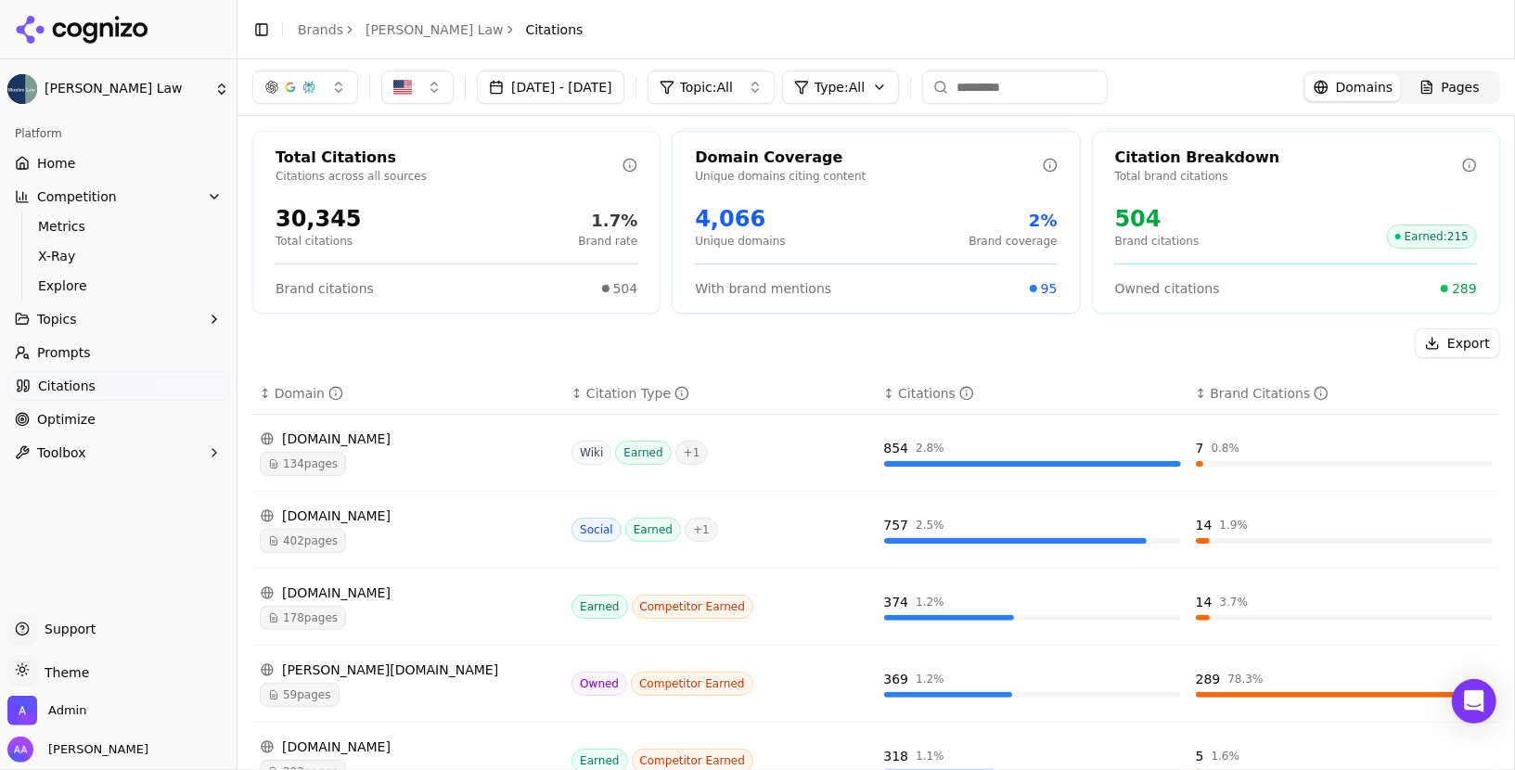
click at [58, 161] on span "Home" at bounding box center [56, 163] width 38 height 19
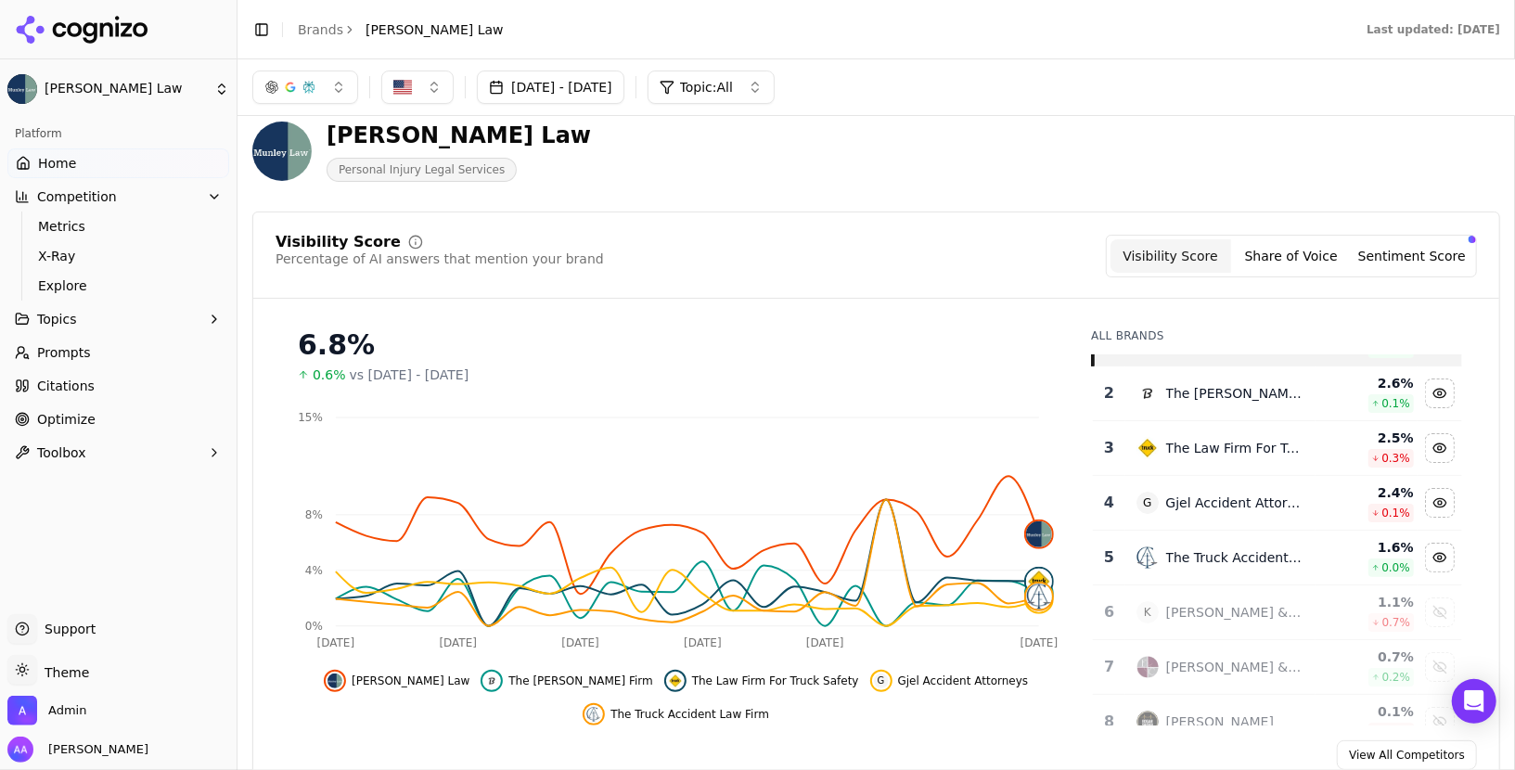
scroll to position [63, 0]
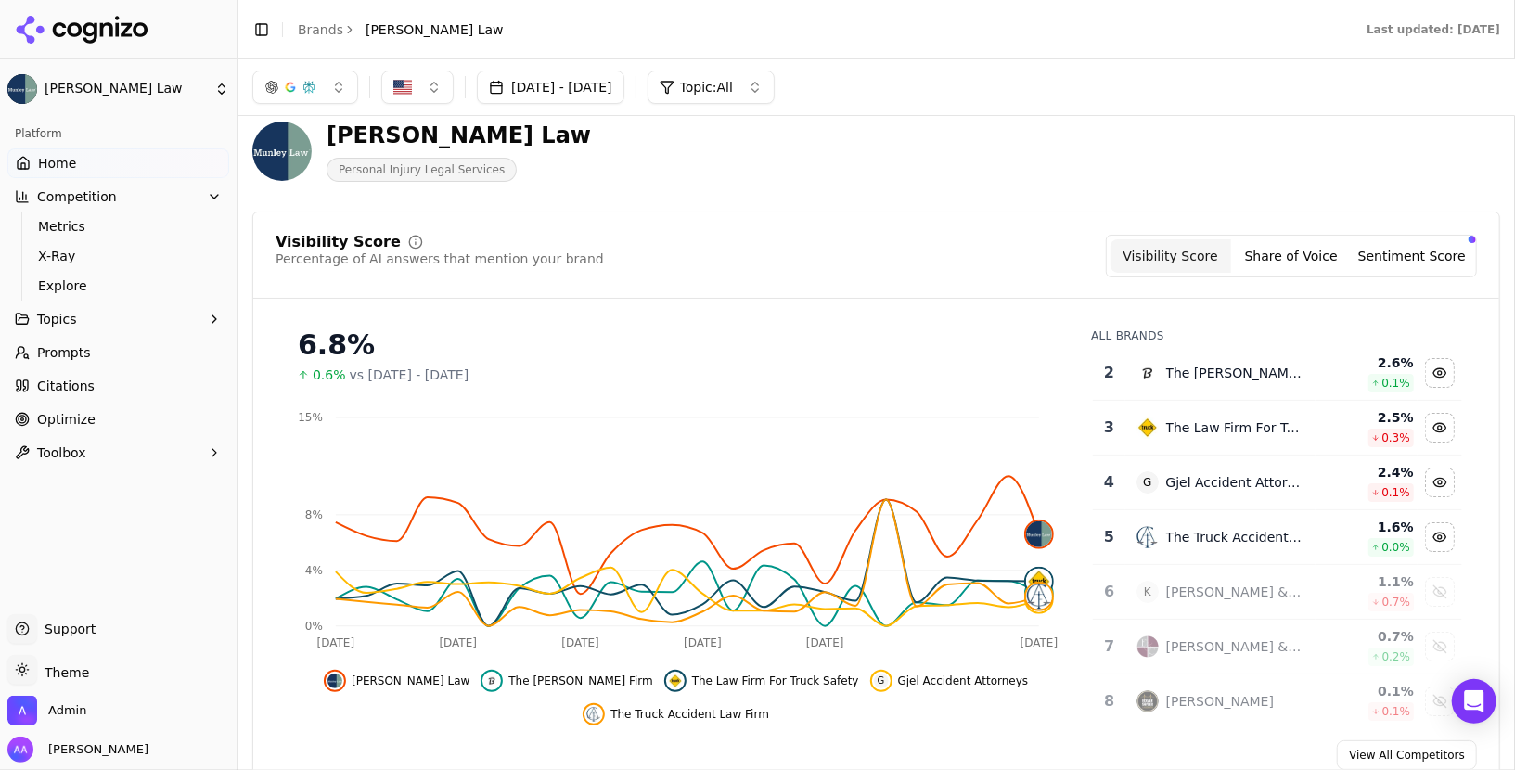
click at [710, 199] on header "Munley Law Personal Injury Legal Services" at bounding box center [876, 159] width 1248 height 106
click at [328, 25] on link "Brands" at bounding box center [320, 29] width 45 height 15
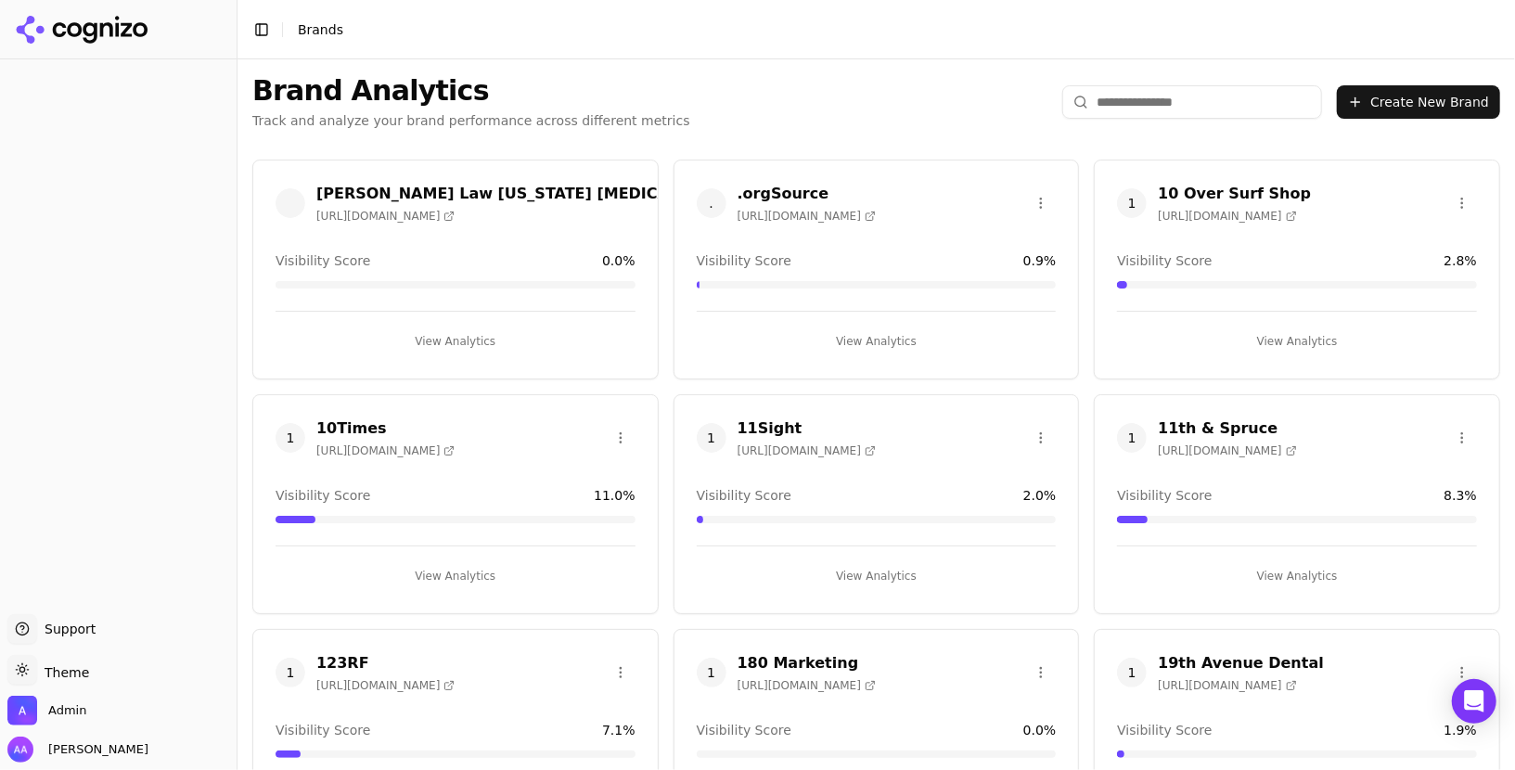
click at [1153, 106] on html "Support Support Toggle theme Theme Admin Alp Aysan Toggle Sidebar Brands Brand …" at bounding box center [757, 385] width 1515 height 770
click at [1153, 106] on input "search" at bounding box center [1192, 101] width 260 height 33
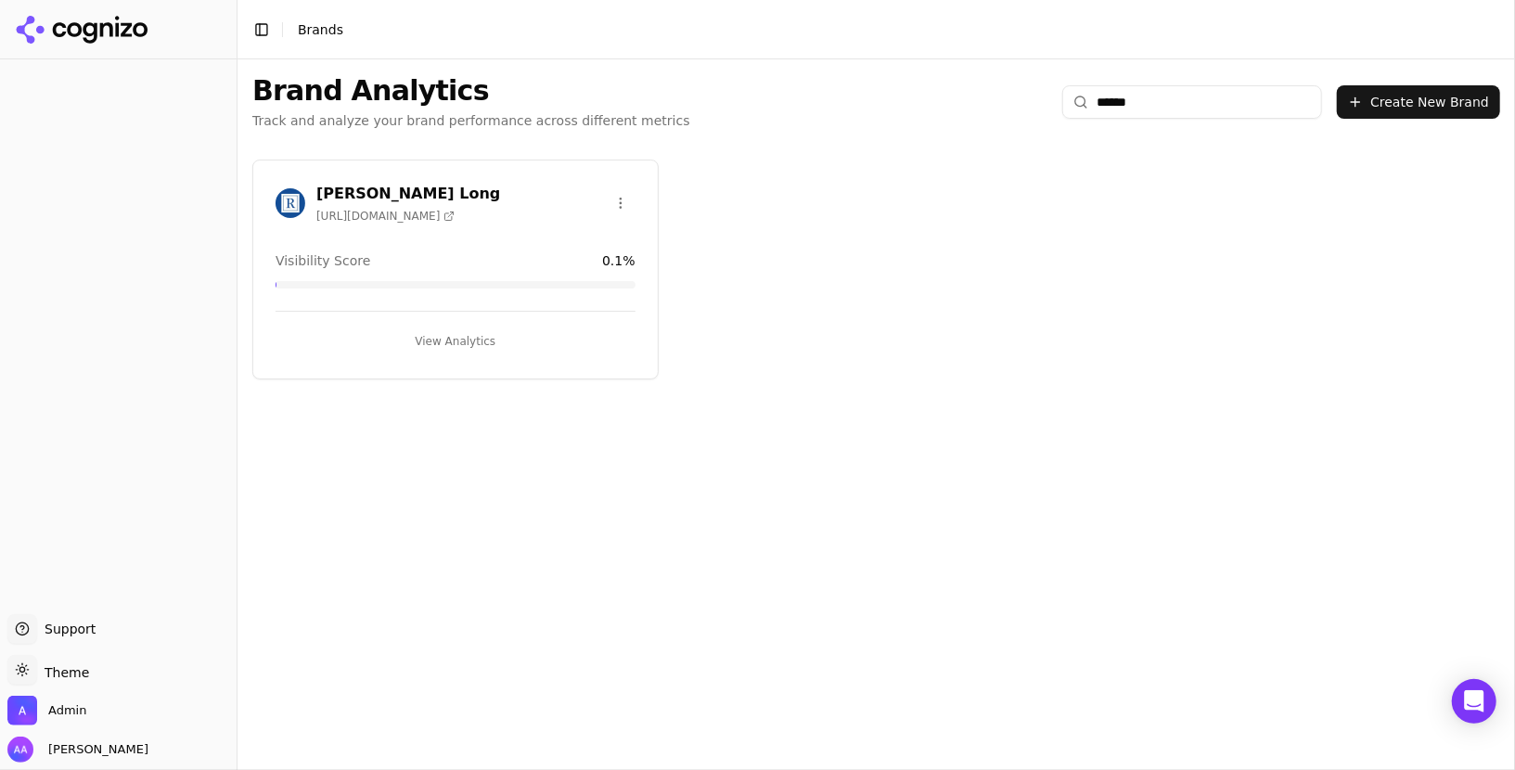
type input "*****"
click at [289, 205] on img at bounding box center [291, 203] width 30 height 30
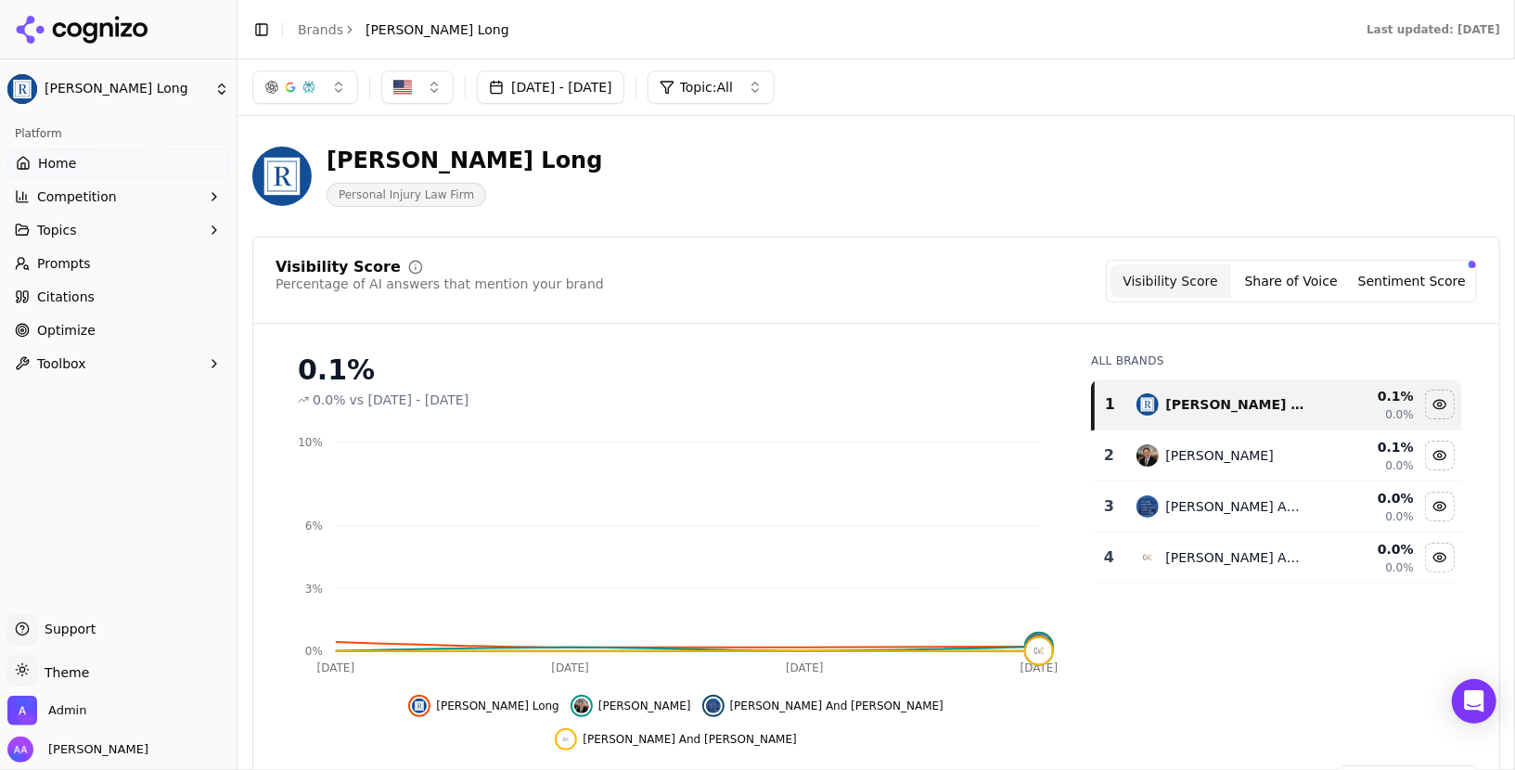
click at [69, 267] on span "Prompts" at bounding box center [64, 263] width 54 height 19
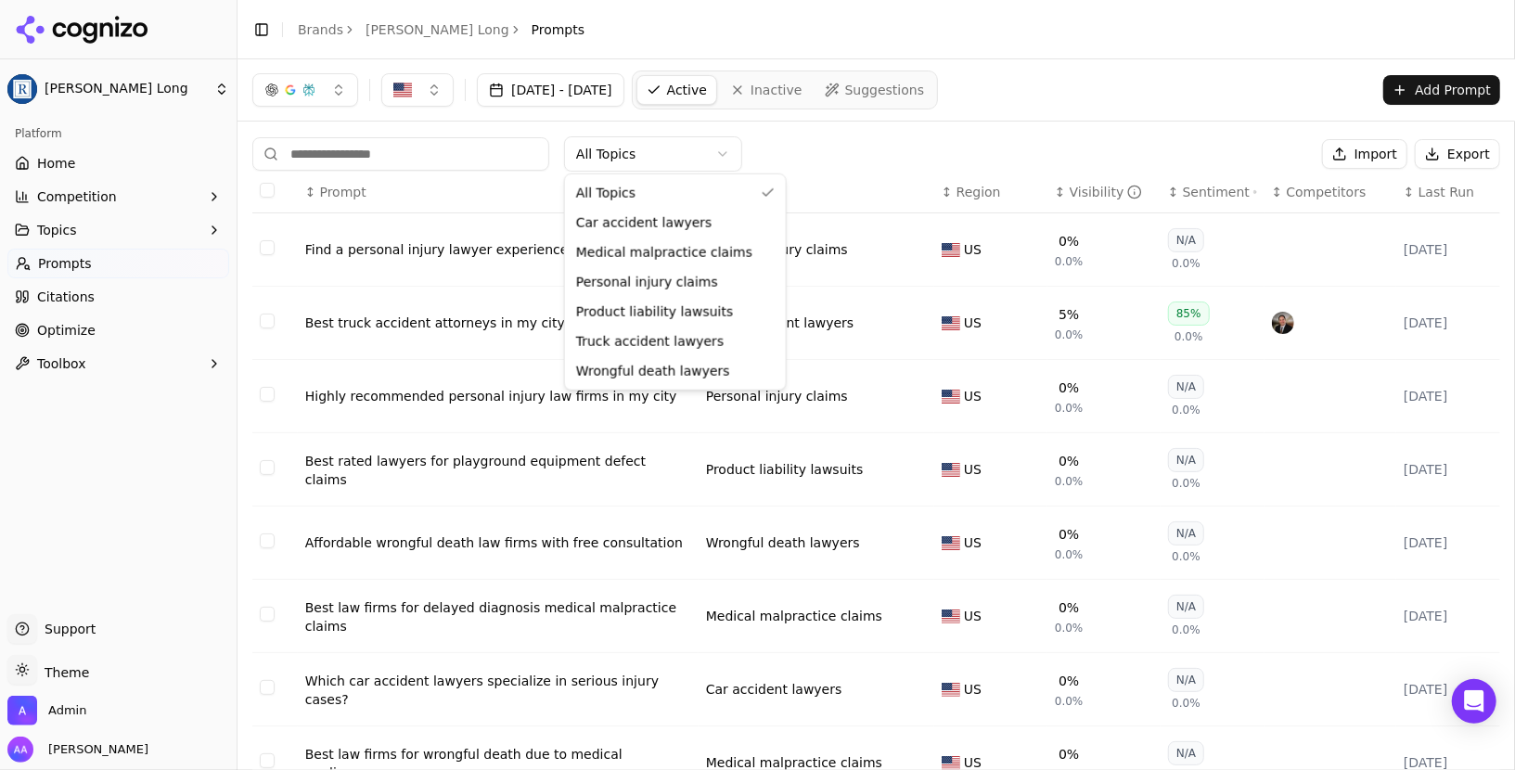
click at [637, 145] on html "Regan Zambri Long Platform Home Competition Topics Prompts Citations Optimize T…" at bounding box center [757, 385] width 1515 height 770
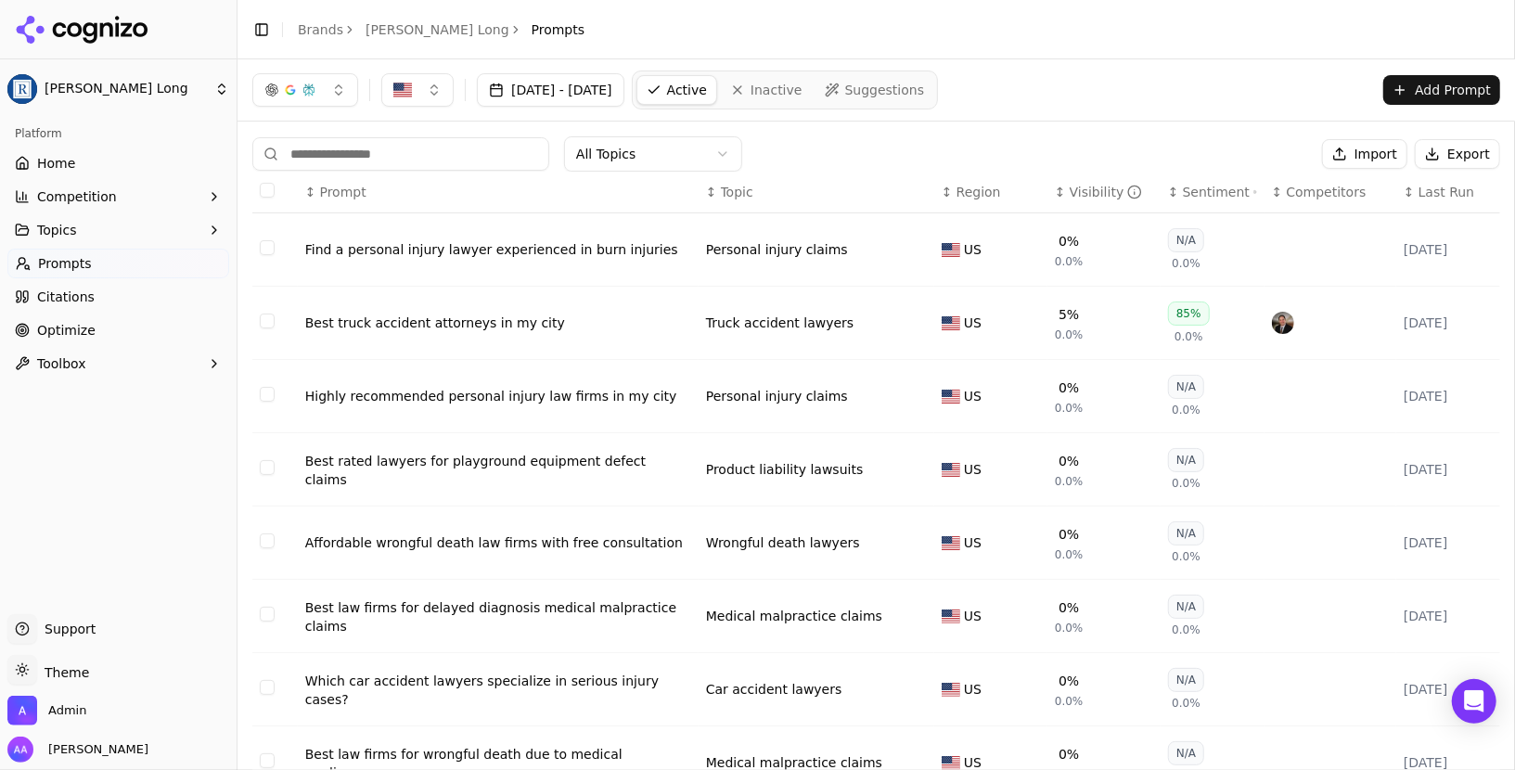
click at [143, 171] on link "Home" at bounding box center [118, 163] width 222 height 30
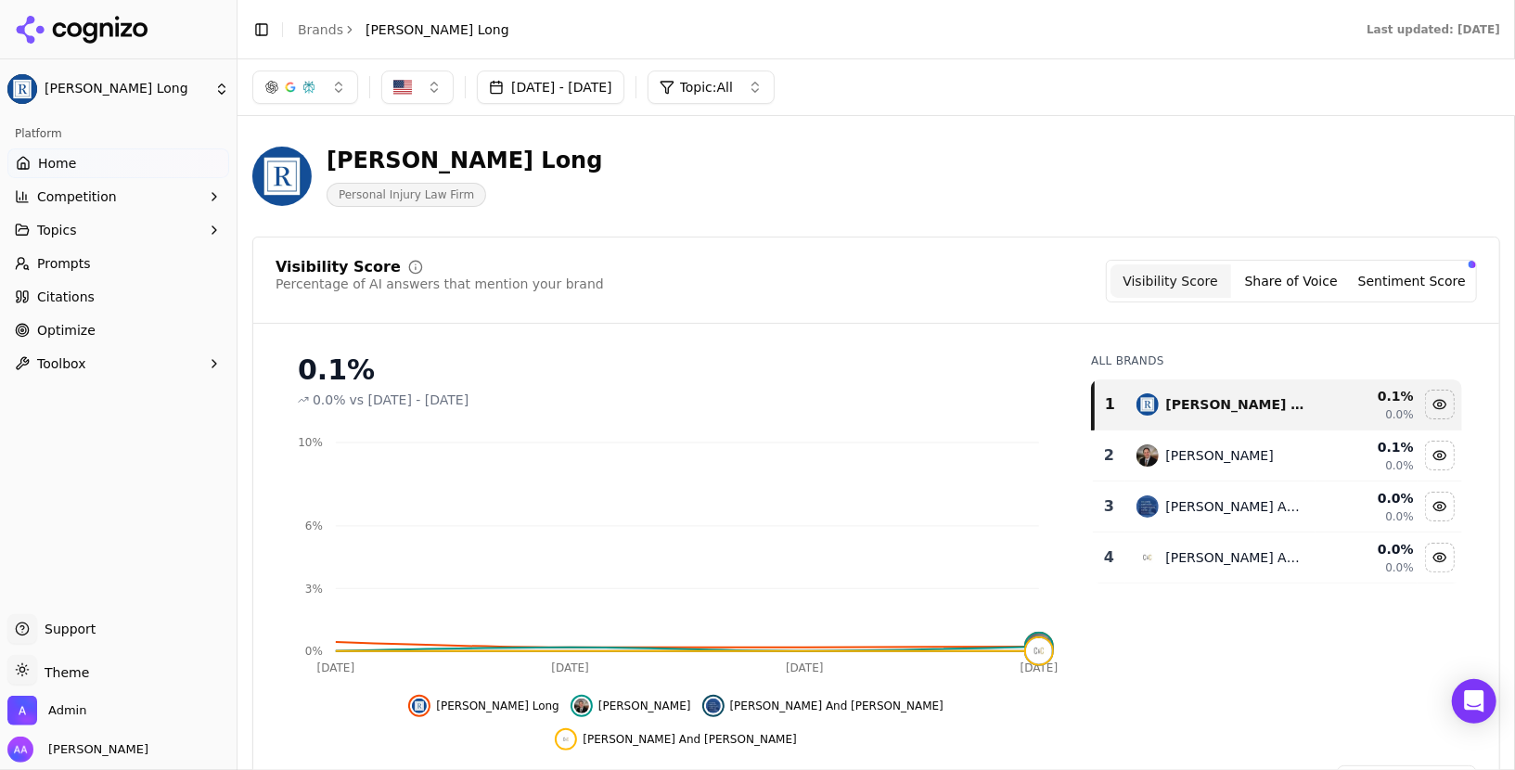
click at [327, 32] on link "Brands" at bounding box center [320, 29] width 45 height 15
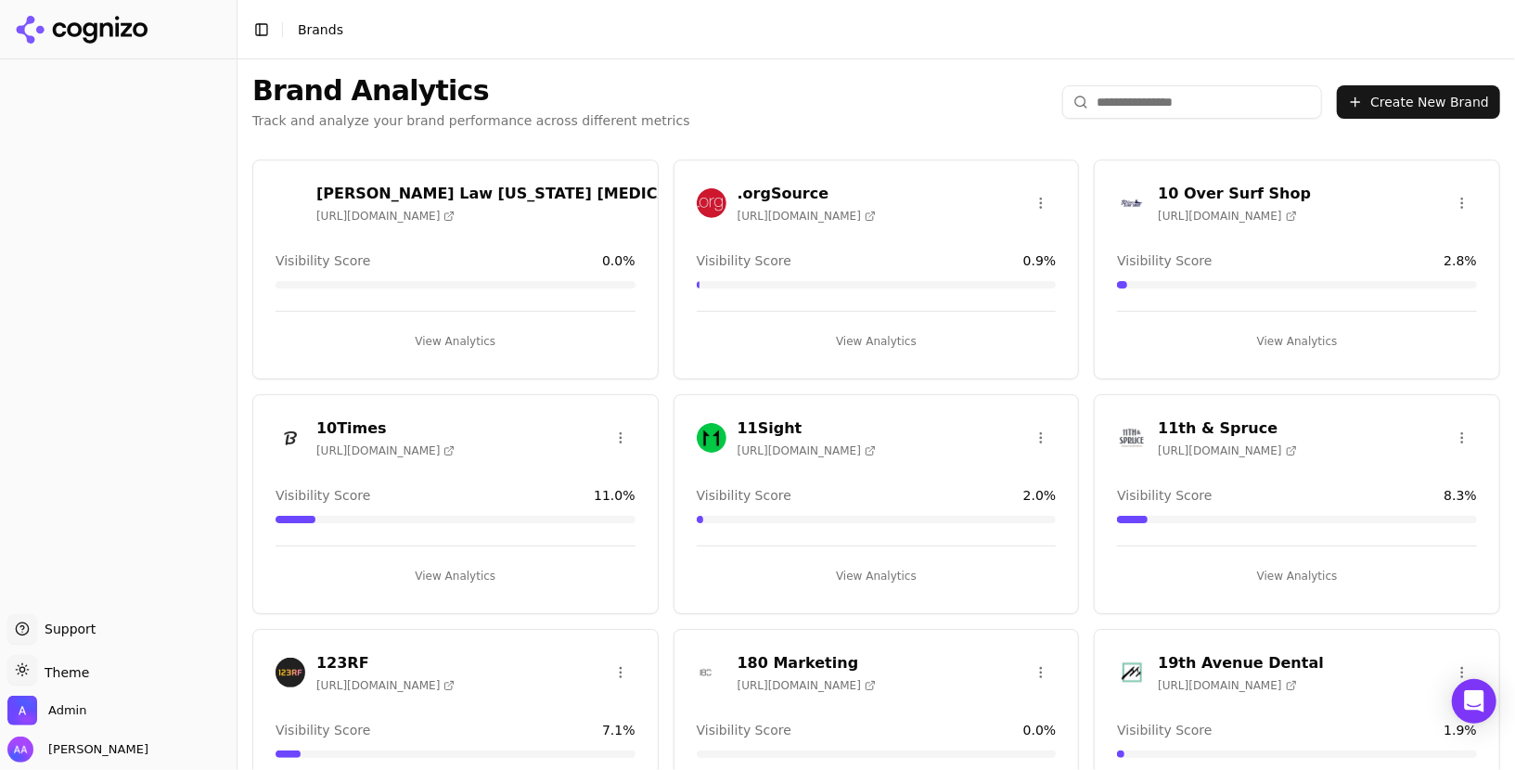
click at [1178, 103] on input "search" at bounding box center [1192, 101] width 260 height 33
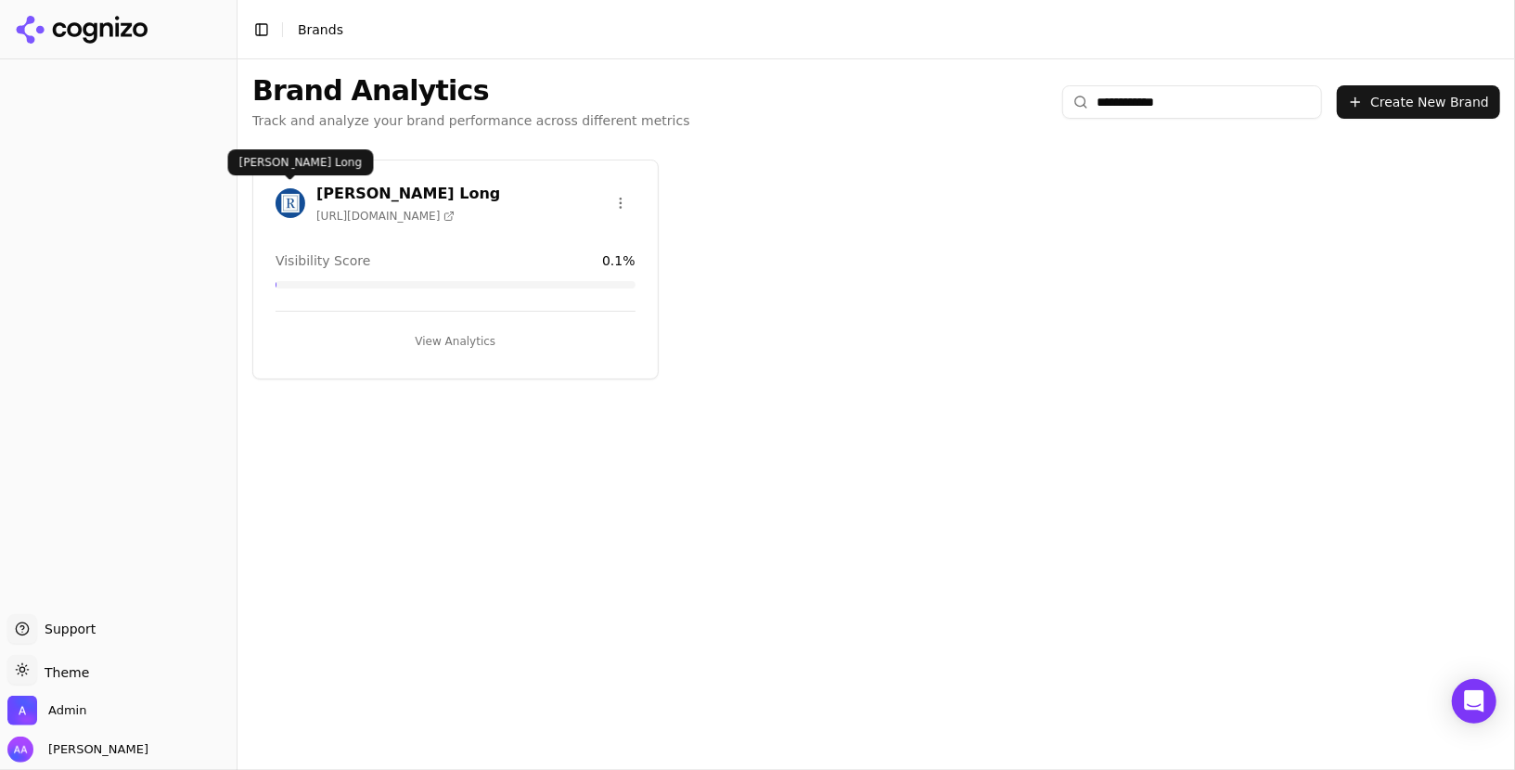
type input "**********"
click at [287, 201] on img at bounding box center [291, 203] width 30 height 30
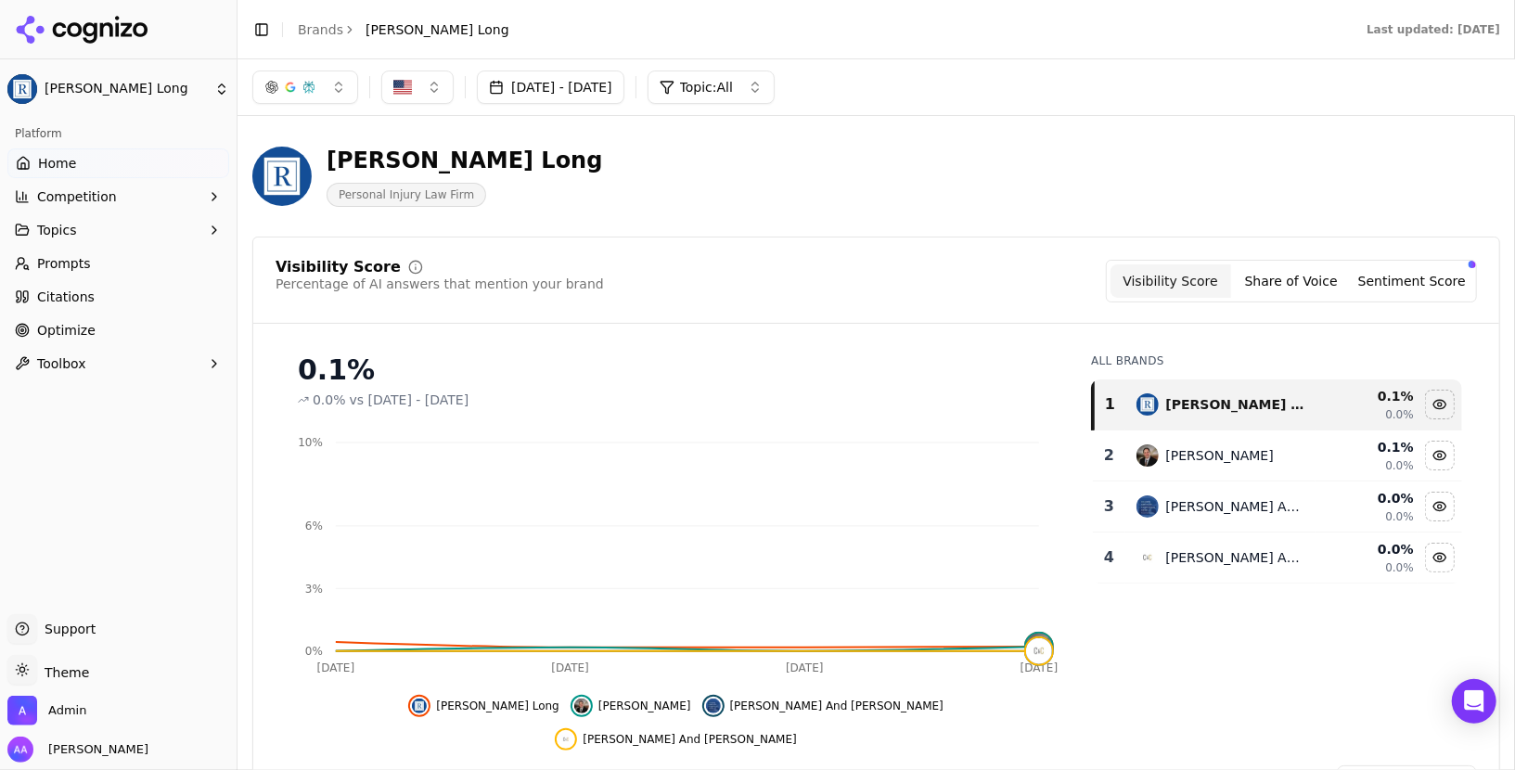
click at [98, 265] on link "Prompts" at bounding box center [118, 264] width 222 height 30
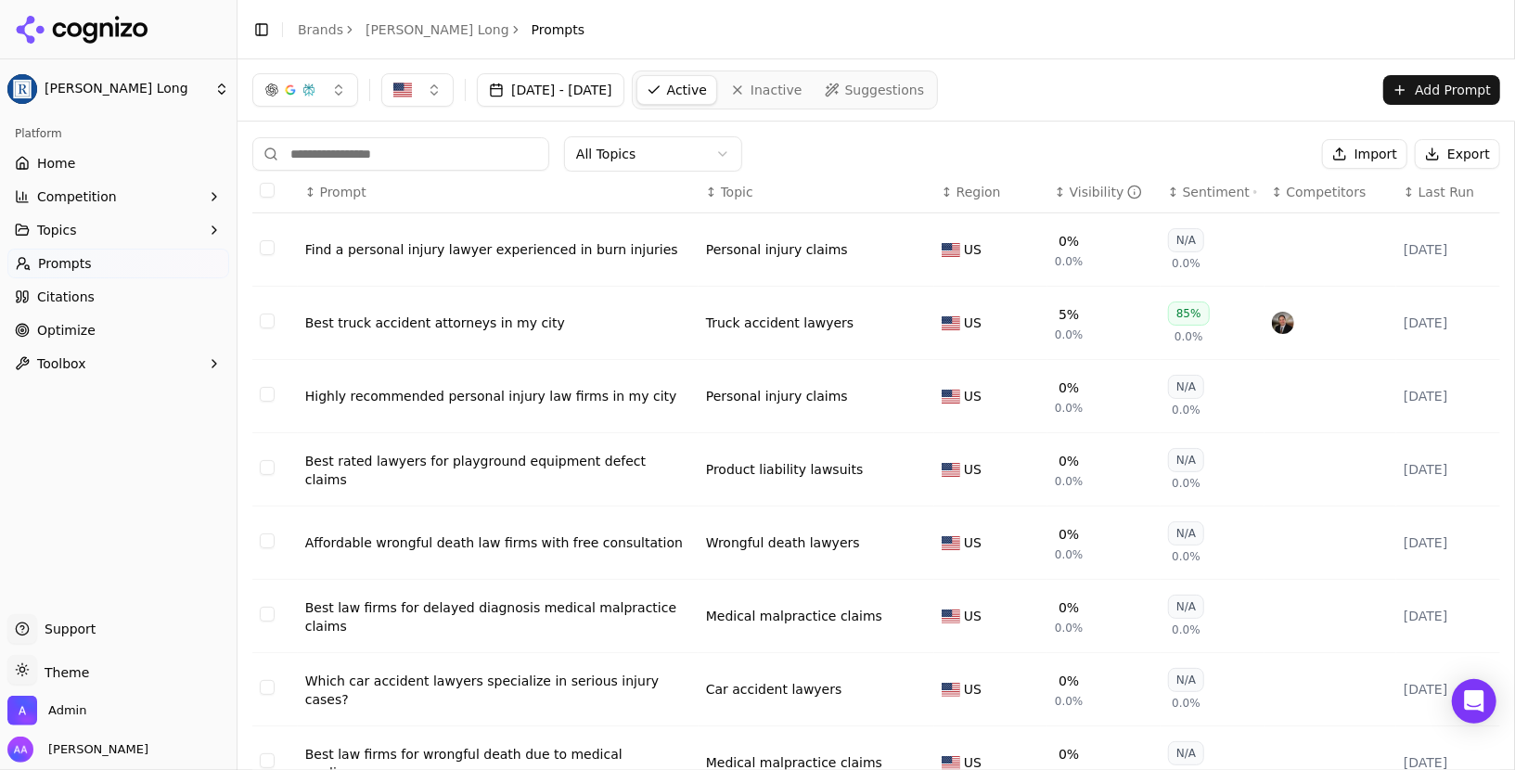
click at [426, 20] on link "[PERSON_NAME] Long" at bounding box center [438, 29] width 144 height 19
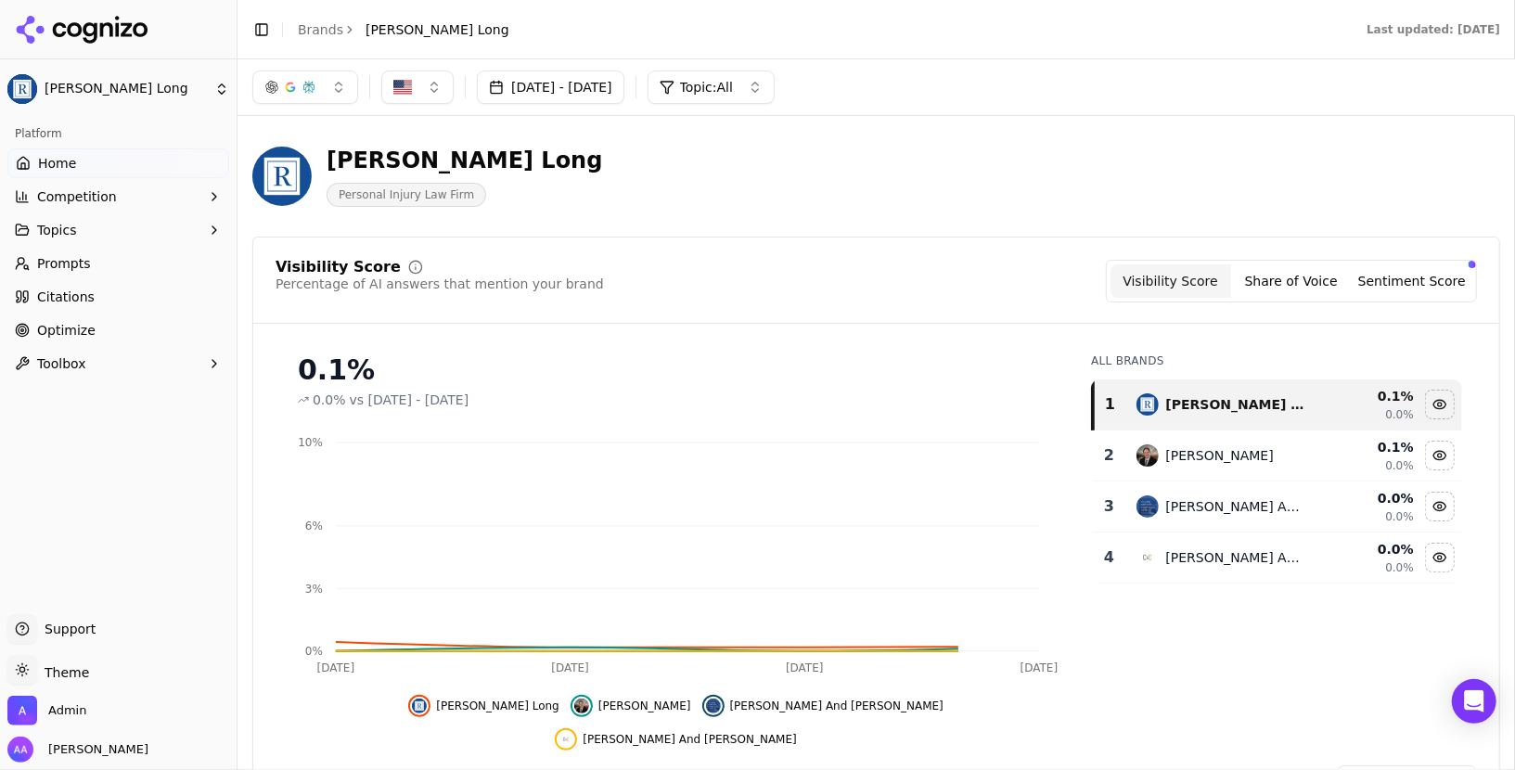
click at [316, 32] on link "Brands" at bounding box center [320, 29] width 45 height 15
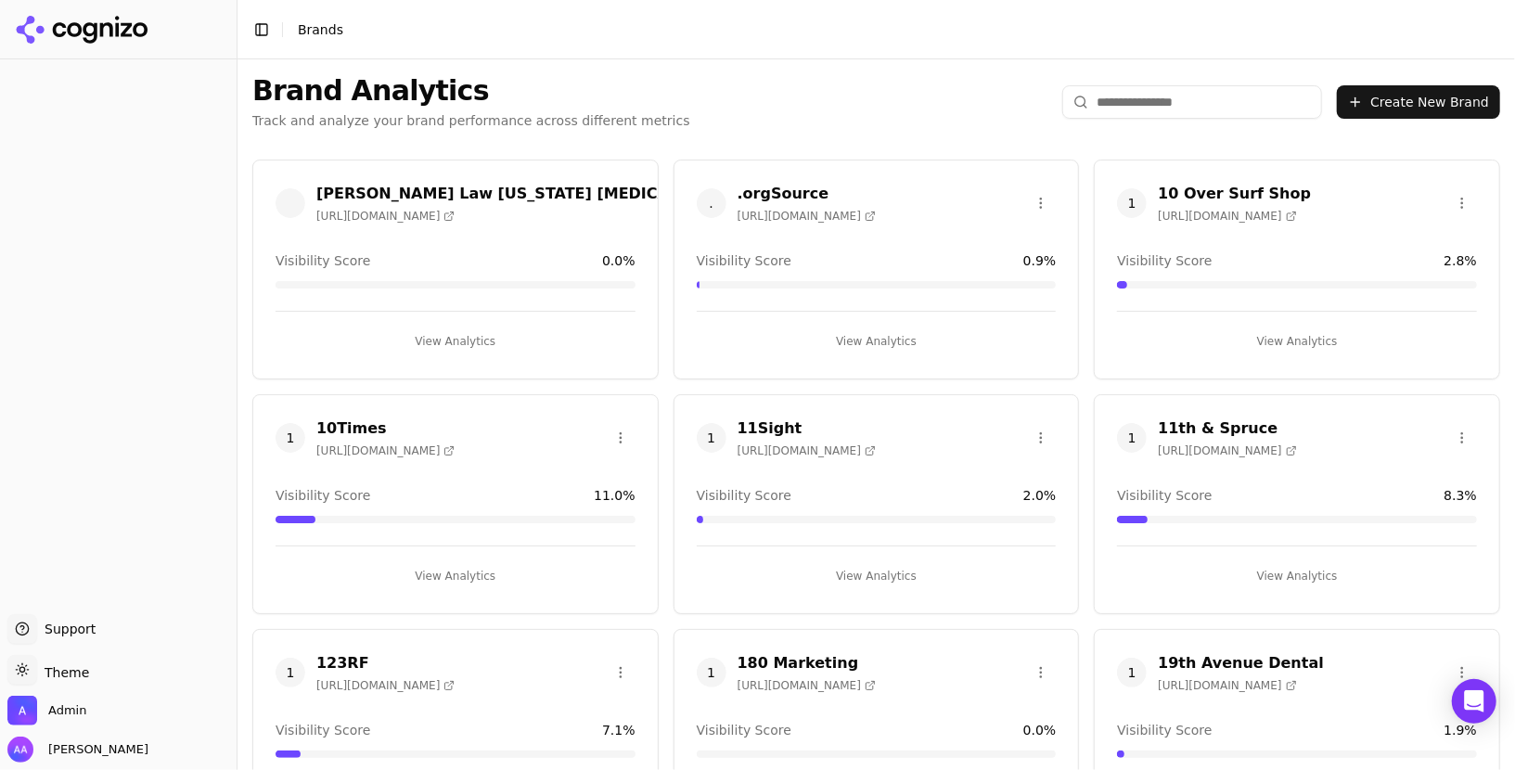
click at [1223, 89] on input "search" at bounding box center [1192, 101] width 260 height 33
click at [1210, 100] on input "search" at bounding box center [1192, 101] width 260 height 33
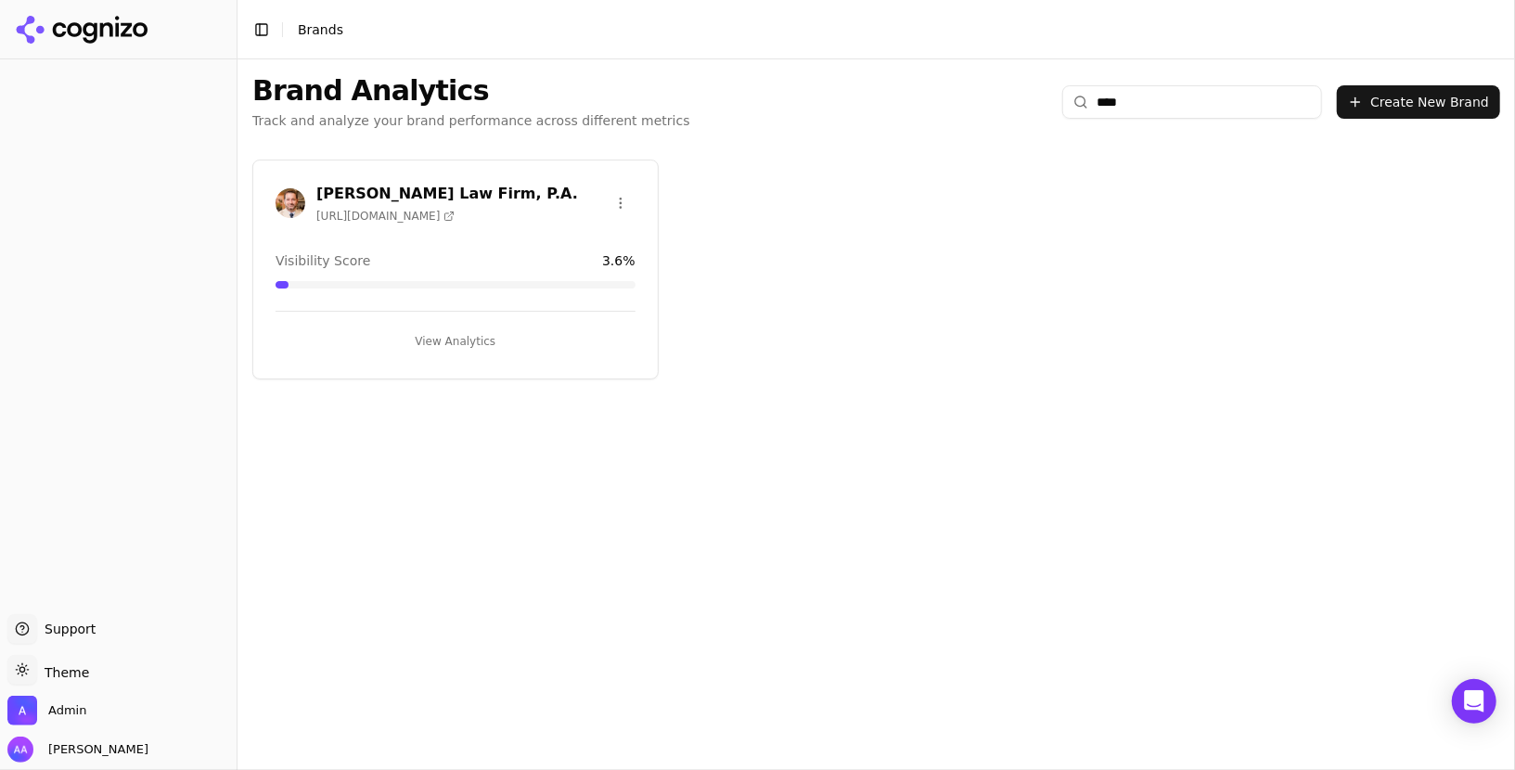
type input "****"
click at [281, 209] on img at bounding box center [291, 203] width 30 height 30
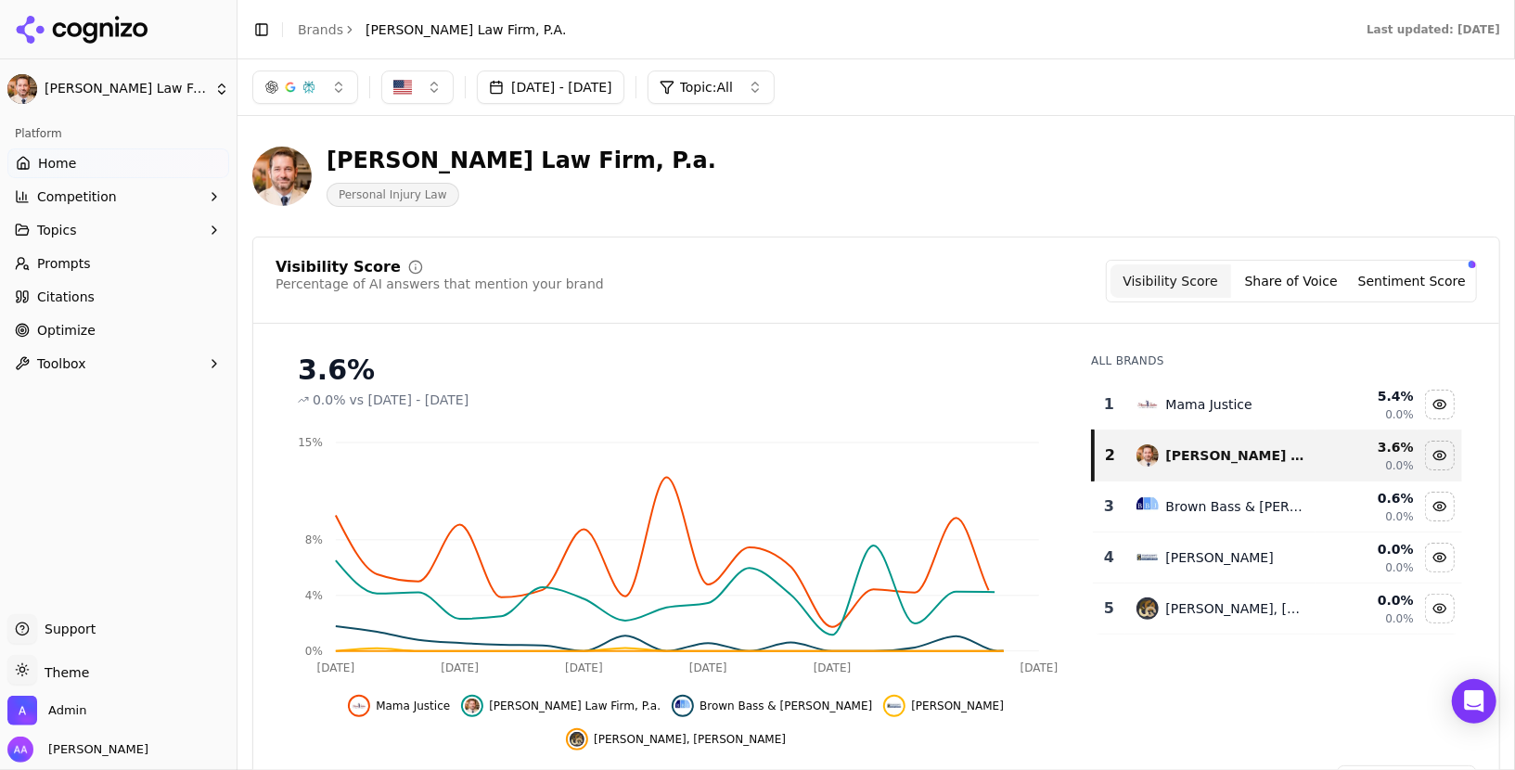
click at [129, 269] on link "Prompts" at bounding box center [118, 264] width 222 height 30
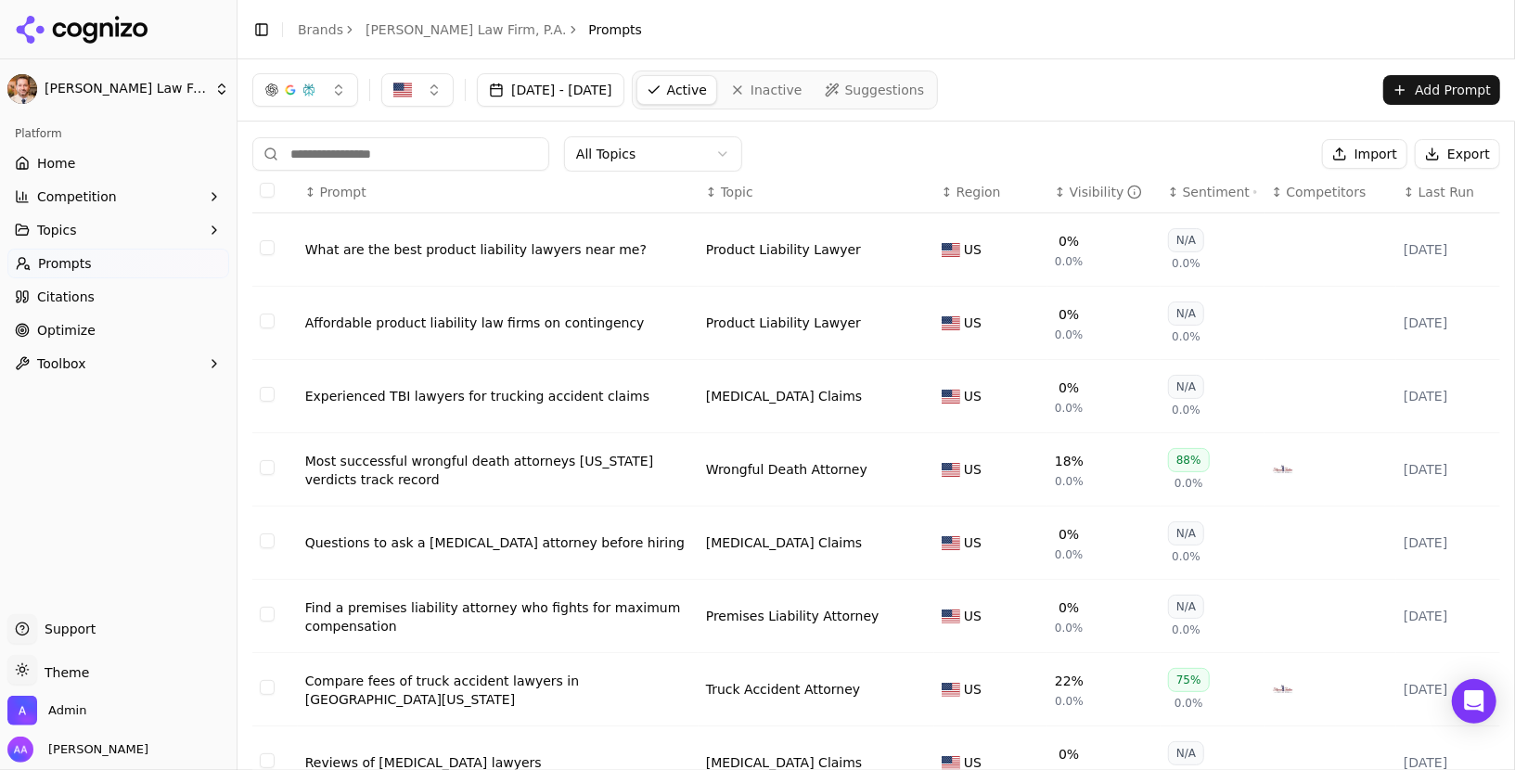
click at [439, 147] on input at bounding box center [400, 153] width 297 height 33
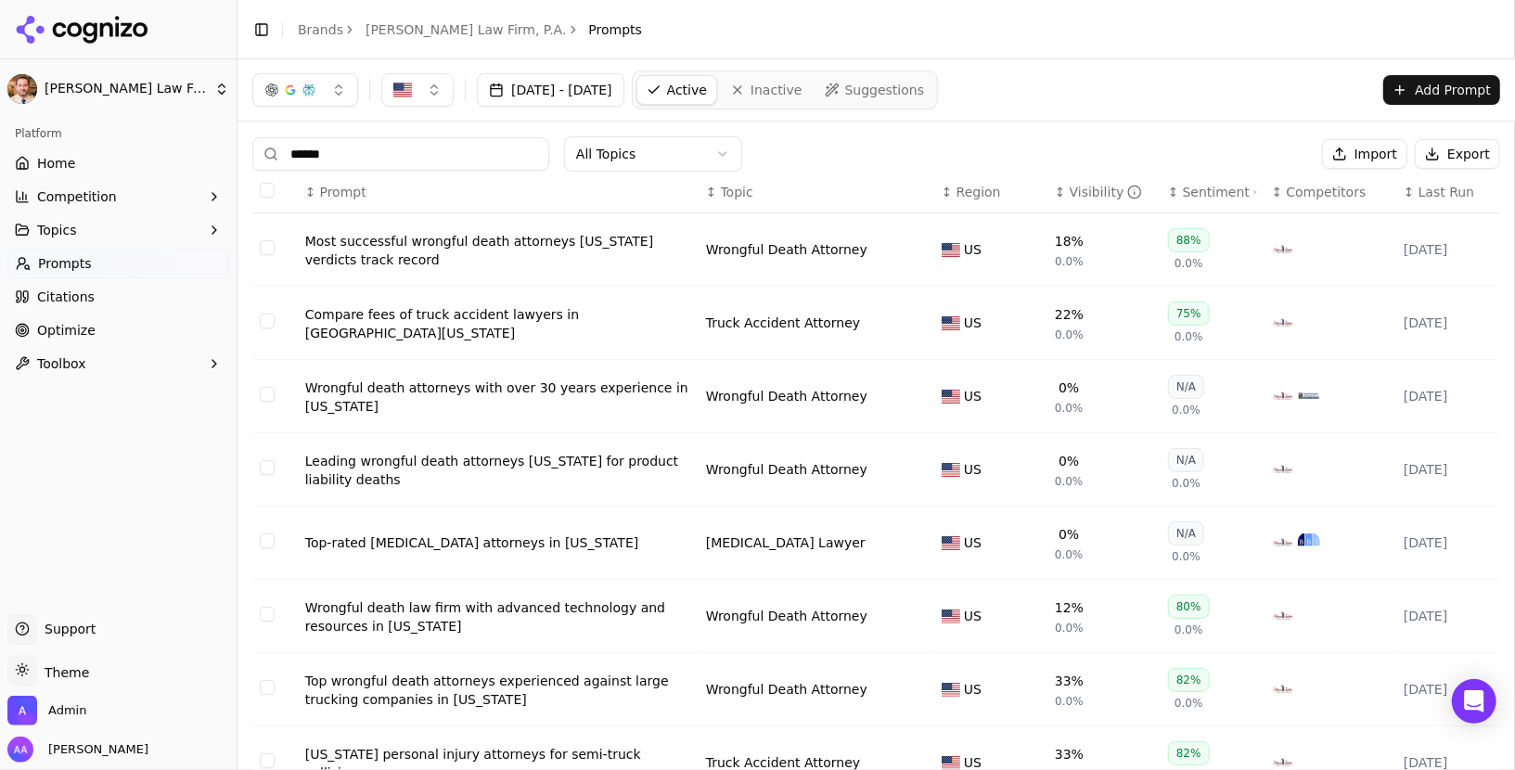
type input "*****"
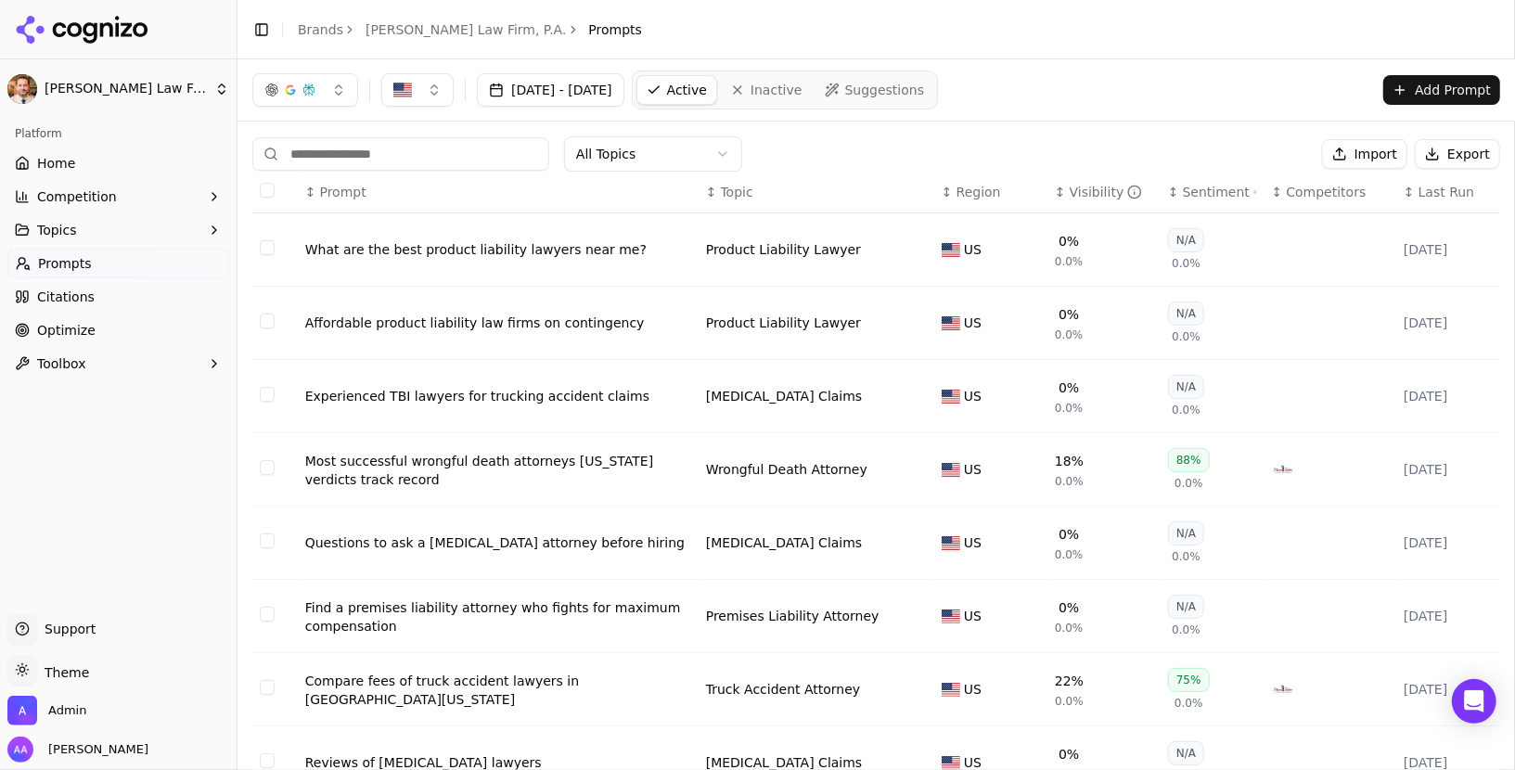
click at [818, 159] on div "All Topics Import Export" at bounding box center [876, 153] width 1248 height 35
click at [83, 160] on link "Home" at bounding box center [118, 163] width 222 height 30
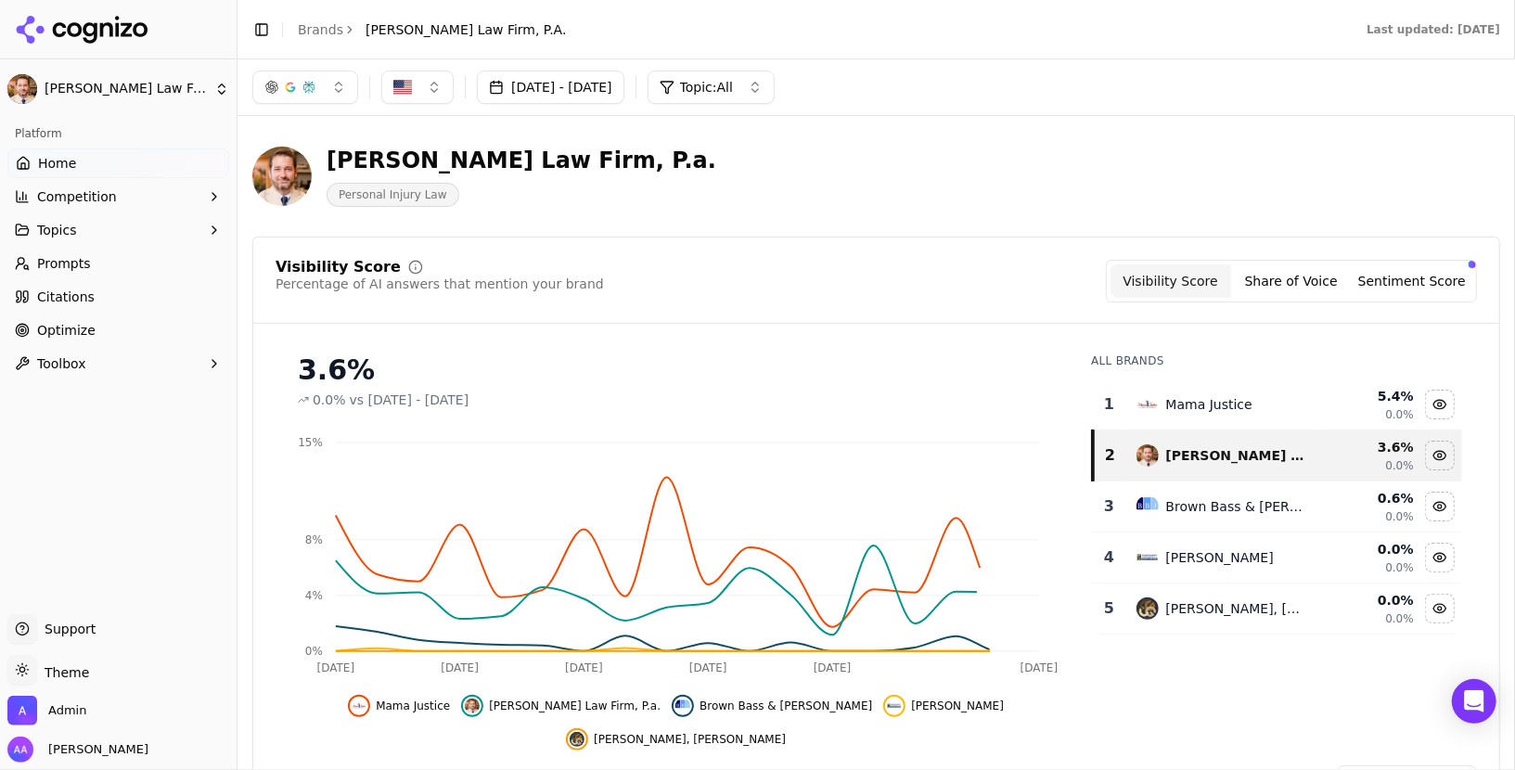
click at [624, 91] on button "[DATE] - [DATE]" at bounding box center [551, 87] width 148 height 33
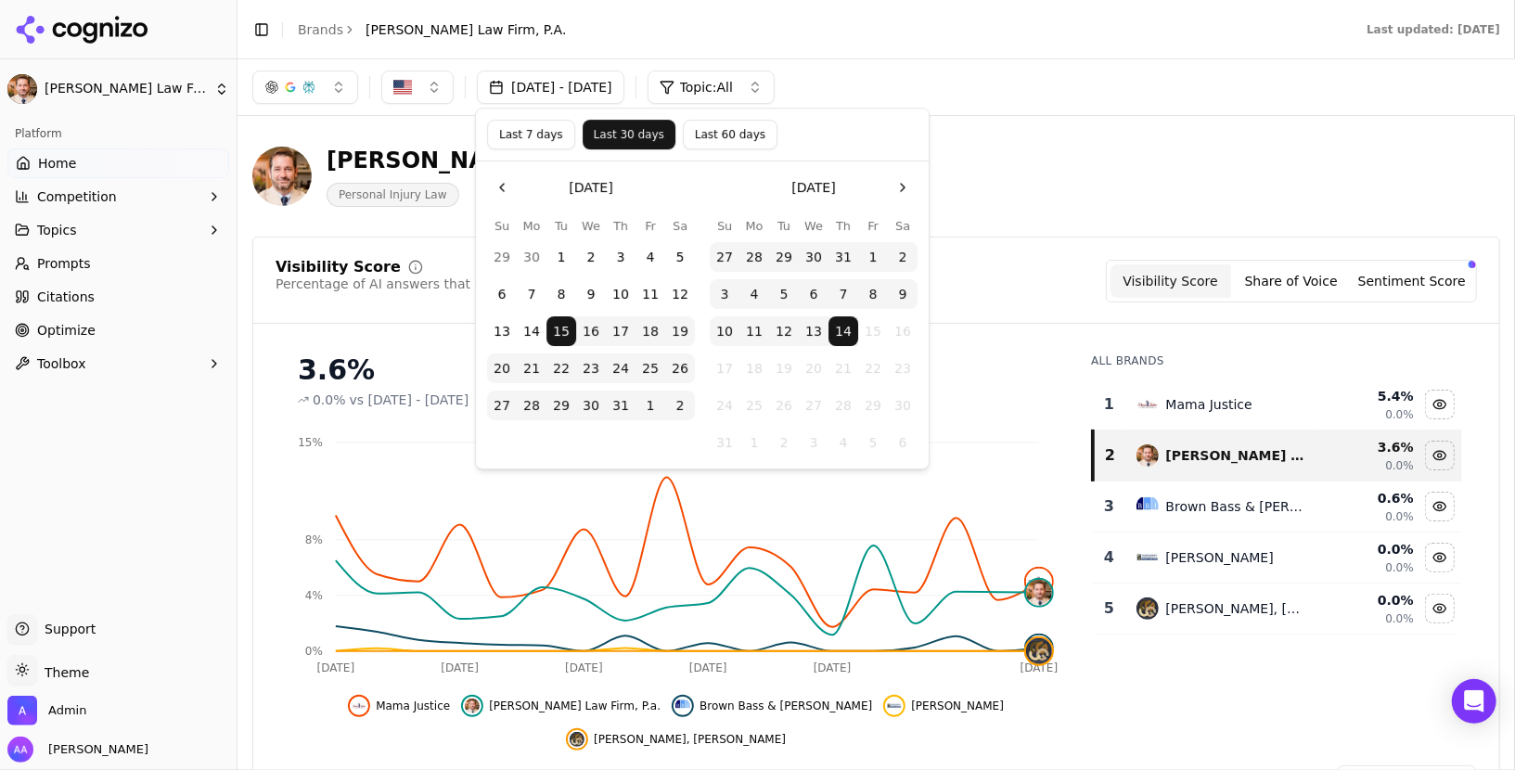
click at [624, 89] on button "[DATE] - [DATE]" at bounding box center [551, 87] width 148 height 33
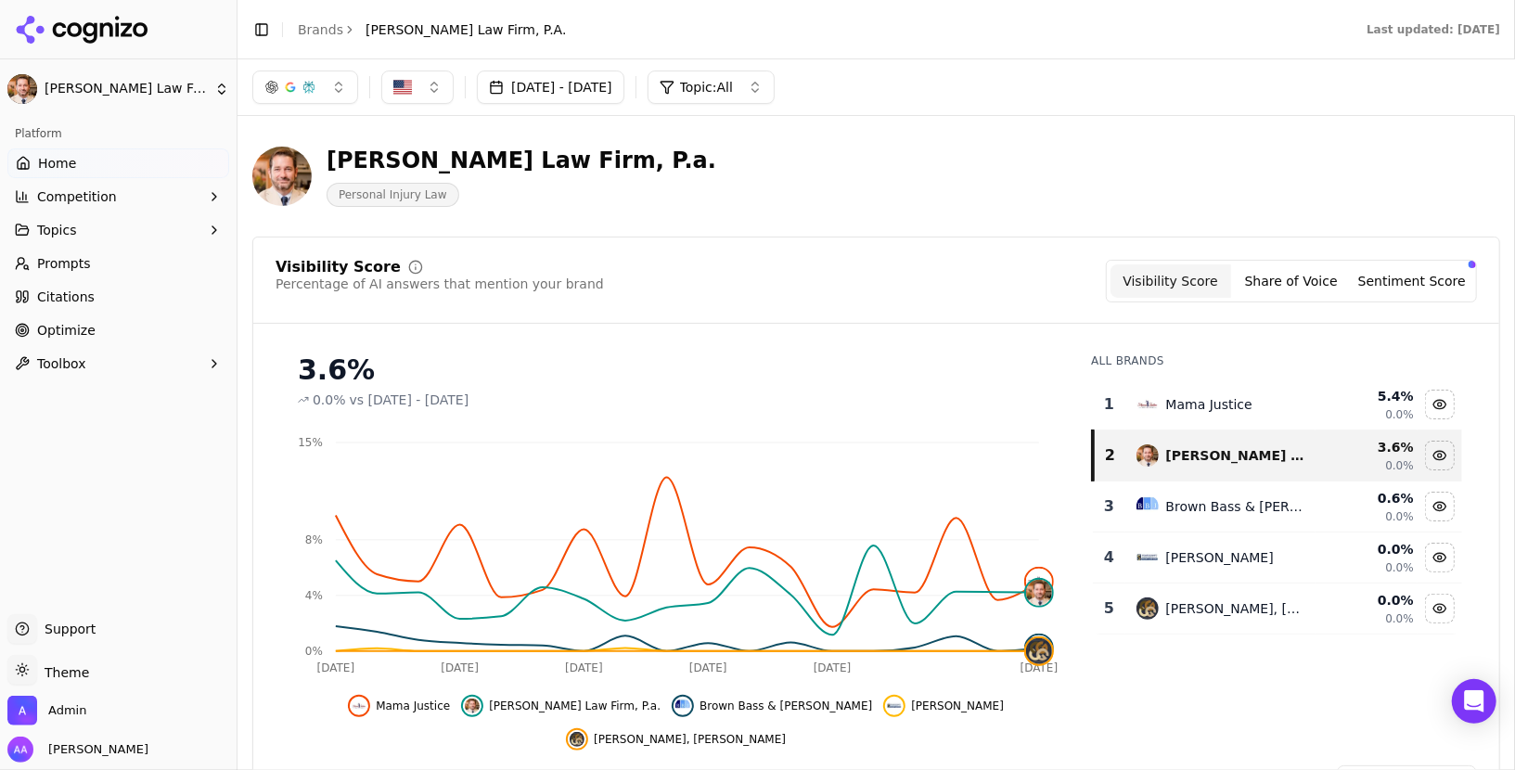
click at [644, 61] on div "[DATE] - [DATE] Topic: All" at bounding box center [877, 87] width 1278 height 56
drag, startPoint x: 485, startPoint y: 55, endPoint x: 523, endPoint y: 61, distance: 38.6
click at [523, 61] on main "Toggle Sidebar Brands [PERSON_NAME] Law Firm, P.A. Last updated: [DATE] [DATE] …" at bounding box center [877, 385] width 1278 height 770
click at [627, 51] on header "Toggle Sidebar Brands [PERSON_NAME] Law Firm, P.A. Last updated: [DATE]" at bounding box center [877, 29] width 1278 height 59
click at [302, 34] on link "Brands" at bounding box center [320, 29] width 45 height 15
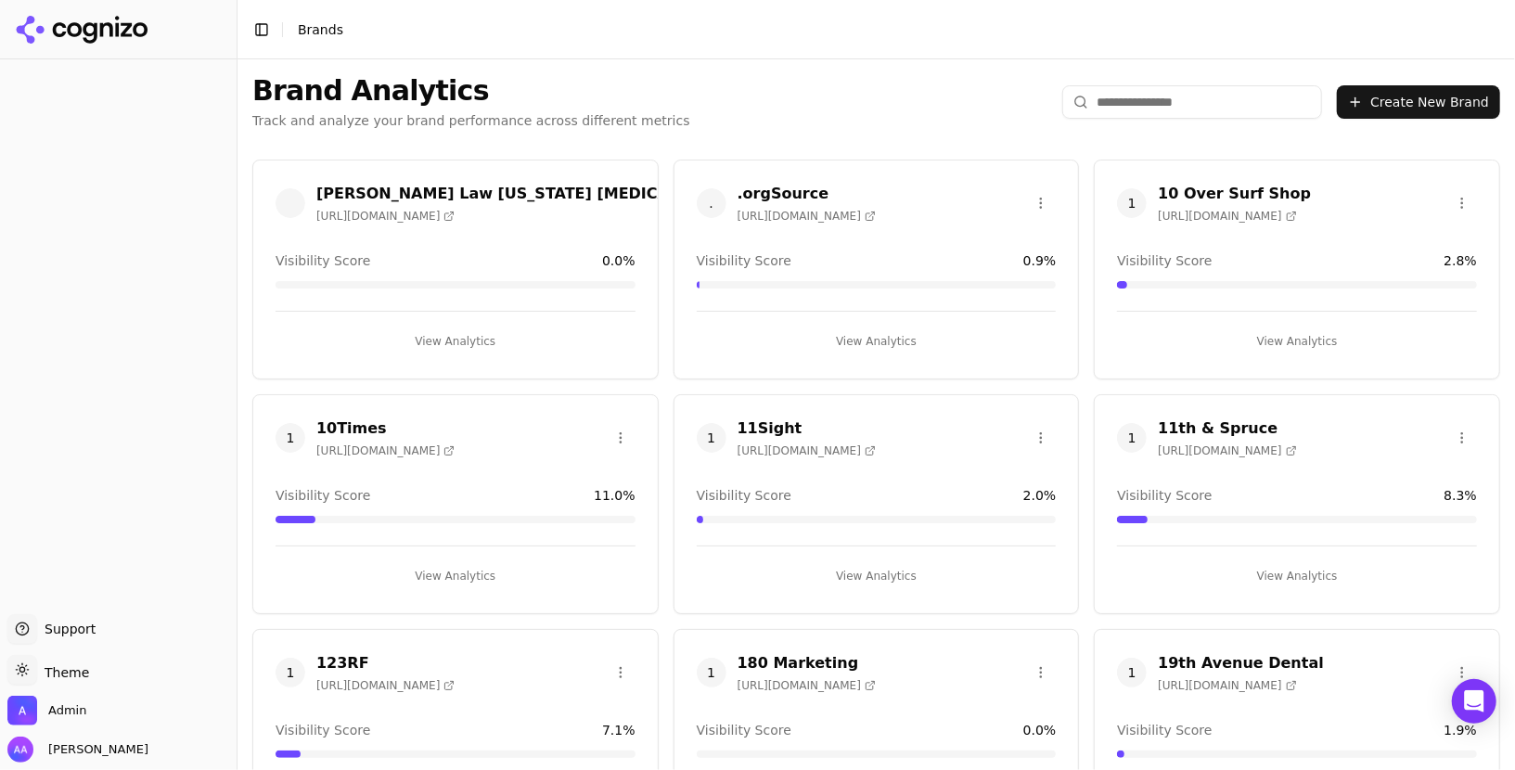
click at [1178, 103] on input "search" at bounding box center [1192, 101] width 260 height 33
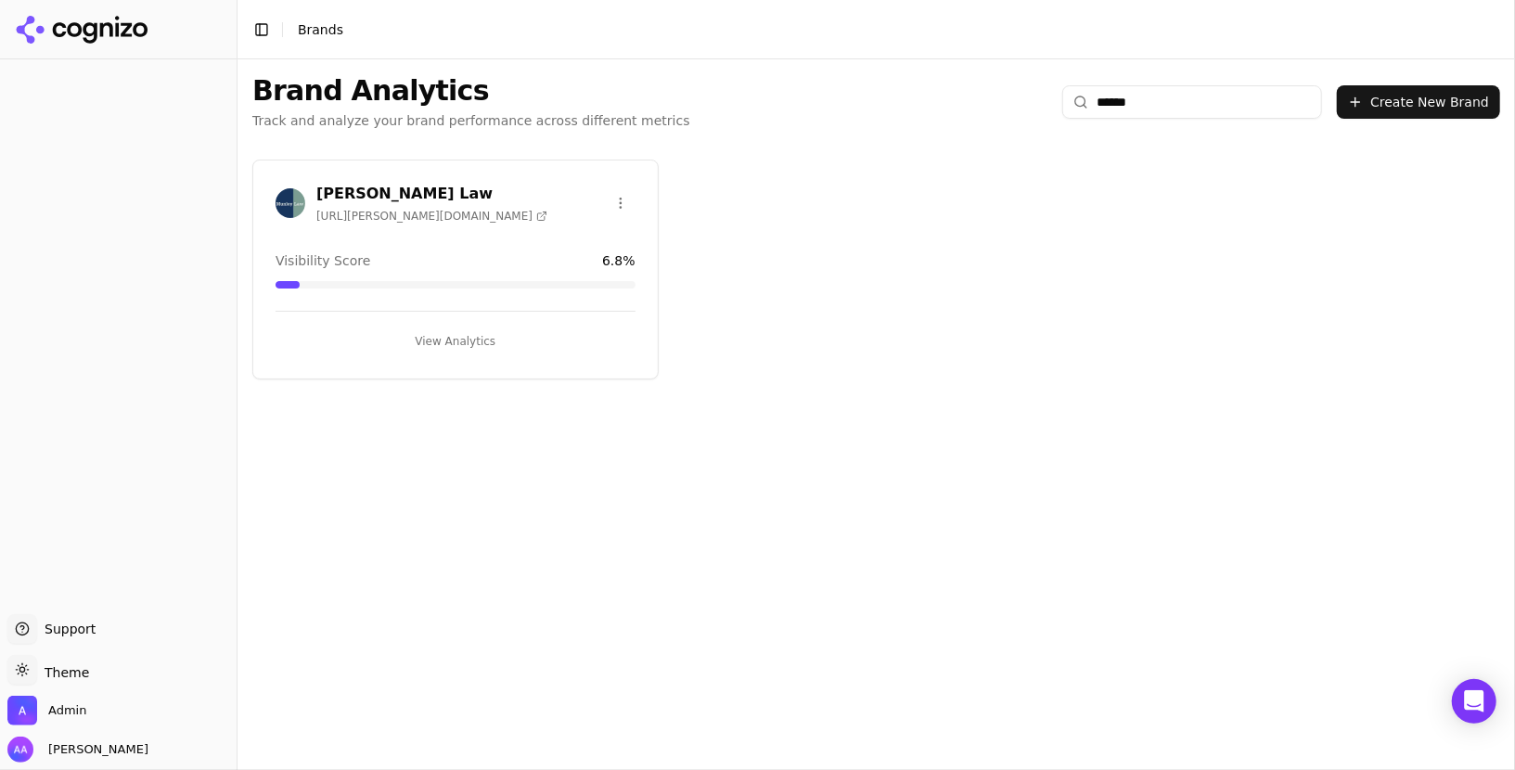
type input "******"
click at [506, 336] on button "View Analytics" at bounding box center [456, 342] width 360 height 30
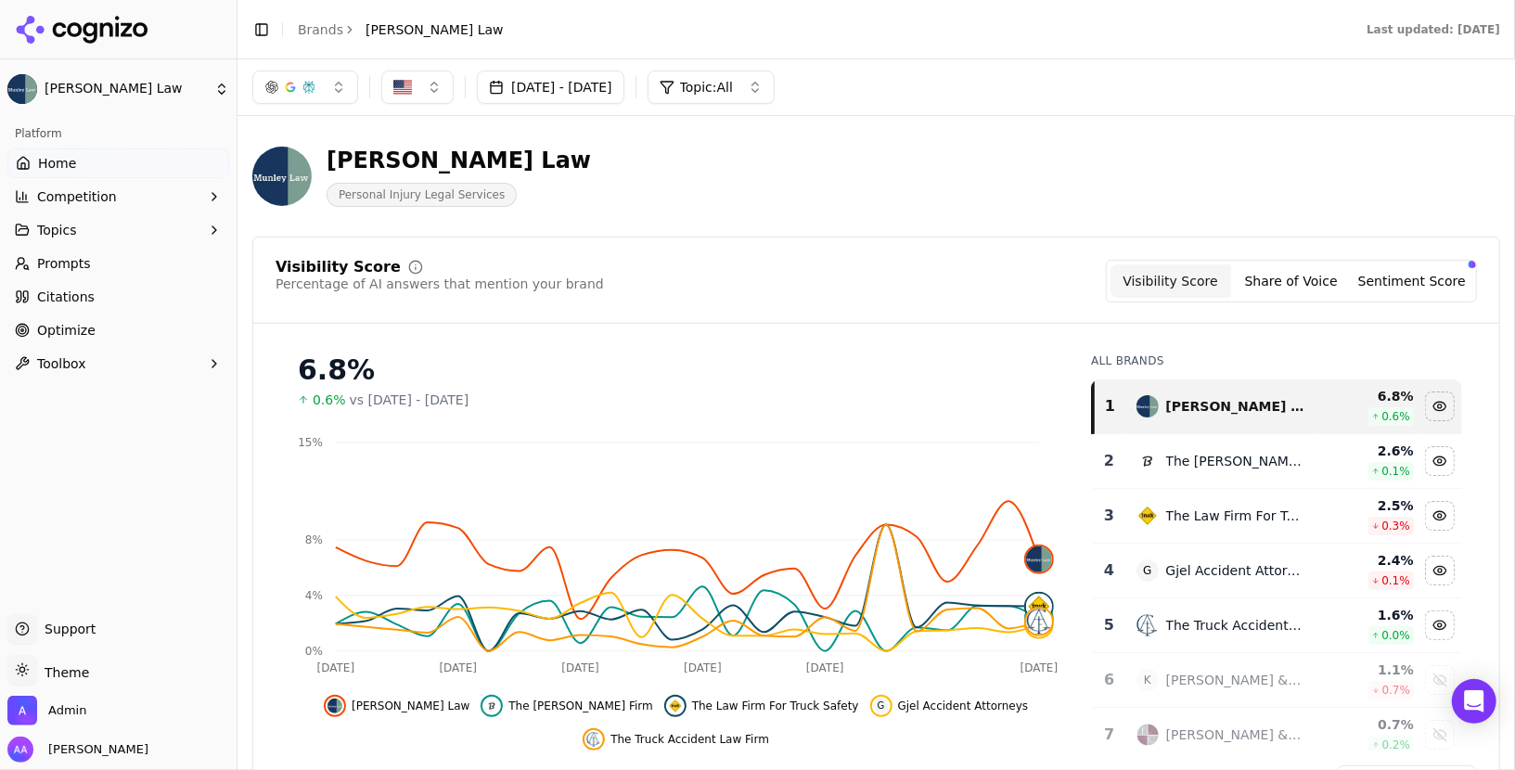
click at [111, 324] on link "Optimize" at bounding box center [118, 330] width 222 height 30
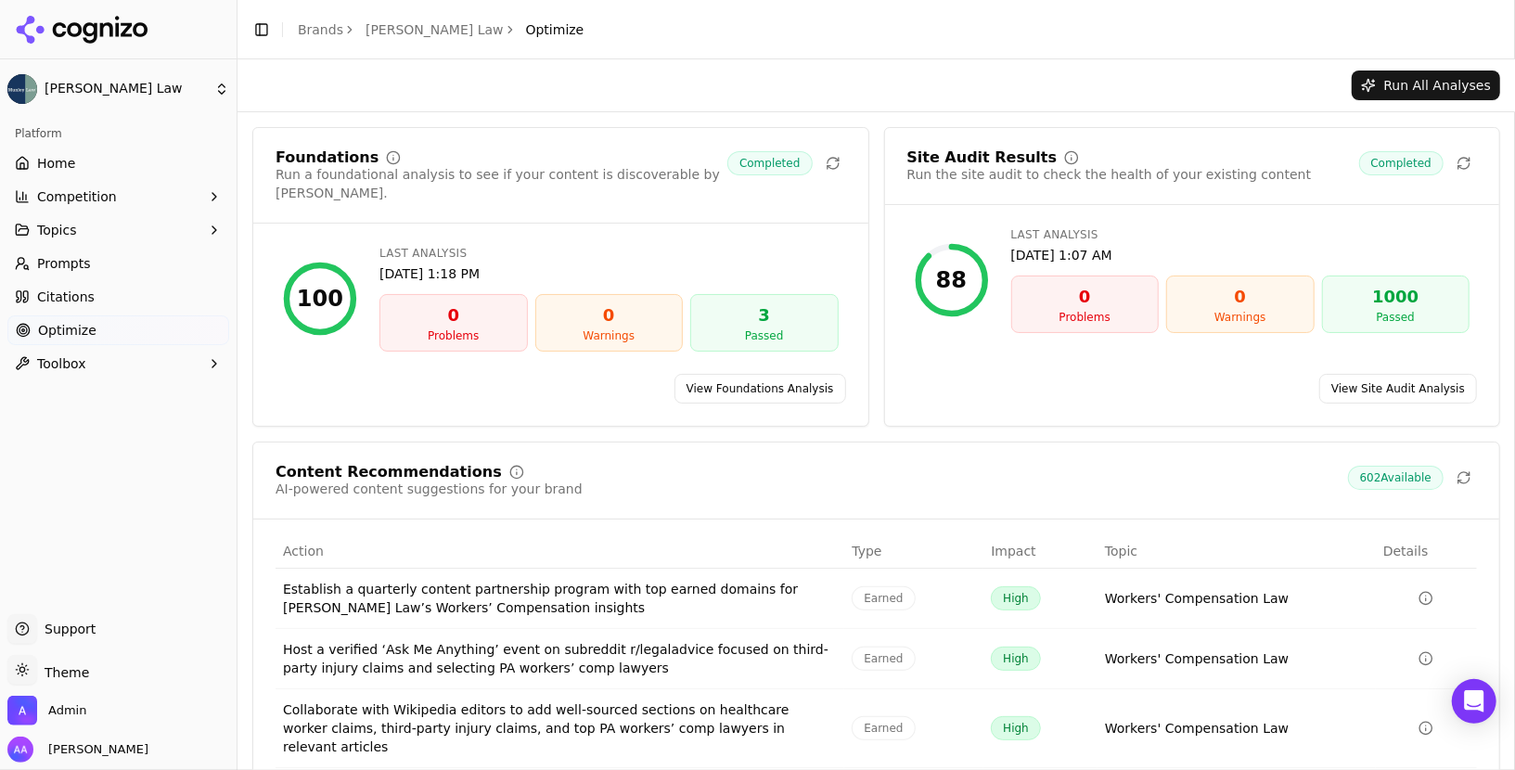
scroll to position [132, 0]
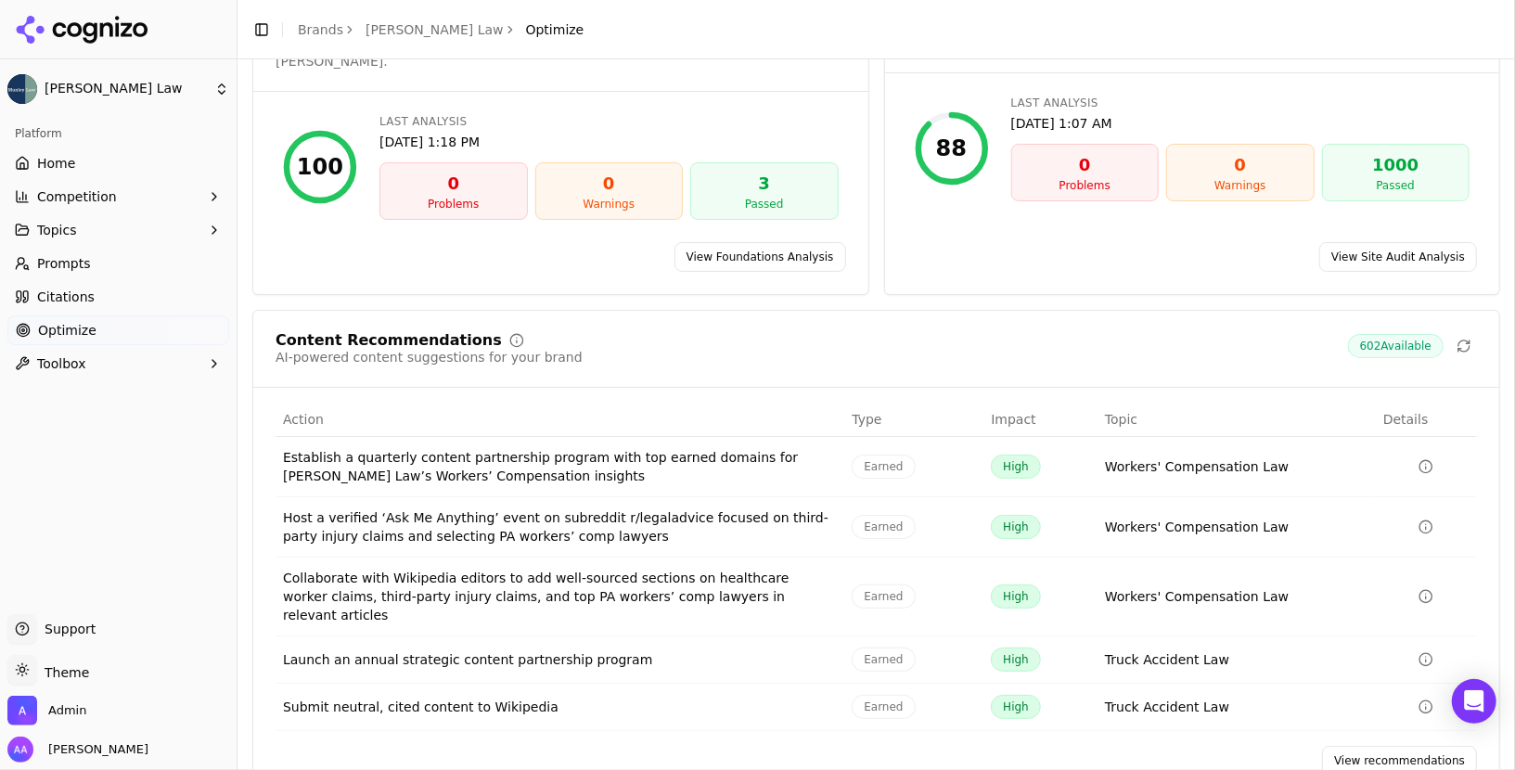
click at [1370, 746] on link "View recommendations" at bounding box center [1399, 761] width 155 height 30
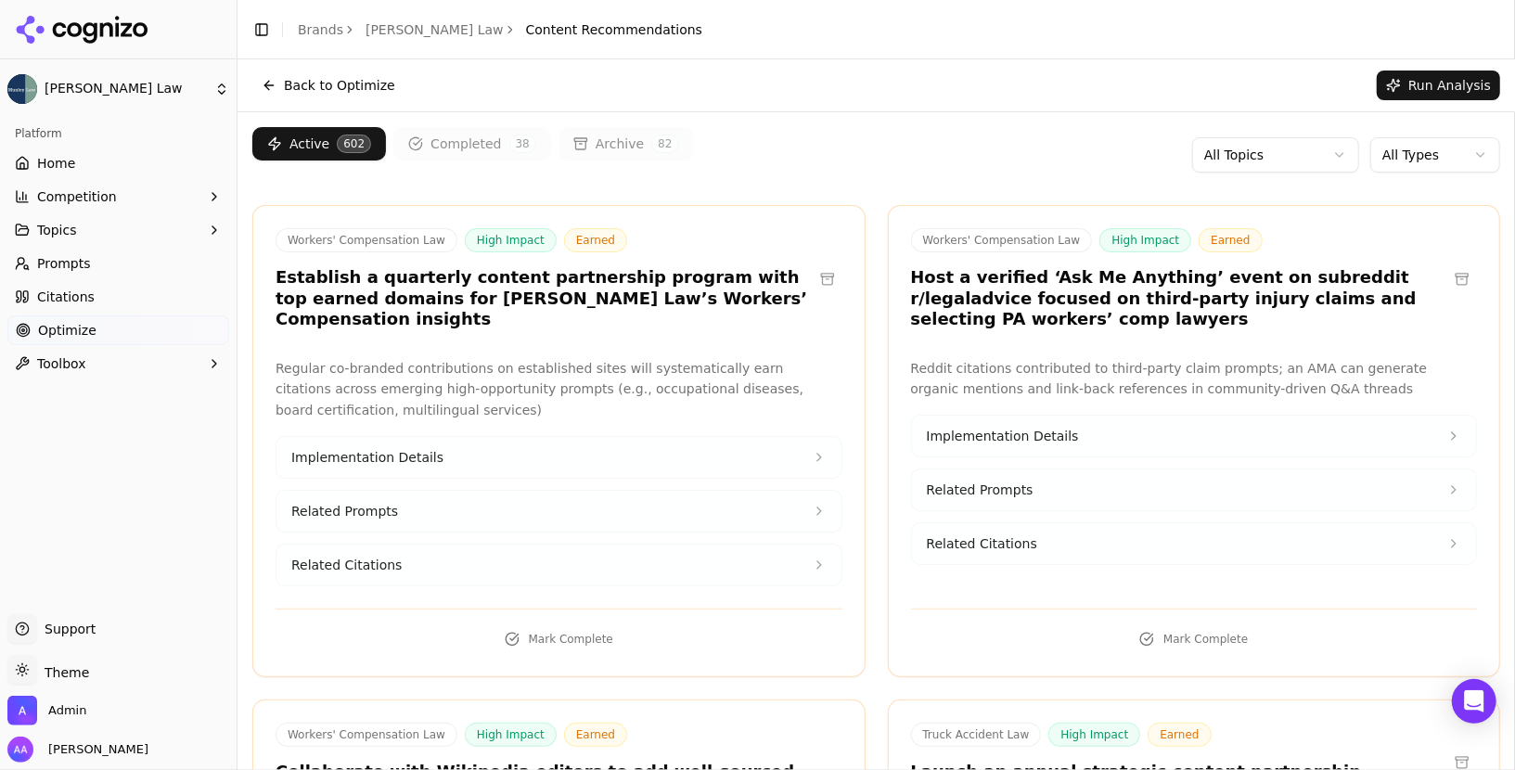
click at [469, 143] on button "Completed 38" at bounding box center [472, 143] width 158 height 33
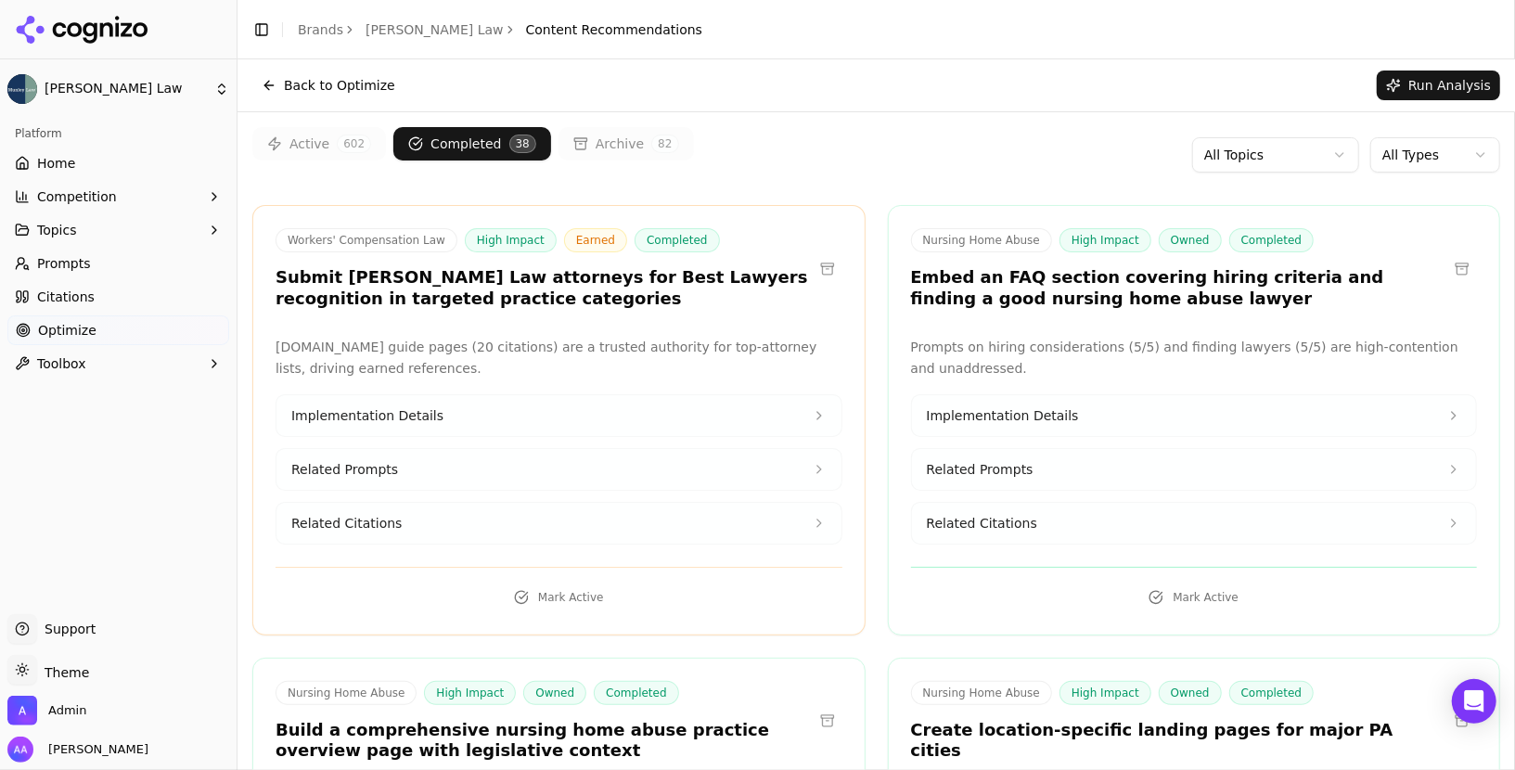
click at [322, 133] on button "Active 602" at bounding box center [319, 143] width 134 height 33
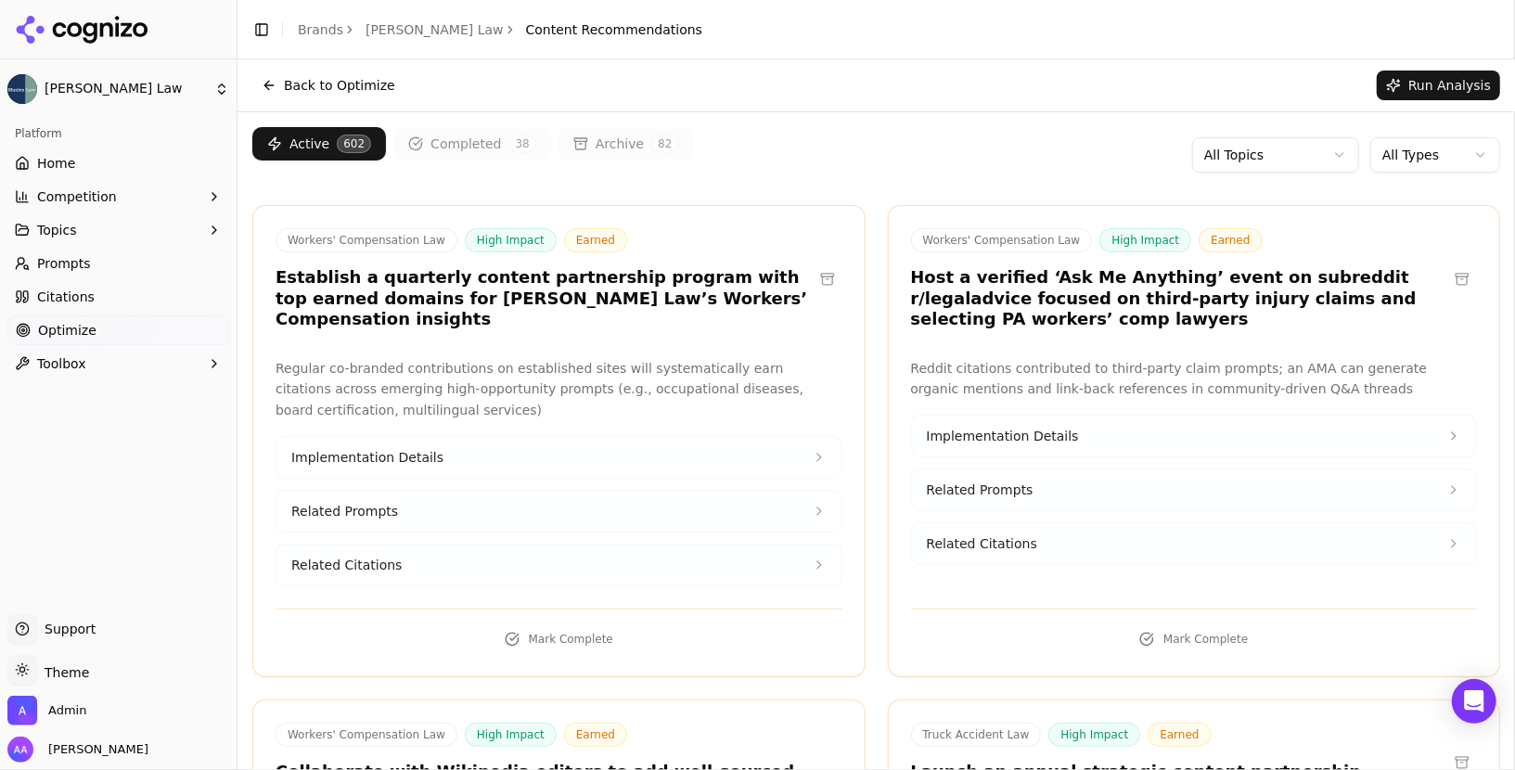
click at [596, 131] on button "Archive 82" at bounding box center [626, 143] width 135 height 33
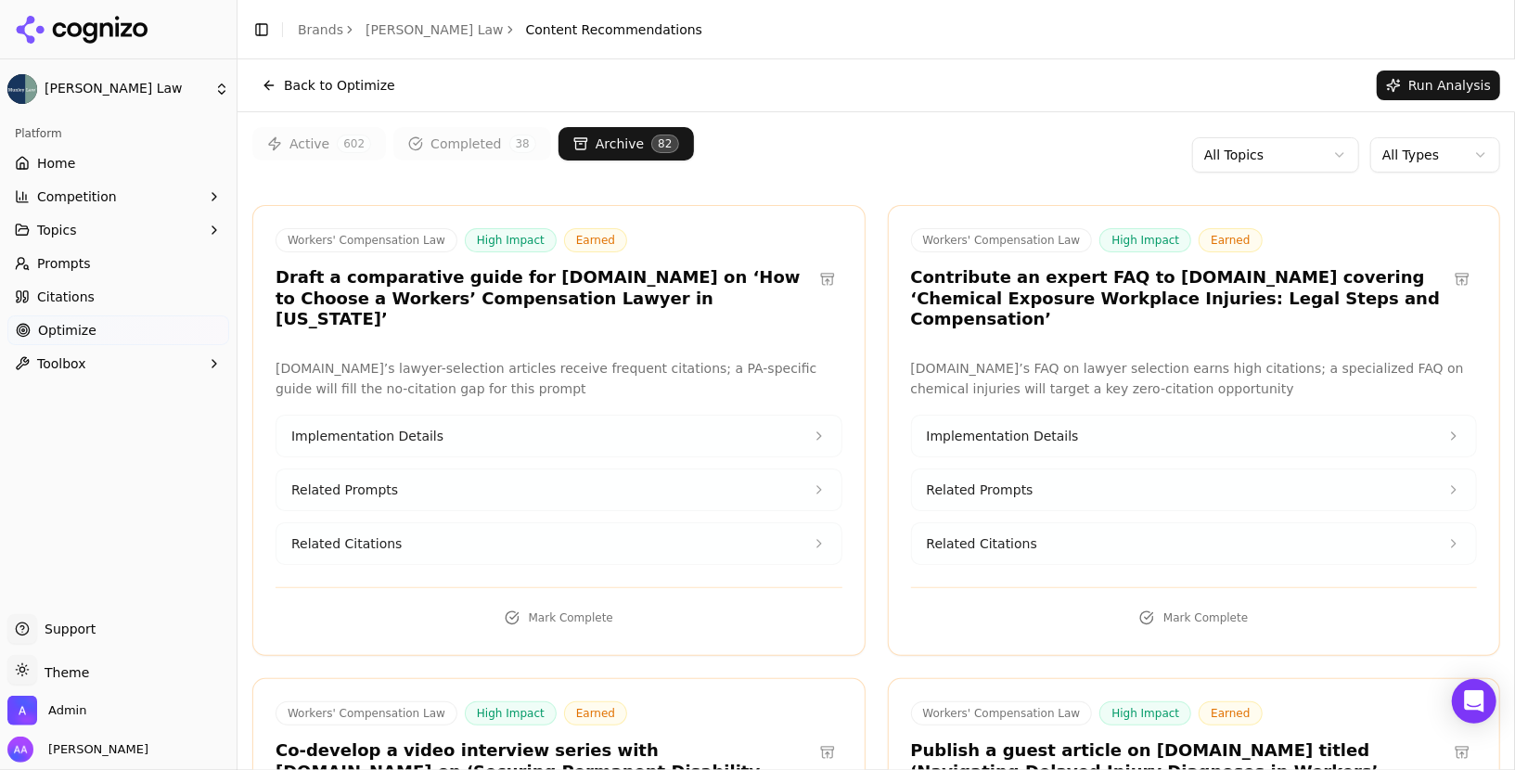
click at [283, 150] on button "Active 602" at bounding box center [319, 143] width 134 height 33
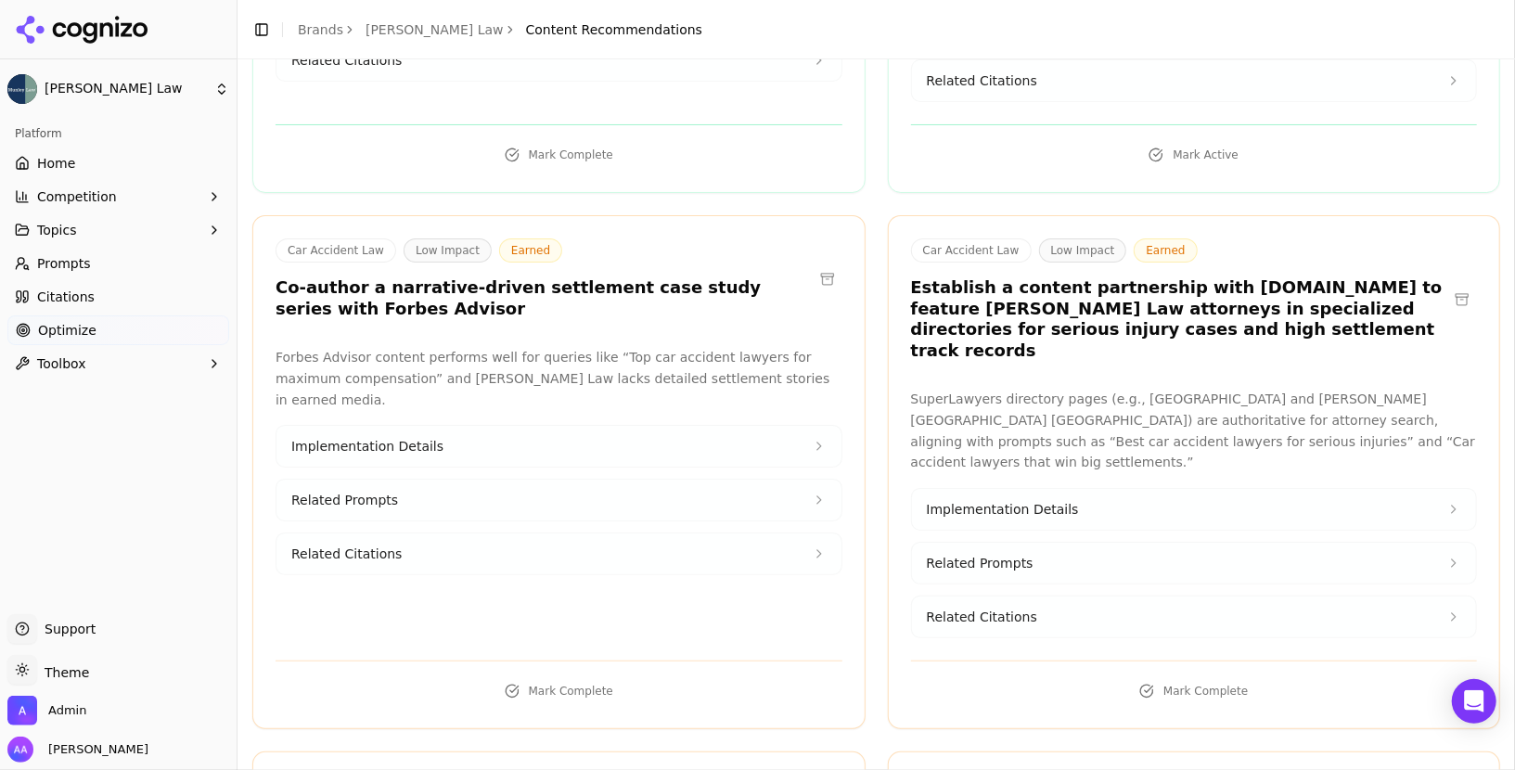
scroll to position [109532, 0]
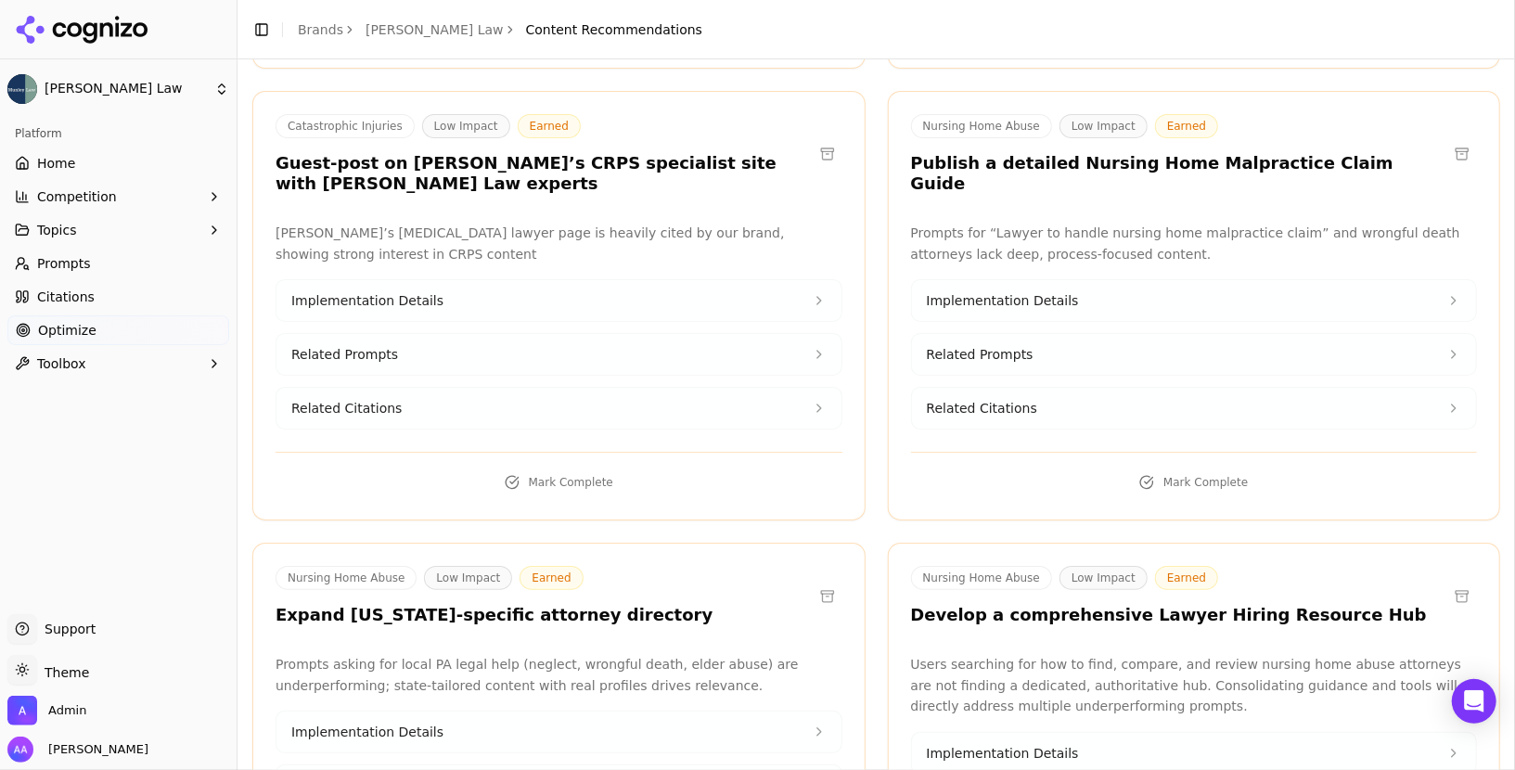
drag, startPoint x: 987, startPoint y: 444, endPoint x: 961, endPoint y: 441, distance: 26.1
